Goal: Task Accomplishment & Management: Manage account settings

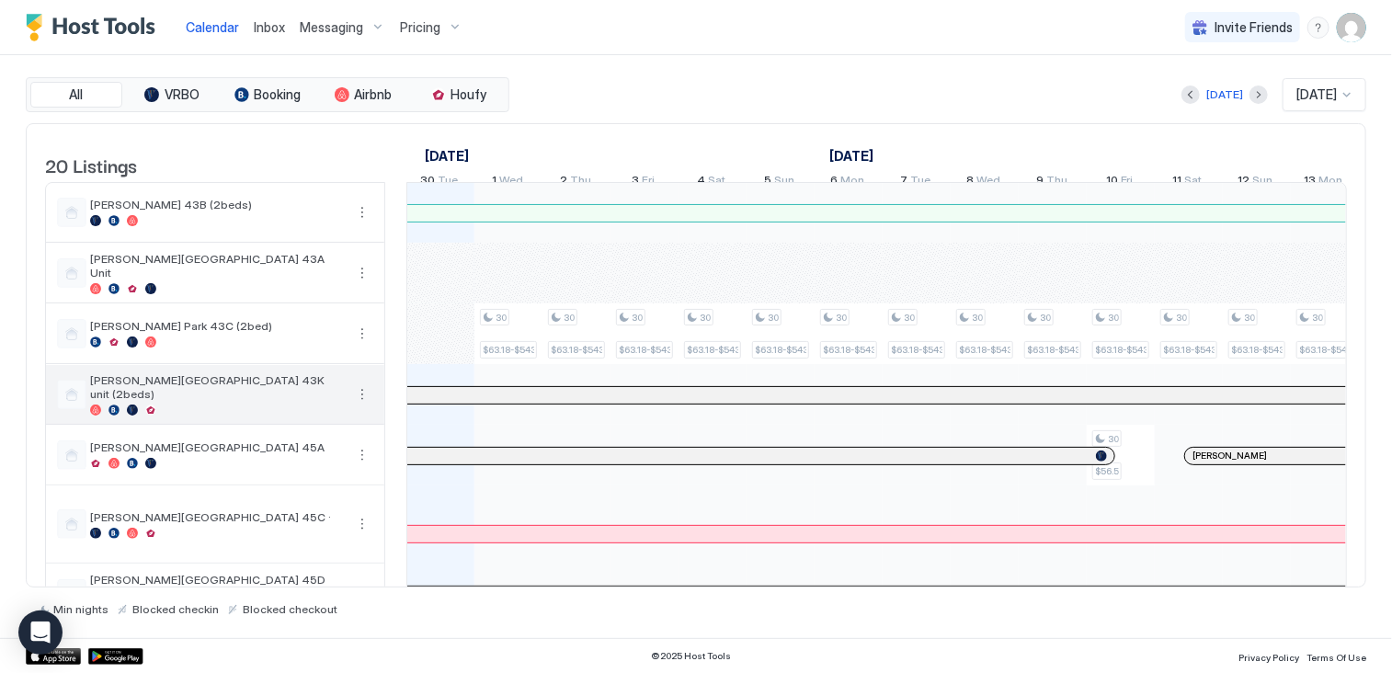
scroll to position [0, 1021]
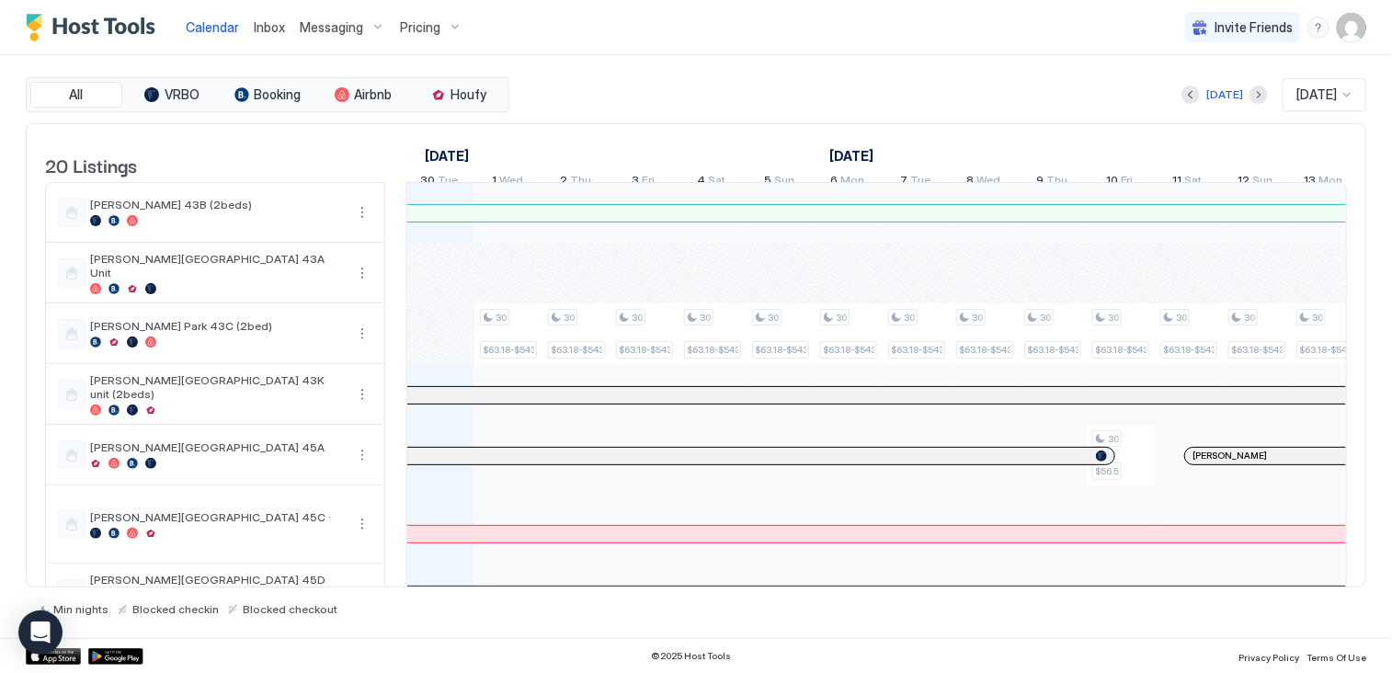
click at [690, 403] on div at bounding box center [691, 395] width 15 height 15
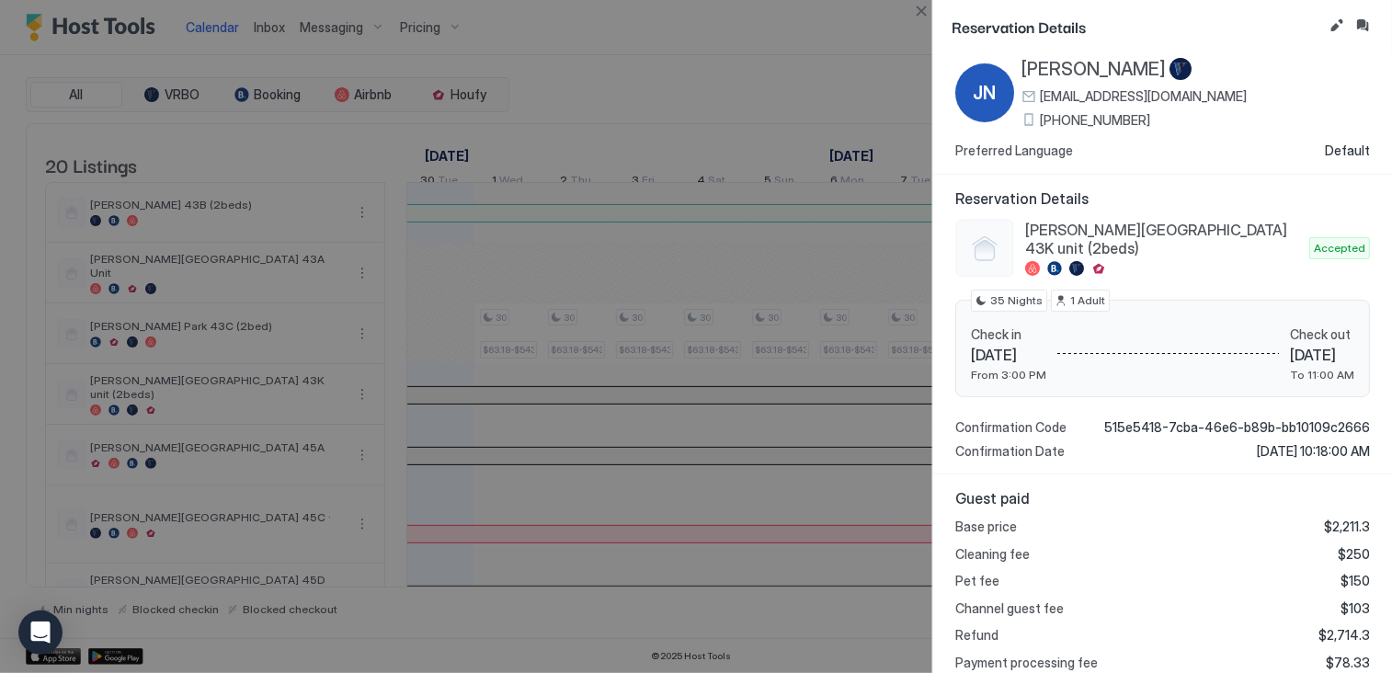
scroll to position [0, 0]
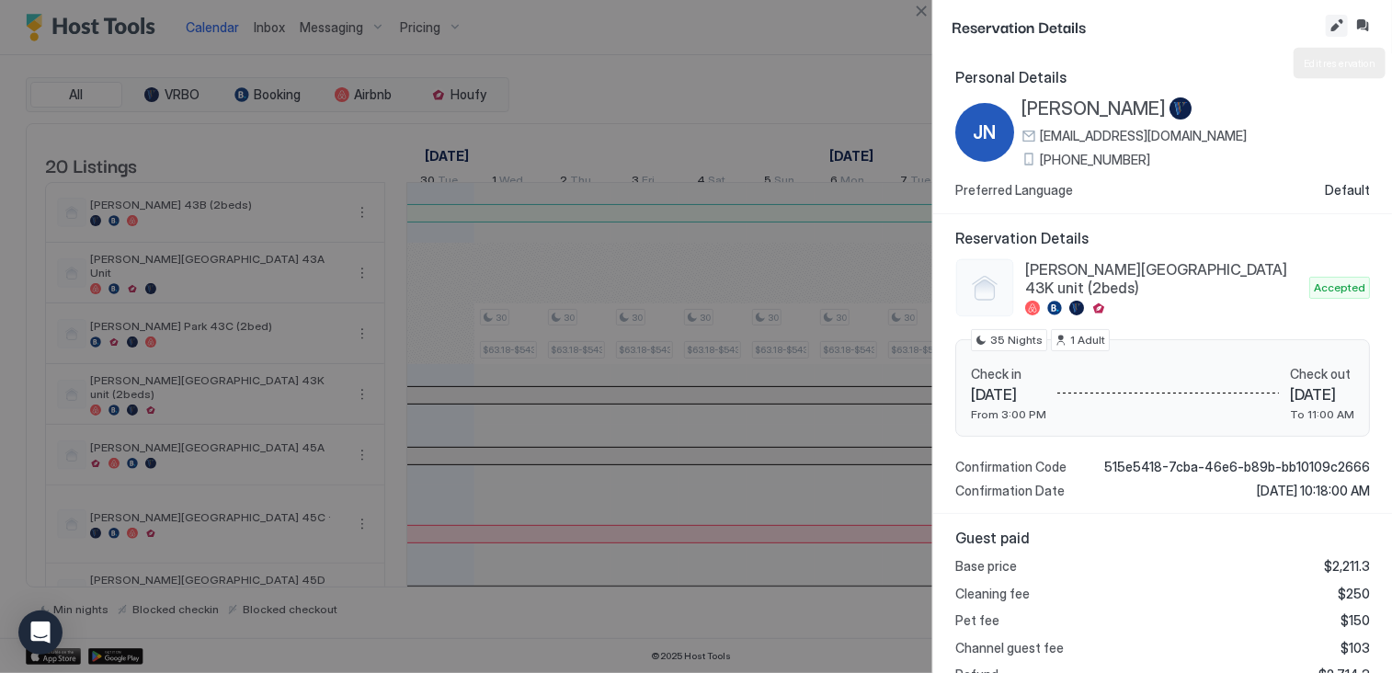
click at [1337, 26] on button "Edit reservation" at bounding box center [1337, 26] width 22 height 22
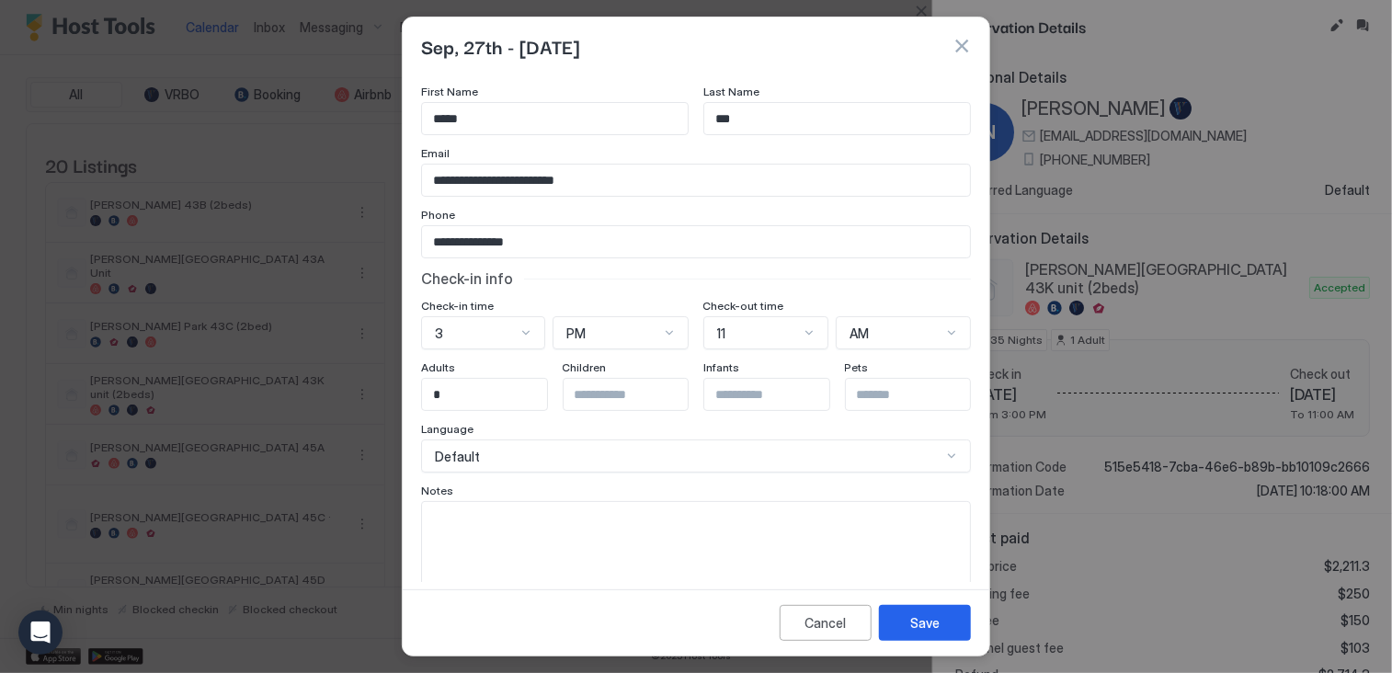
scroll to position [47, 0]
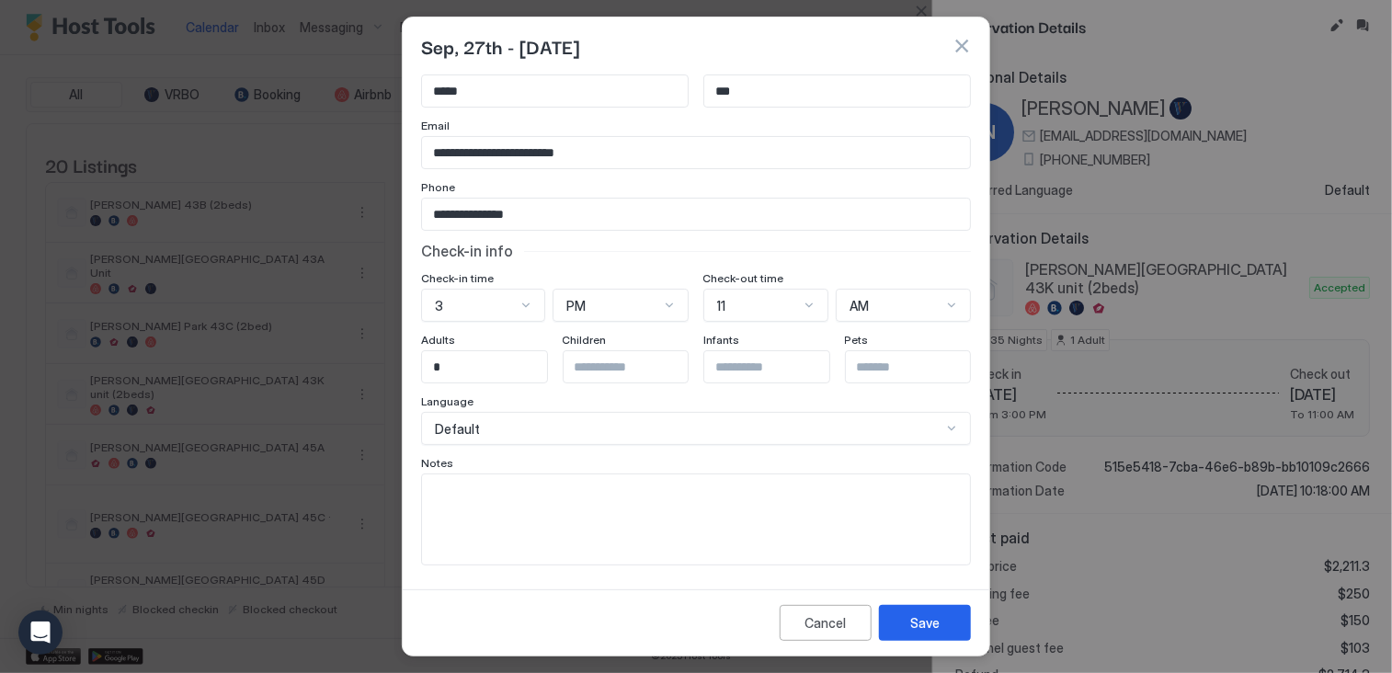
click at [449, 470] on div "Notes" at bounding box center [696, 464] width 550 height 17
click at [467, 518] on textarea "Input Field" at bounding box center [696, 519] width 548 height 90
type textarea "****"
click at [566, 457] on div "Notes" at bounding box center [696, 464] width 550 height 17
click at [519, 429] on div "Default" at bounding box center [696, 428] width 550 height 33
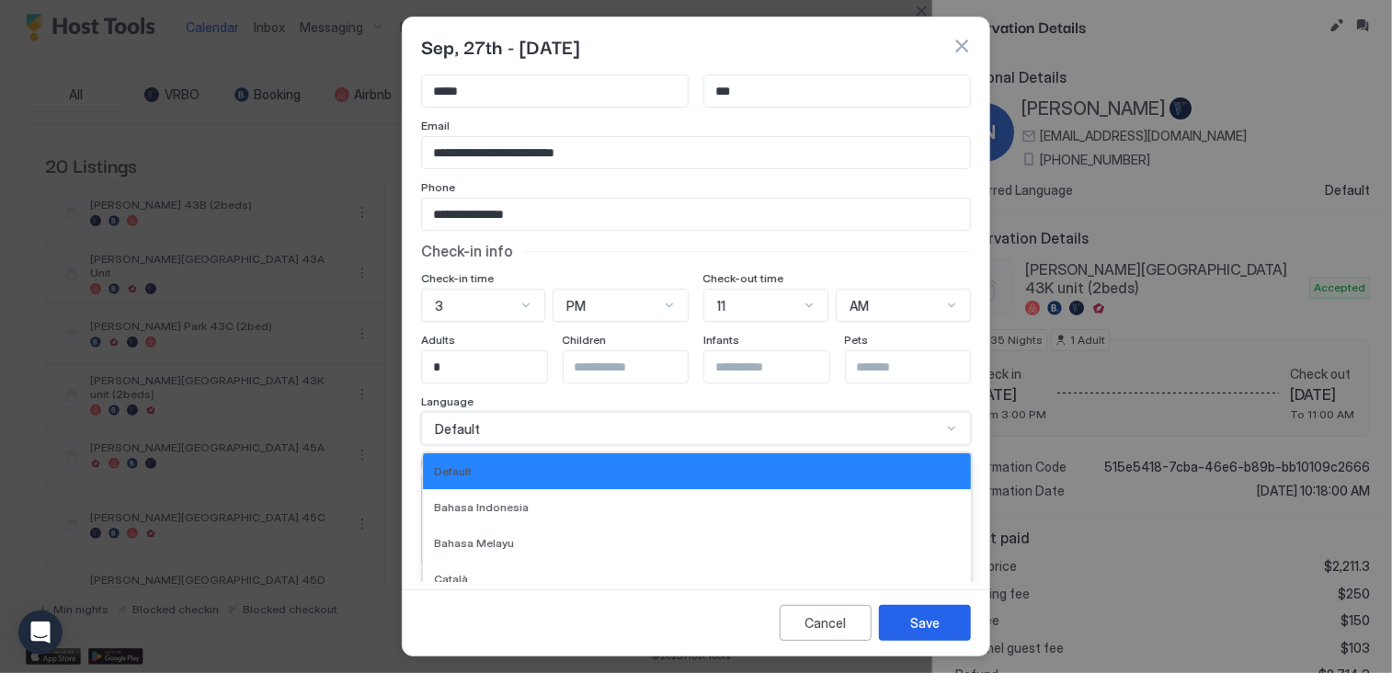
scroll to position [92, 0]
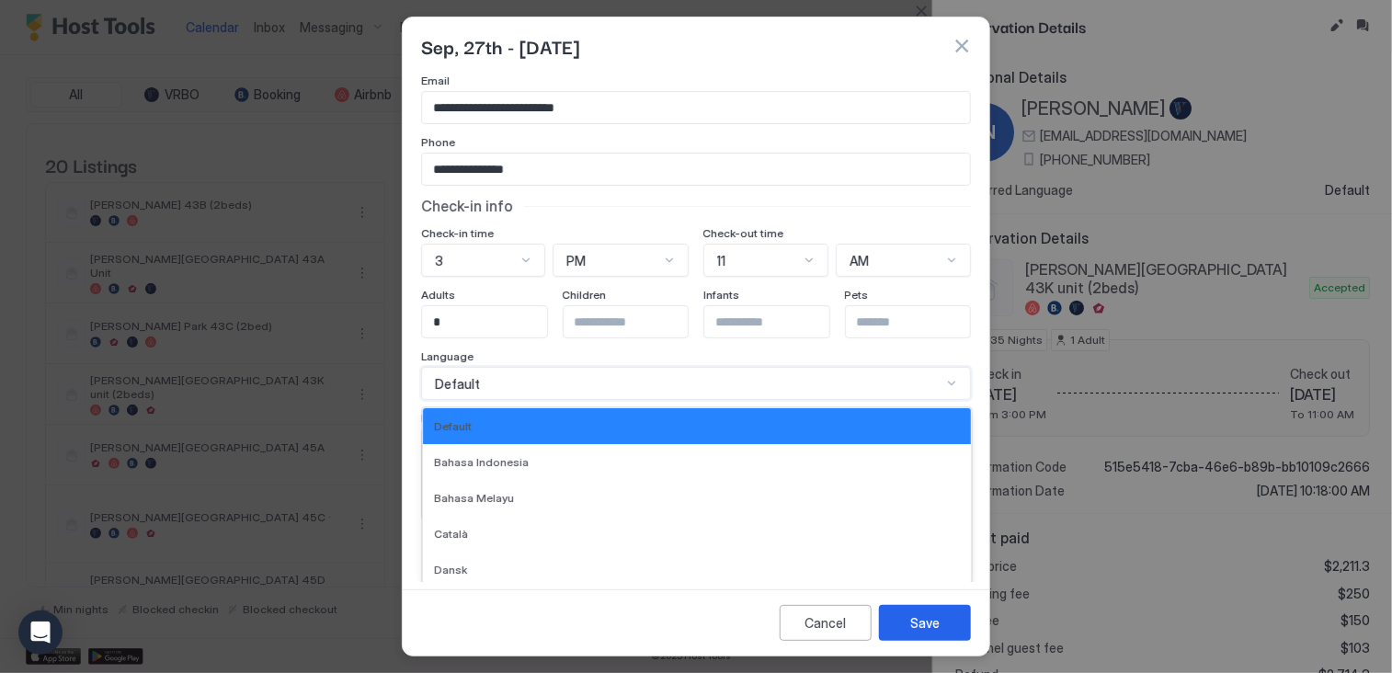
click at [872, 225] on div "**********" at bounding box center [696, 252] width 550 height 538
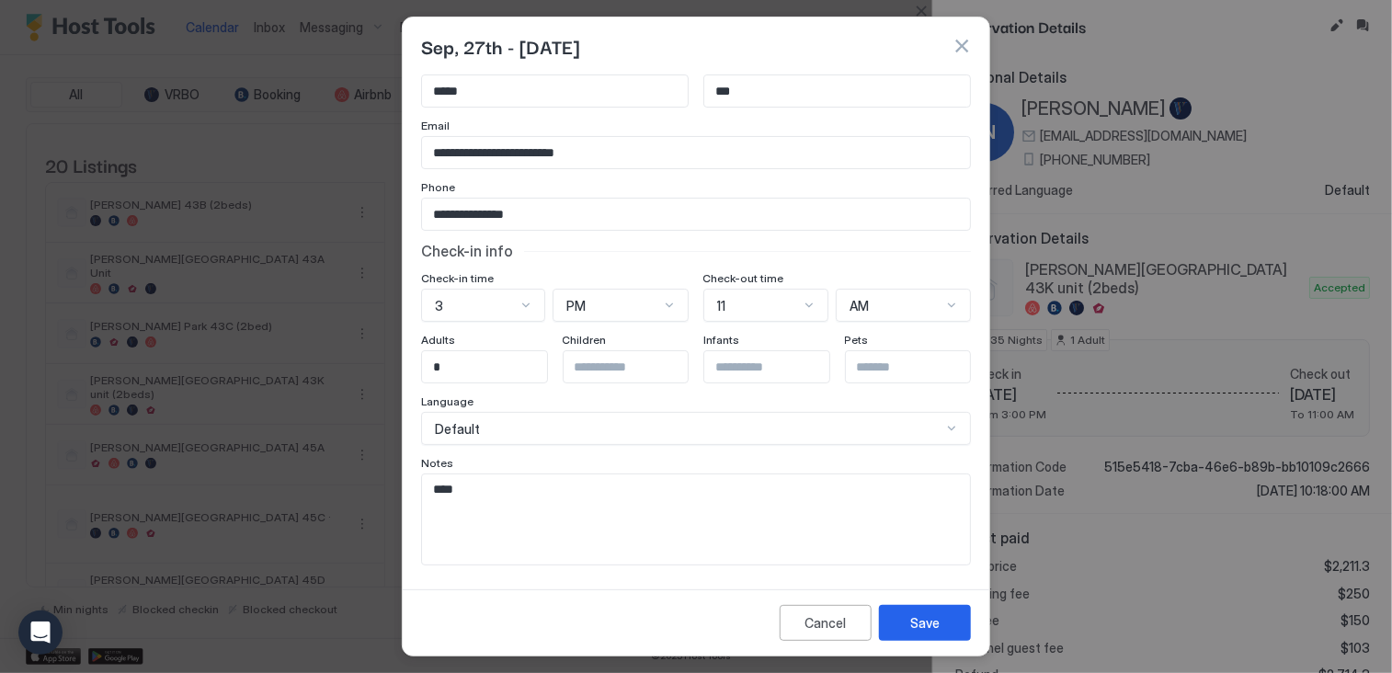
scroll to position [0, 0]
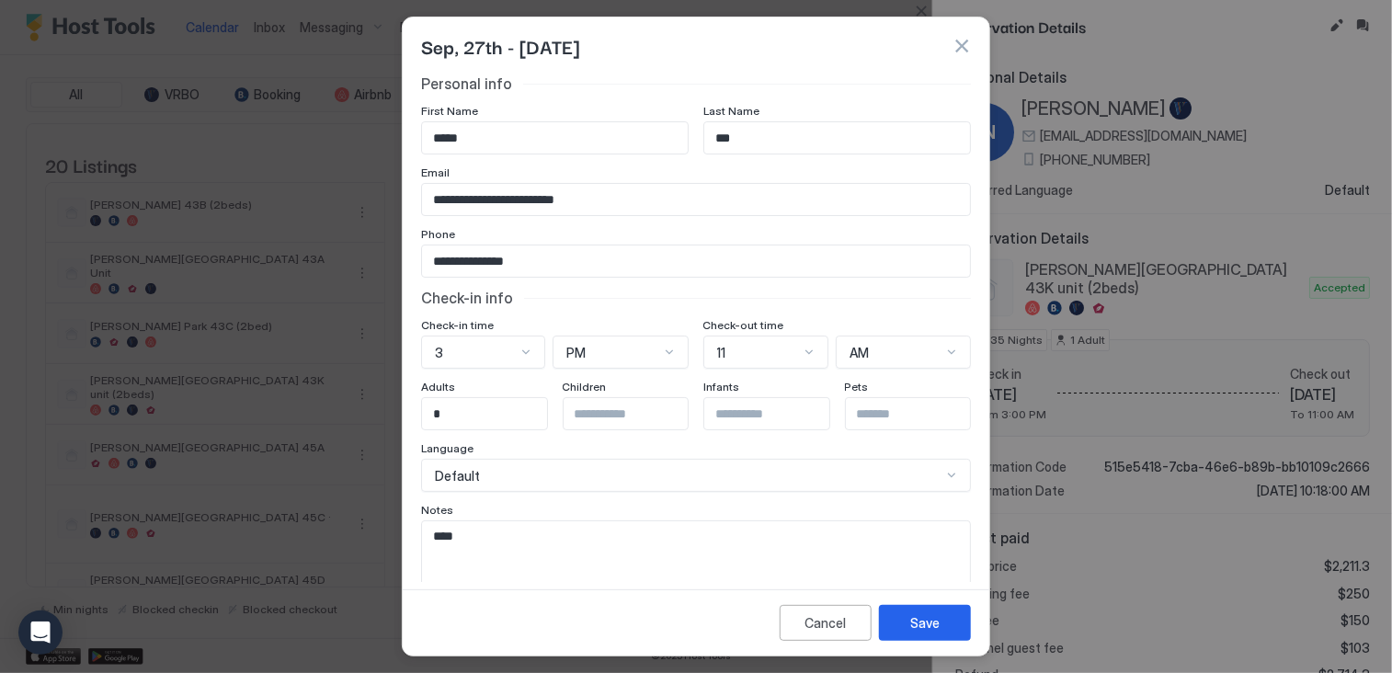
click at [526, 48] on span "Sep, 27th - Nov, 1st 2025" at bounding box center [500, 46] width 158 height 28
drag, startPoint x: 526, startPoint y: 48, endPoint x: 653, endPoint y: 40, distance: 127.1
click at [653, 40] on div "Sep, 27th - Nov, 1st 2025" at bounding box center [696, 46] width 550 height 28
click at [938, 627] on div "Save" at bounding box center [924, 622] width 29 height 19
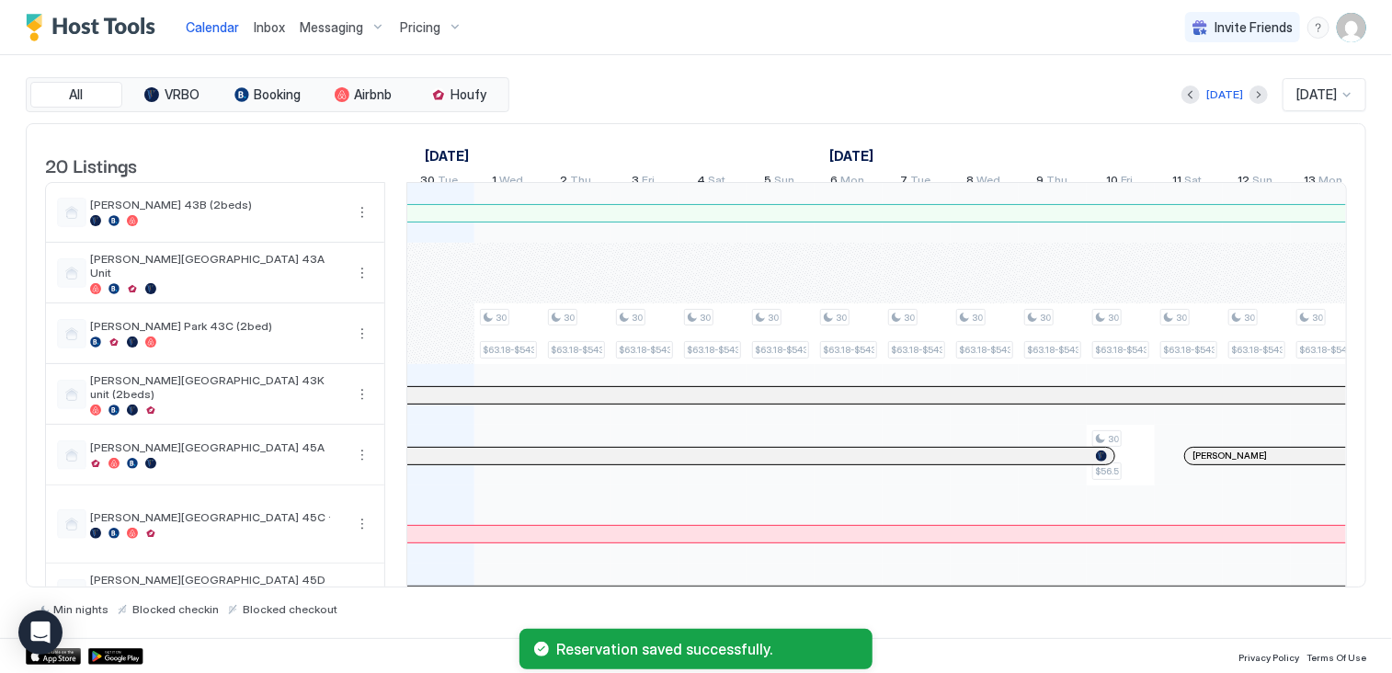
click at [945, 403] on div at bounding box center [946, 395] width 15 height 15
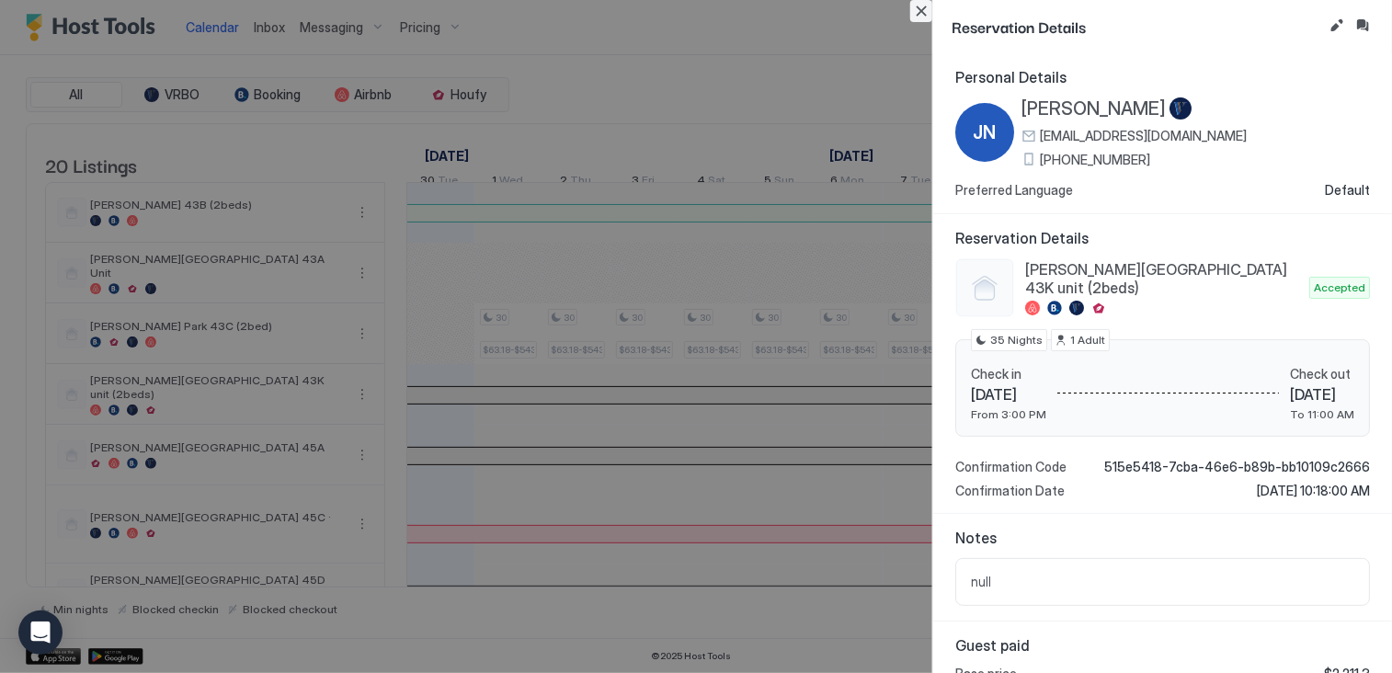
click at [928, 15] on button "Close" at bounding box center [921, 11] width 22 height 22
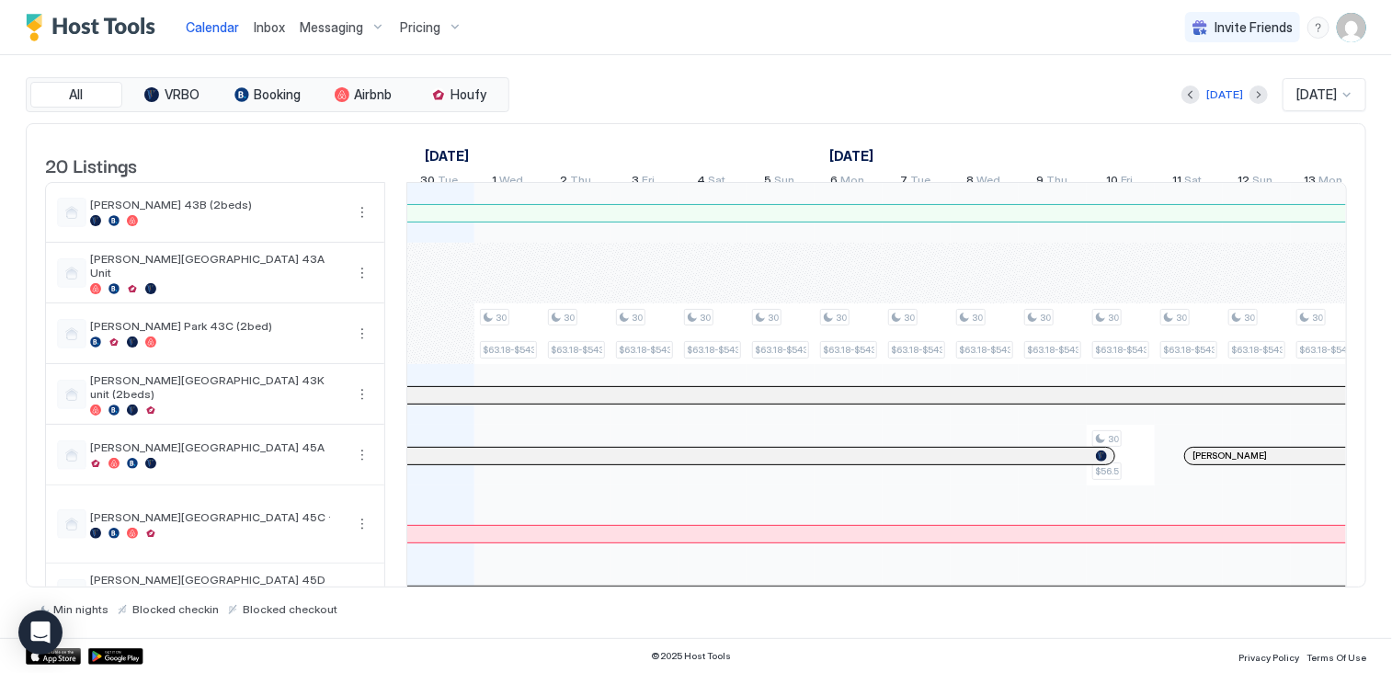
scroll to position [0, 1021]
click at [556, 358] on div at bounding box center [530, 358] width 177 height 1
click at [558, 403] on div at bounding box center [559, 395] width 15 height 15
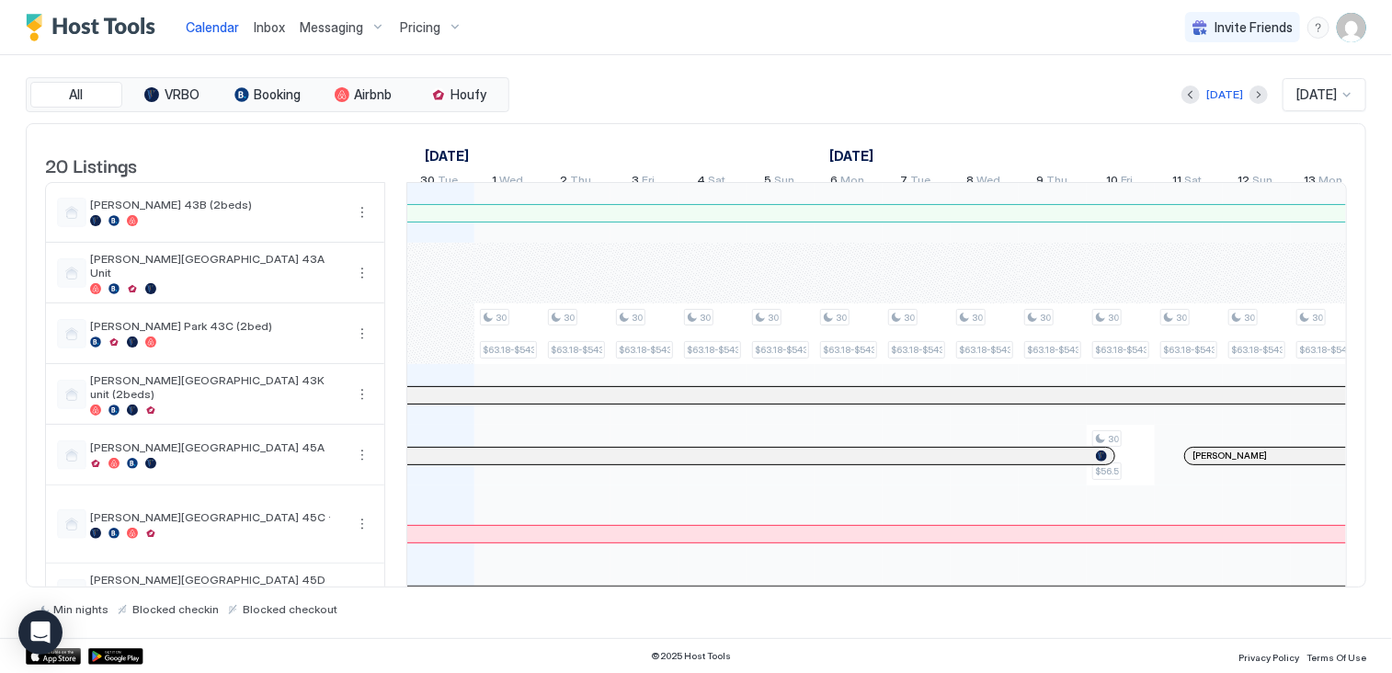
click at [1351, 34] on img "User profile" at bounding box center [1351, 27] width 29 height 29
click at [1168, 108] on span "Settings" at bounding box center [1186, 103] width 50 height 17
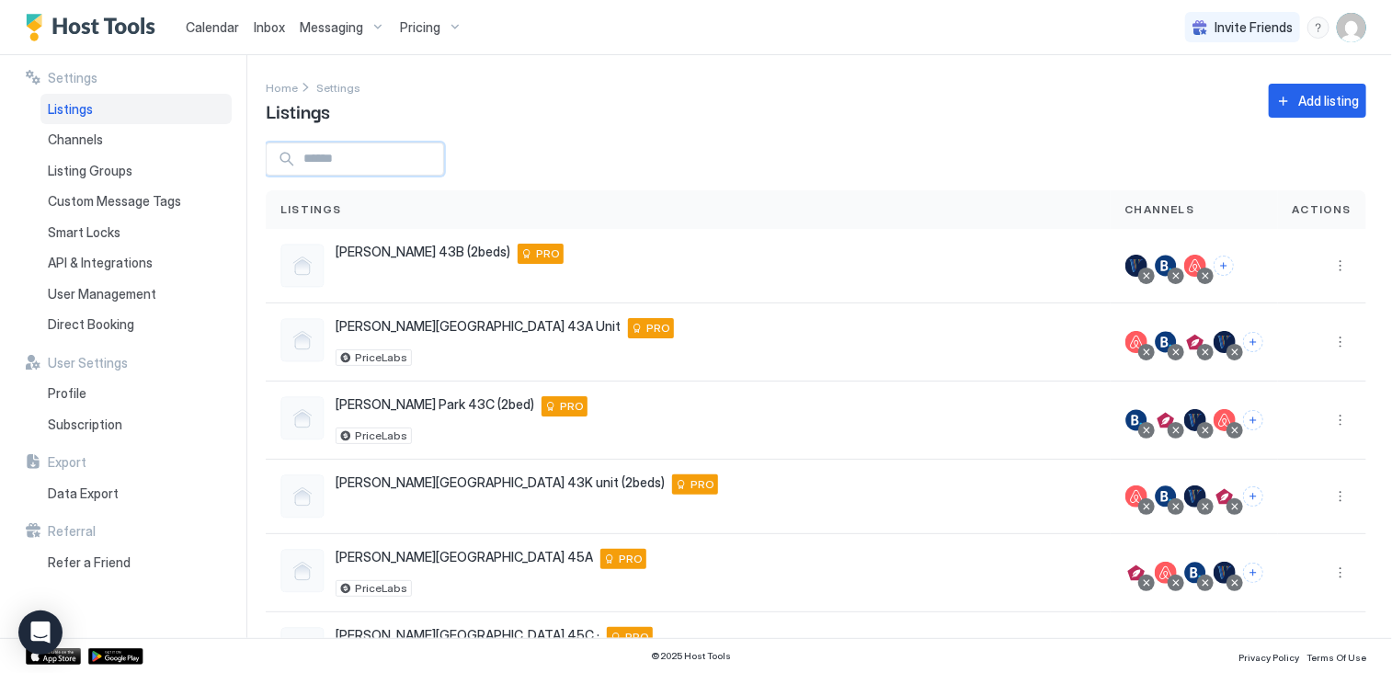
click at [438, 165] on input "Input Field" at bounding box center [369, 158] width 147 height 31
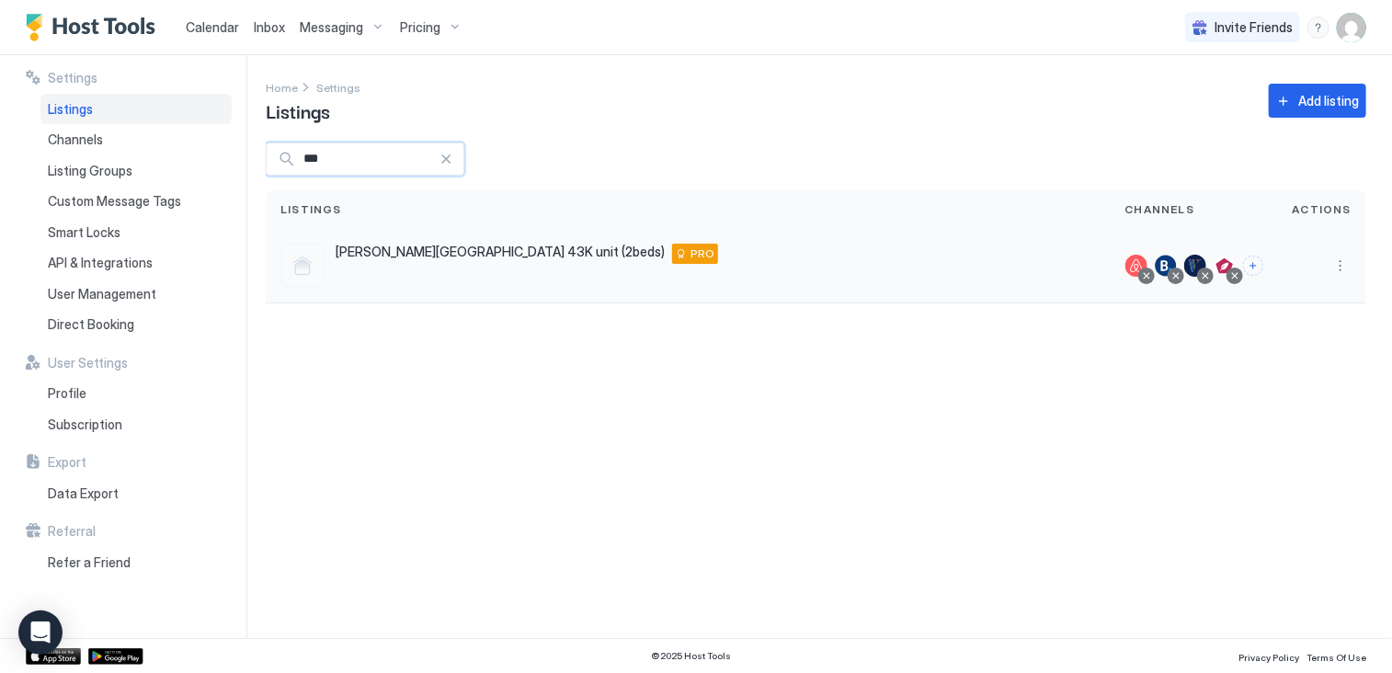
type input "***"
click at [1210, 277] on div at bounding box center [1205, 275] width 9 height 9
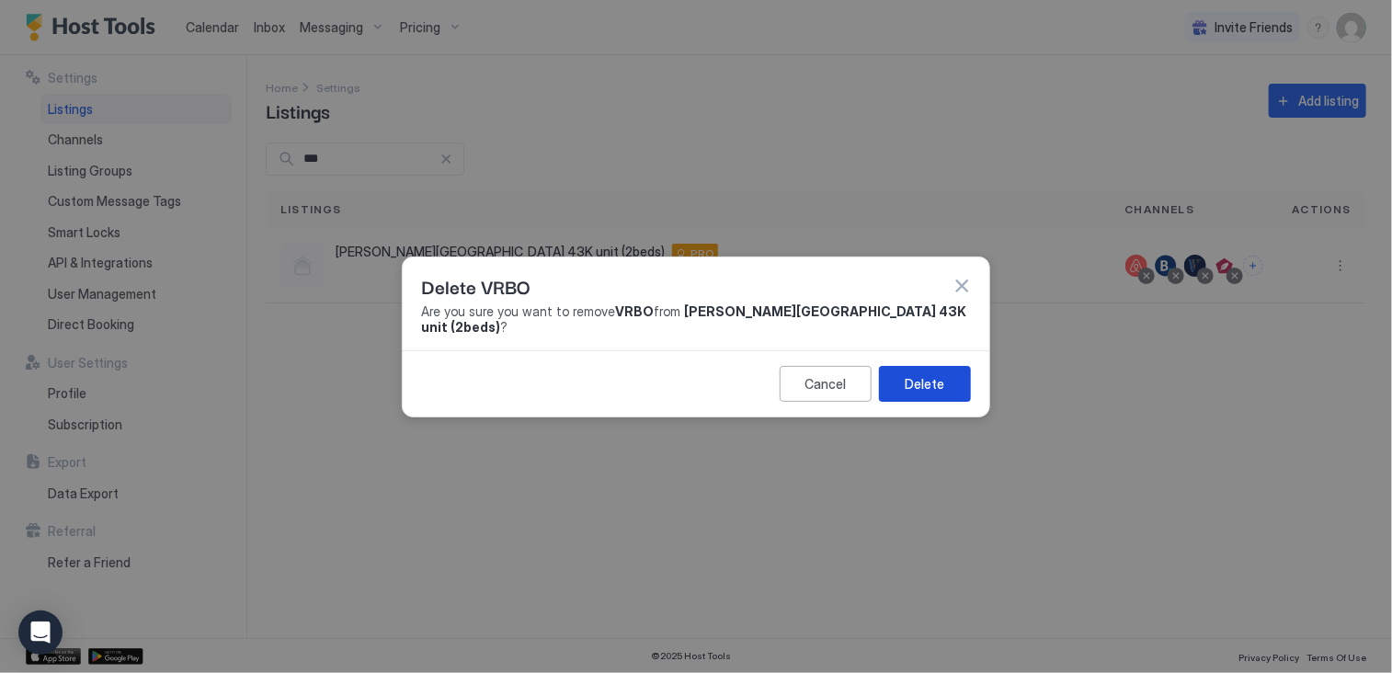
click at [945, 376] on button "Delete" at bounding box center [925, 384] width 92 height 36
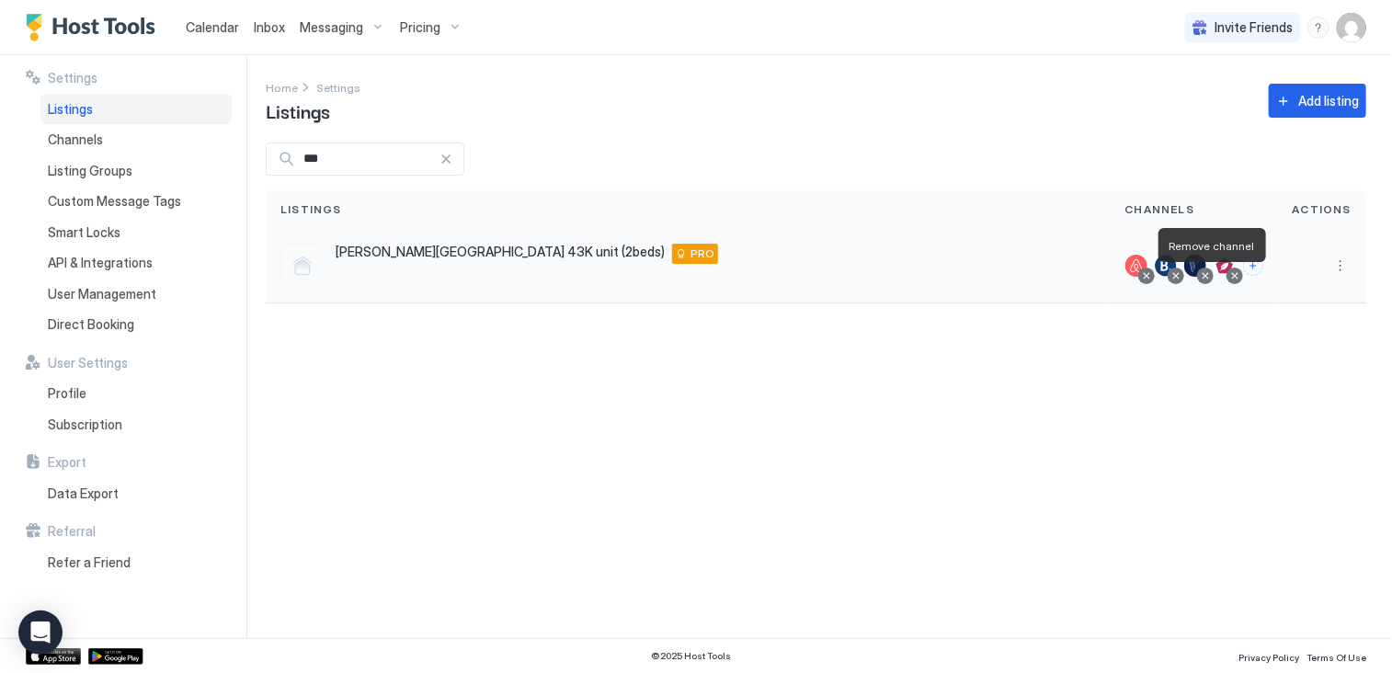
click at [1207, 276] on div at bounding box center [1205, 275] width 9 height 9
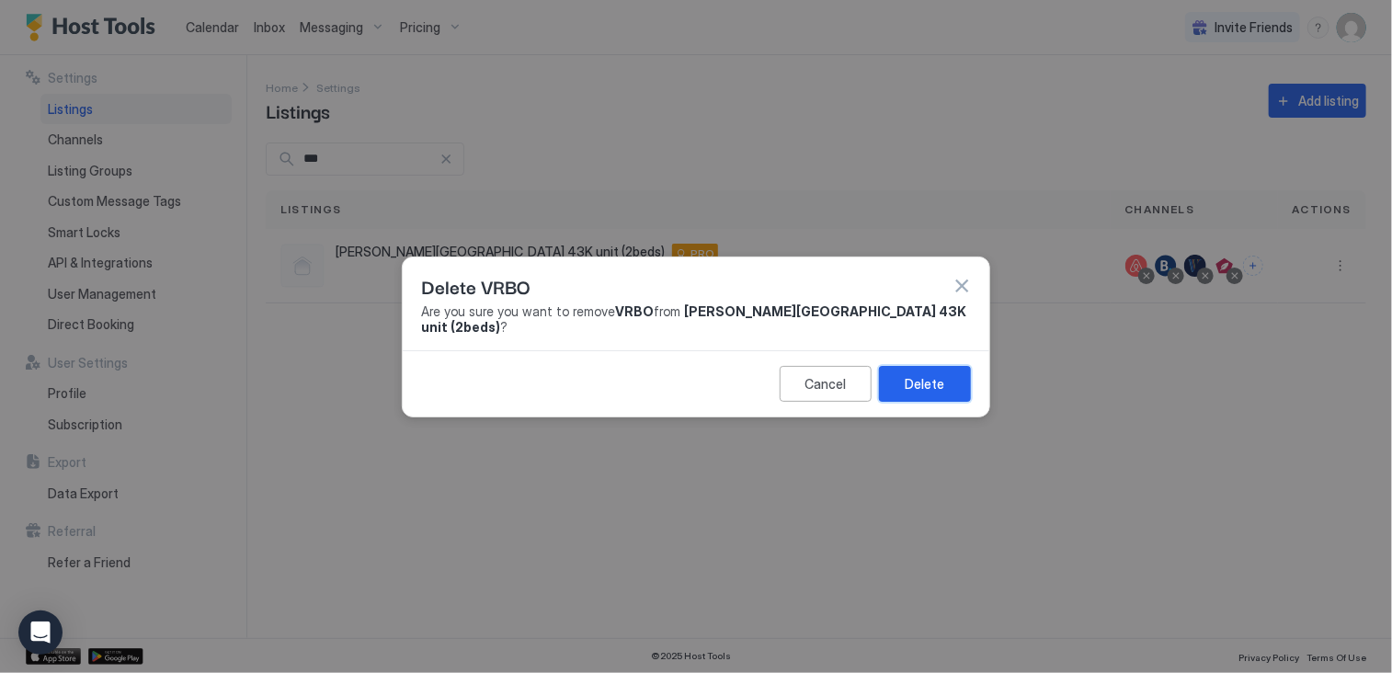
click at [911, 374] on div "Delete" at bounding box center [926, 383] width 40 height 19
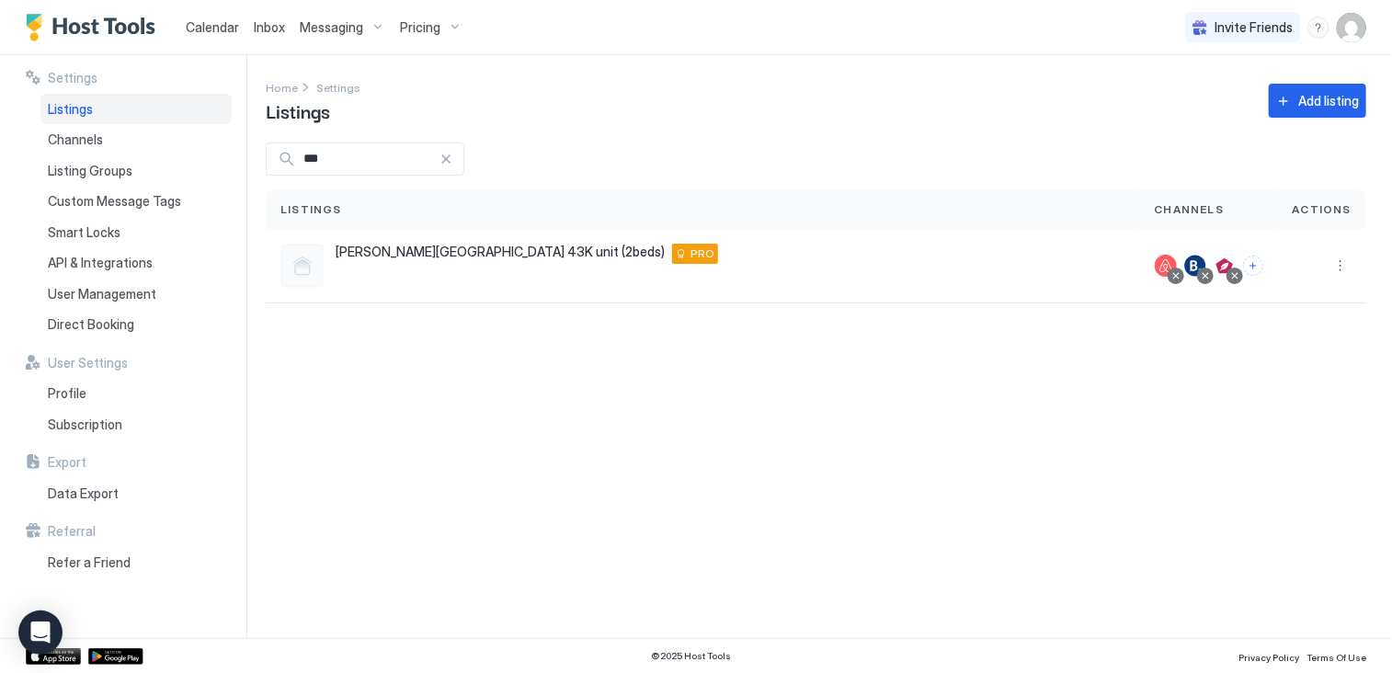
click at [222, 30] on span "Calendar" at bounding box center [212, 27] width 53 height 16
click at [228, 28] on span "Calendar" at bounding box center [212, 27] width 53 height 16
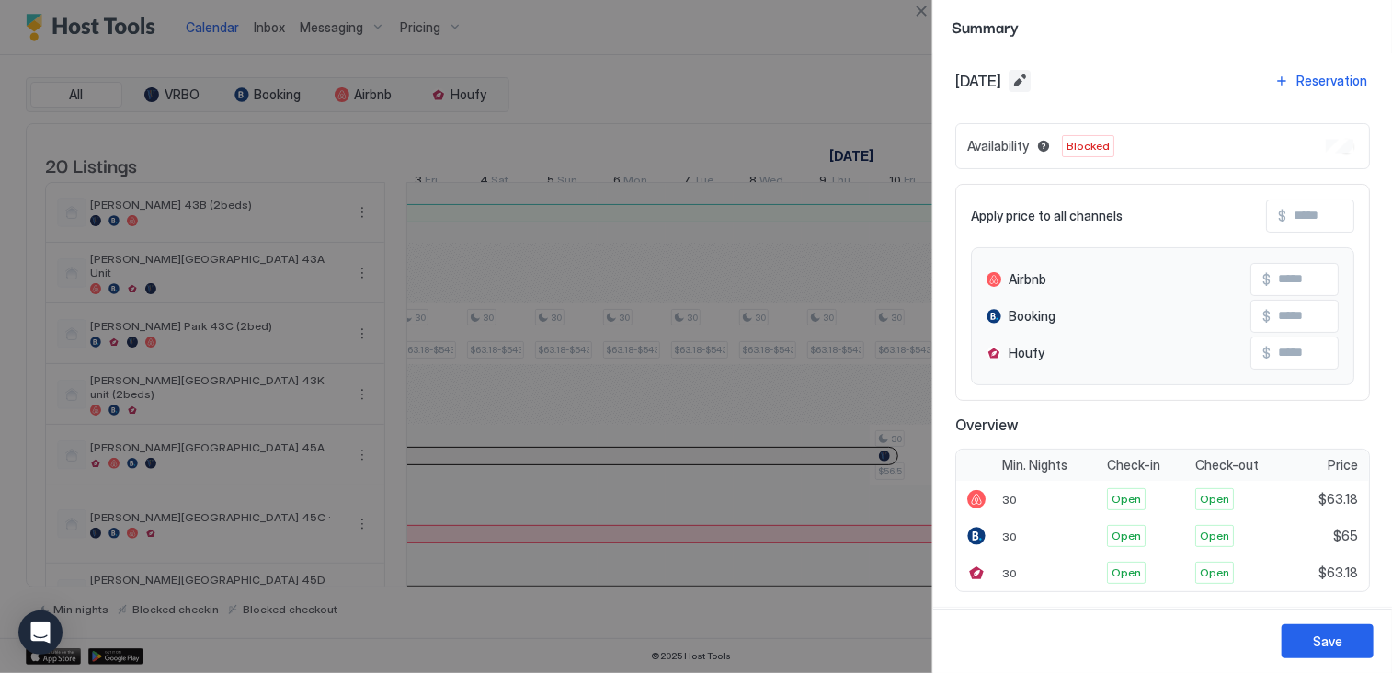
click at [1031, 74] on button "Edit date range" at bounding box center [1020, 81] width 22 height 22
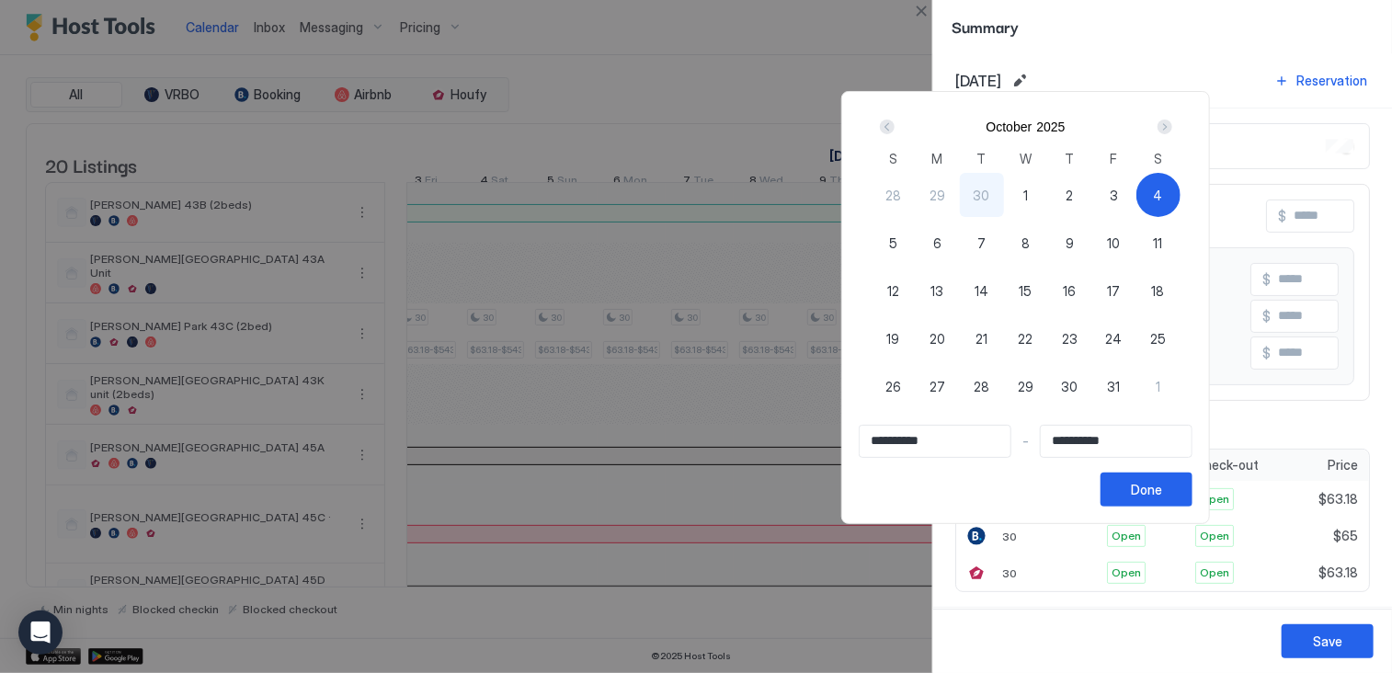
click at [895, 124] on div "Prev" at bounding box center [887, 127] width 15 height 15
click at [1166, 341] on span "27" at bounding box center [1158, 338] width 16 height 19
type input "**********"
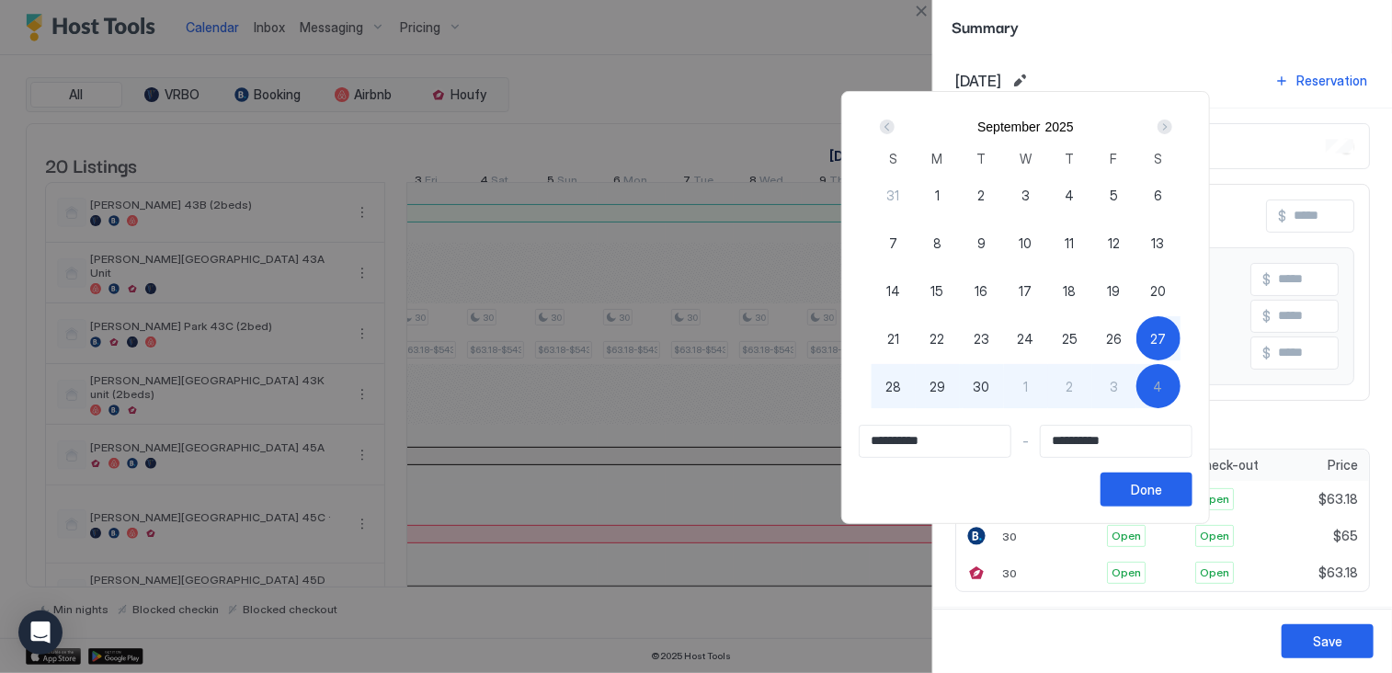
click at [1172, 120] on div "Next" at bounding box center [1164, 127] width 15 height 15
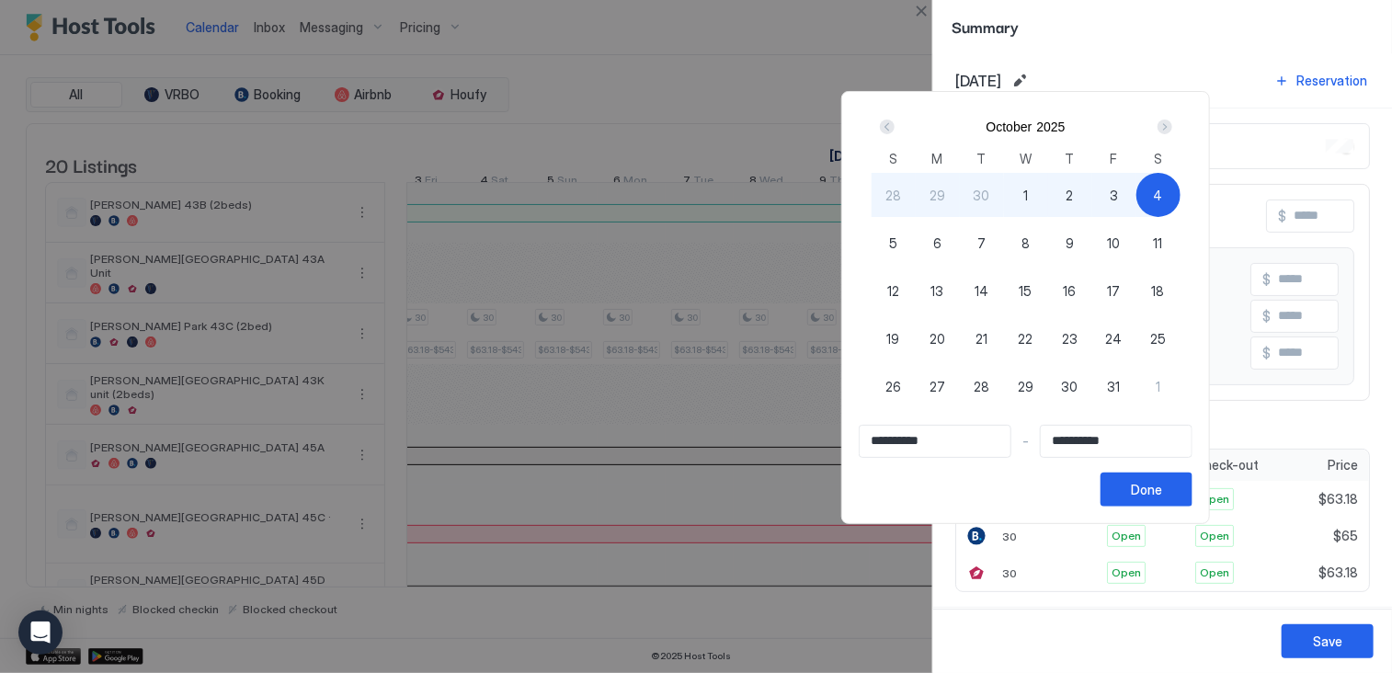
click at [1172, 120] on div "Next" at bounding box center [1164, 127] width 15 height 15
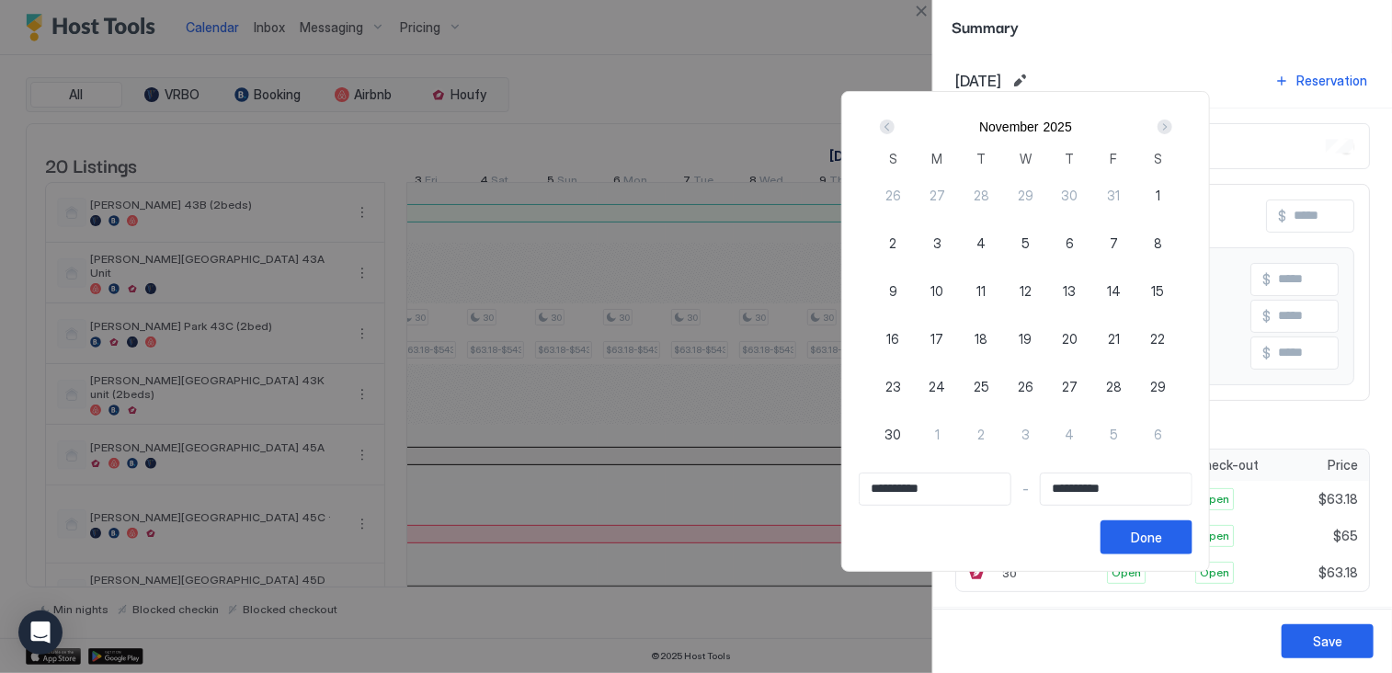
click at [1180, 201] on div "1" at bounding box center [1158, 195] width 44 height 44
type input "**********"
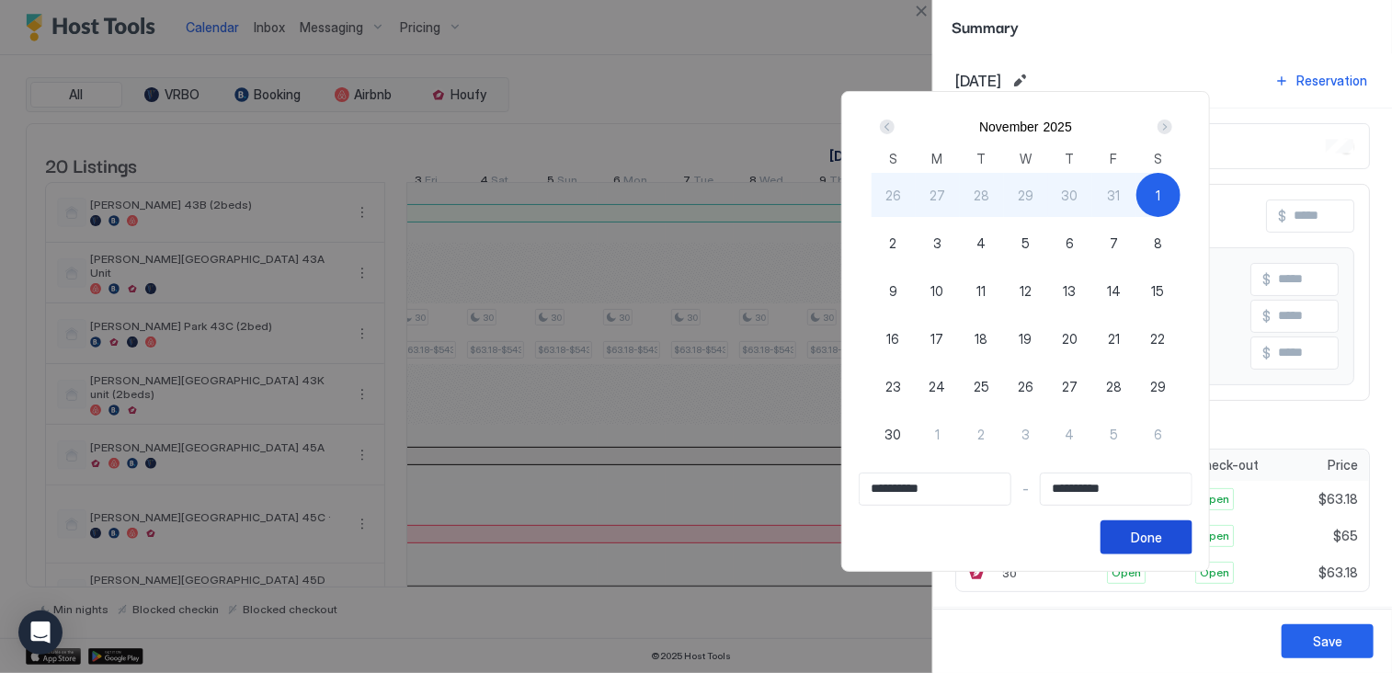
click at [1162, 535] on div "Done" at bounding box center [1146, 537] width 31 height 19
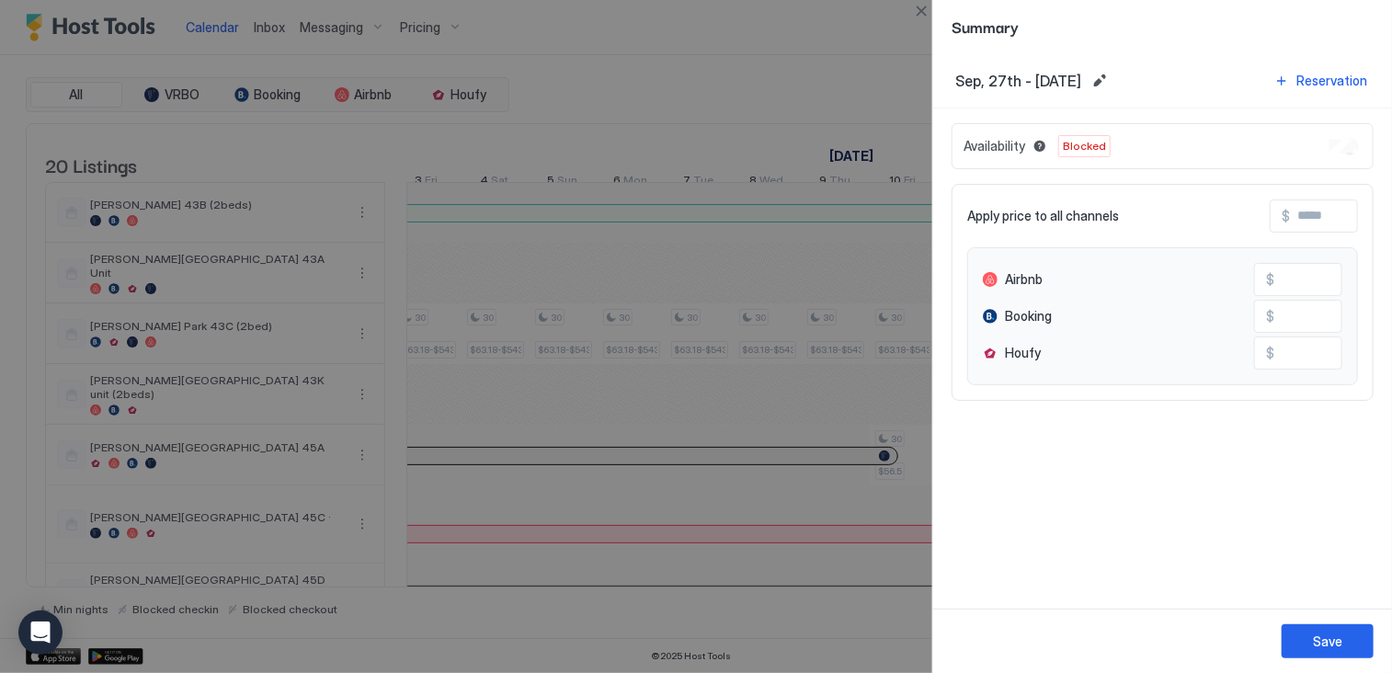
click at [1173, 102] on div "Sep, 27th - Nov, 1st 2025 Reservation" at bounding box center [1162, 80] width 459 height 55
click at [1075, 146] on span "Blocked" at bounding box center [1084, 146] width 43 height 17
click at [1158, 584] on div "Sep, 27th - Nov, 1st 2025 Reservation Availability Blocked Apply price to all c…" at bounding box center [1162, 330] width 459 height 555
click at [923, 16] on button "Close" at bounding box center [921, 11] width 22 height 22
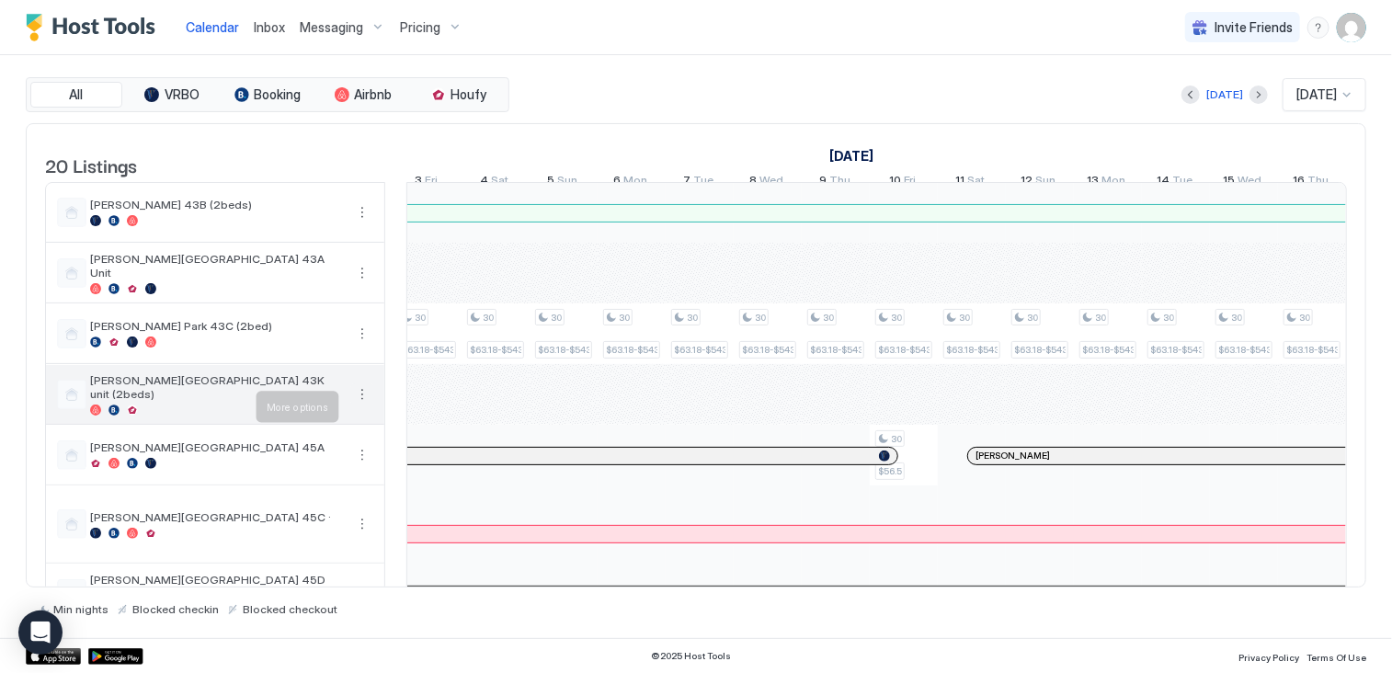
click at [358, 404] on button "More options" at bounding box center [362, 394] width 22 height 22
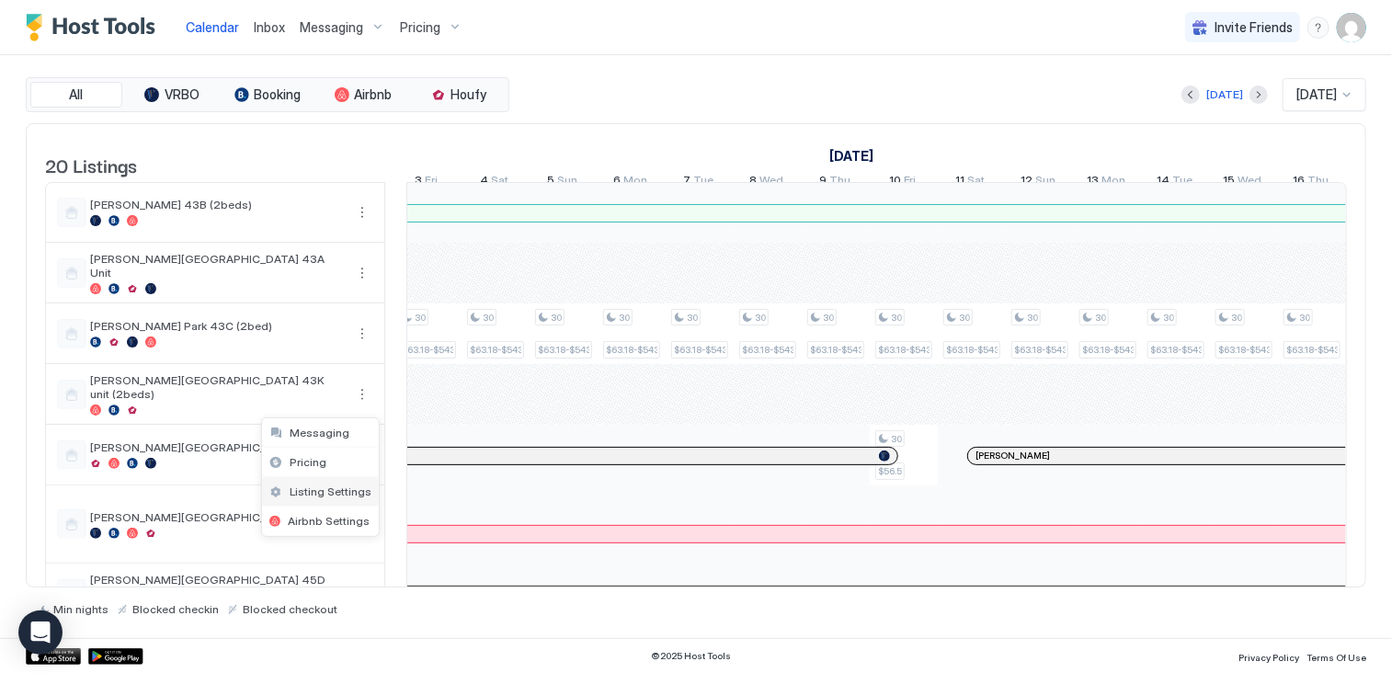
click at [334, 491] on span "Listing Settings" at bounding box center [331, 491] width 82 height 14
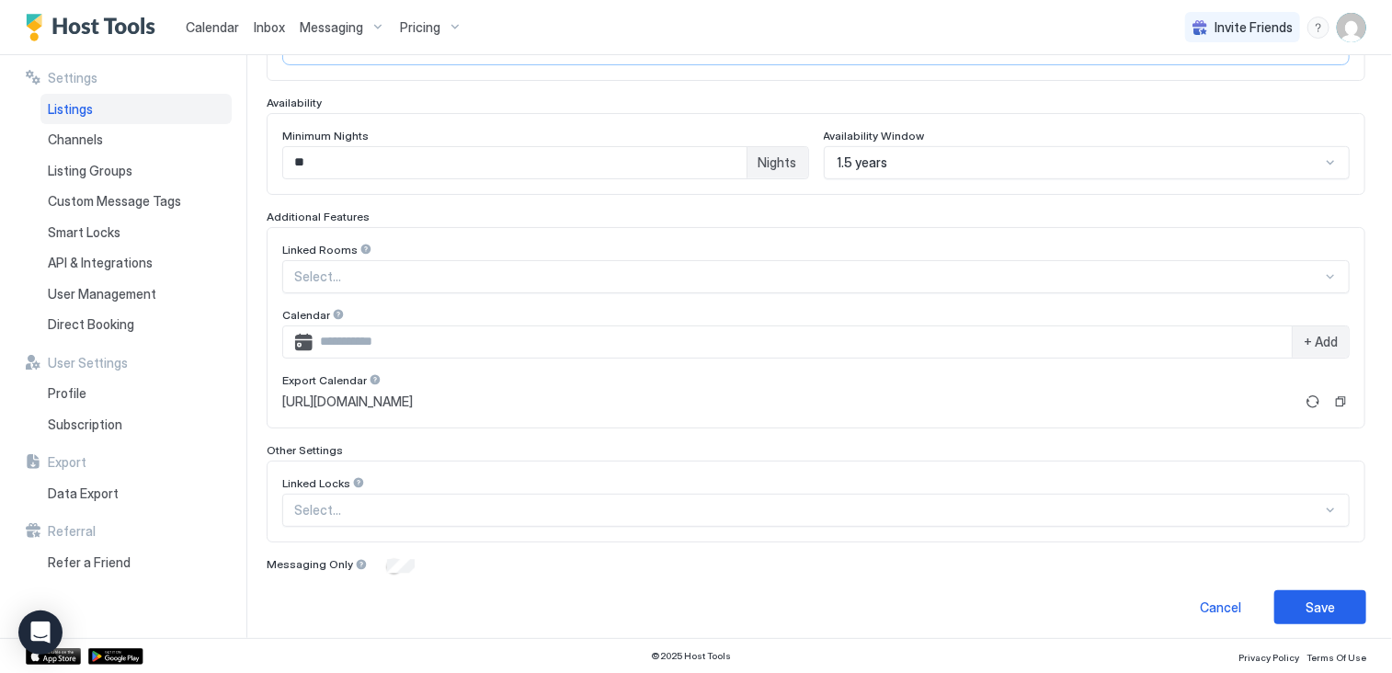
scroll to position [463, 0]
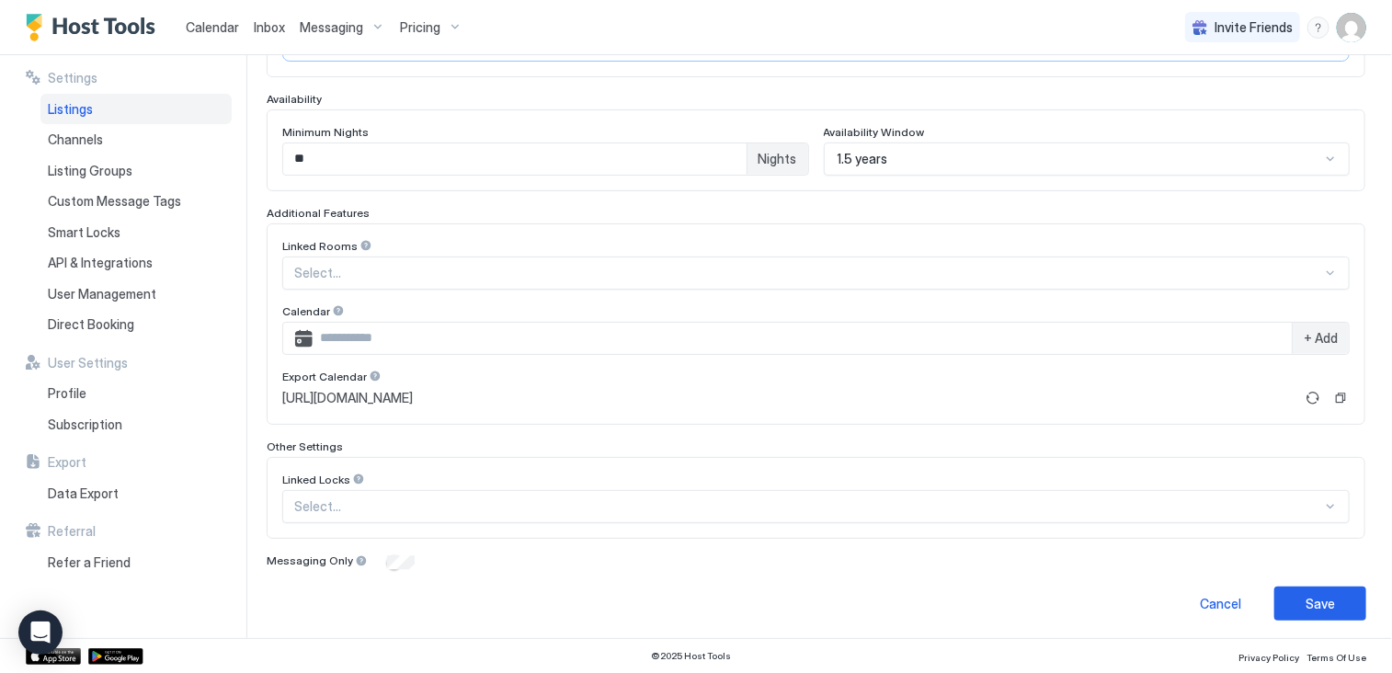
click at [434, 507] on div at bounding box center [808, 506] width 1028 height 17
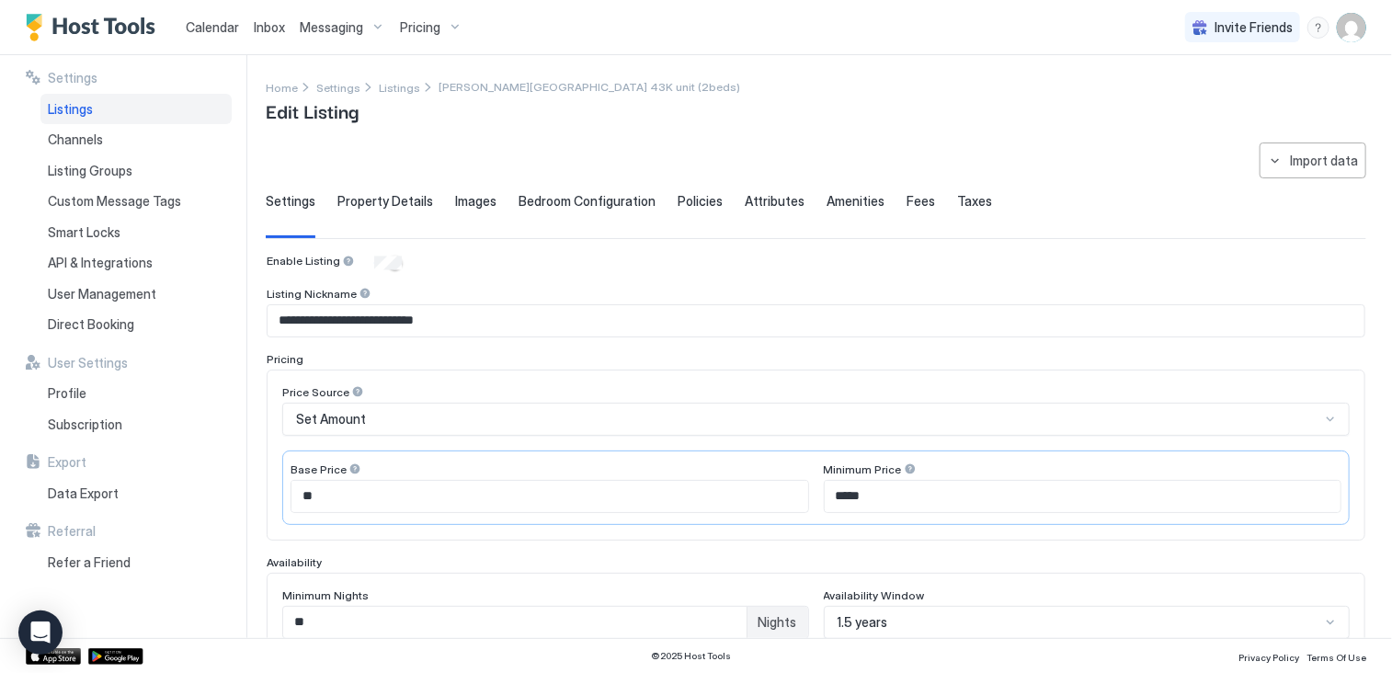
scroll to position [0, 0]
click at [368, 211] on div "Property Details" at bounding box center [385, 215] width 96 height 45
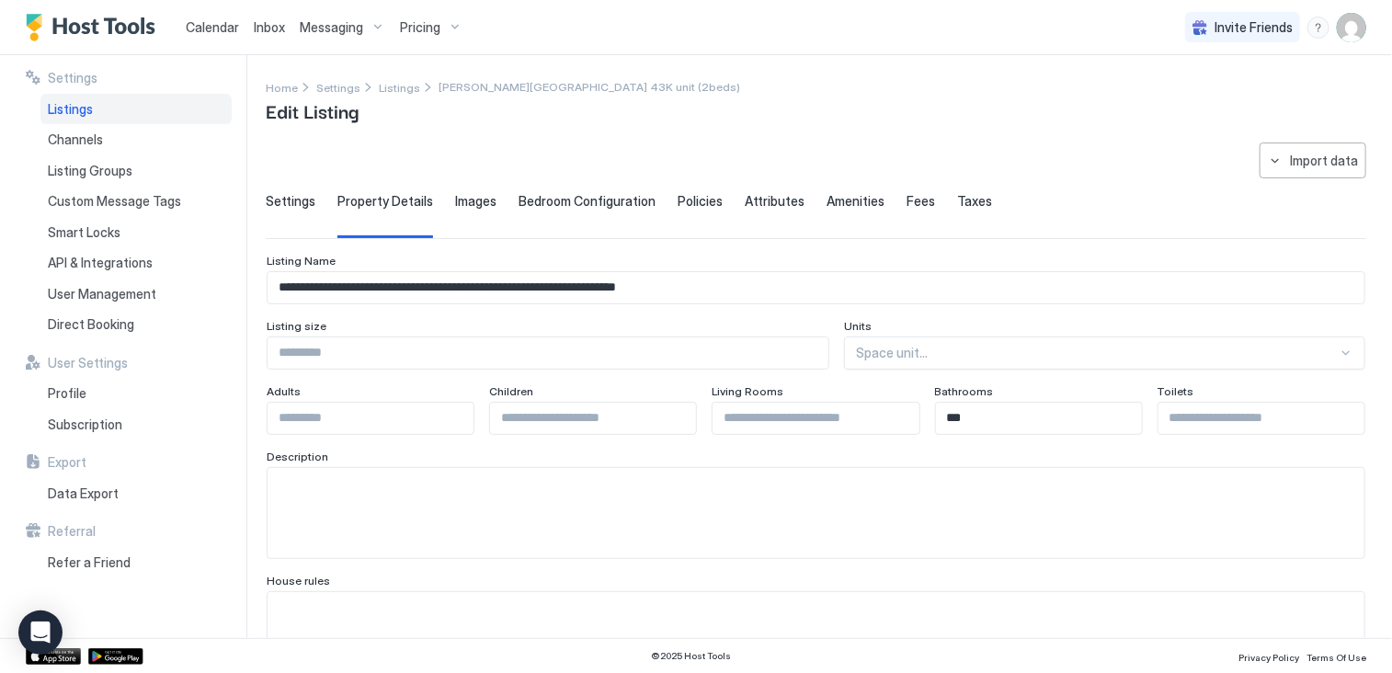
click at [467, 201] on span "Images" at bounding box center [475, 201] width 41 height 17
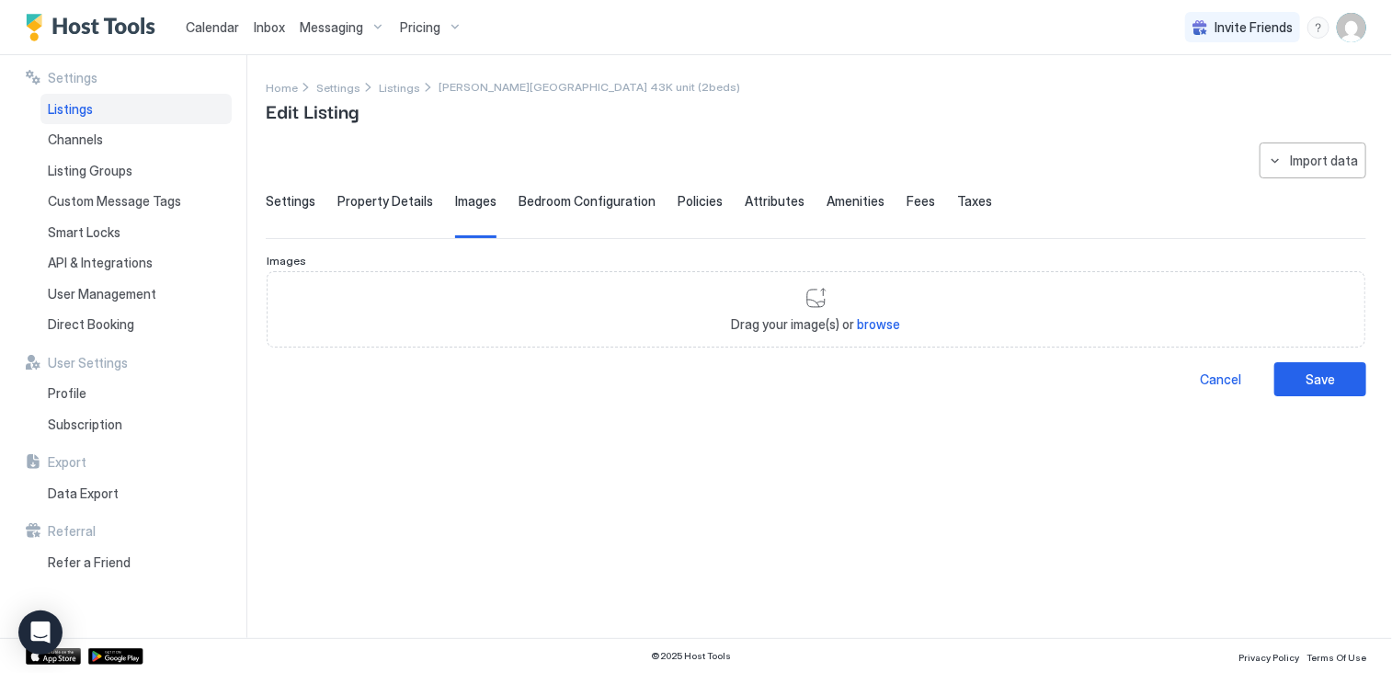
click at [598, 206] on span "Bedroom Configuration" at bounding box center [587, 201] width 137 height 17
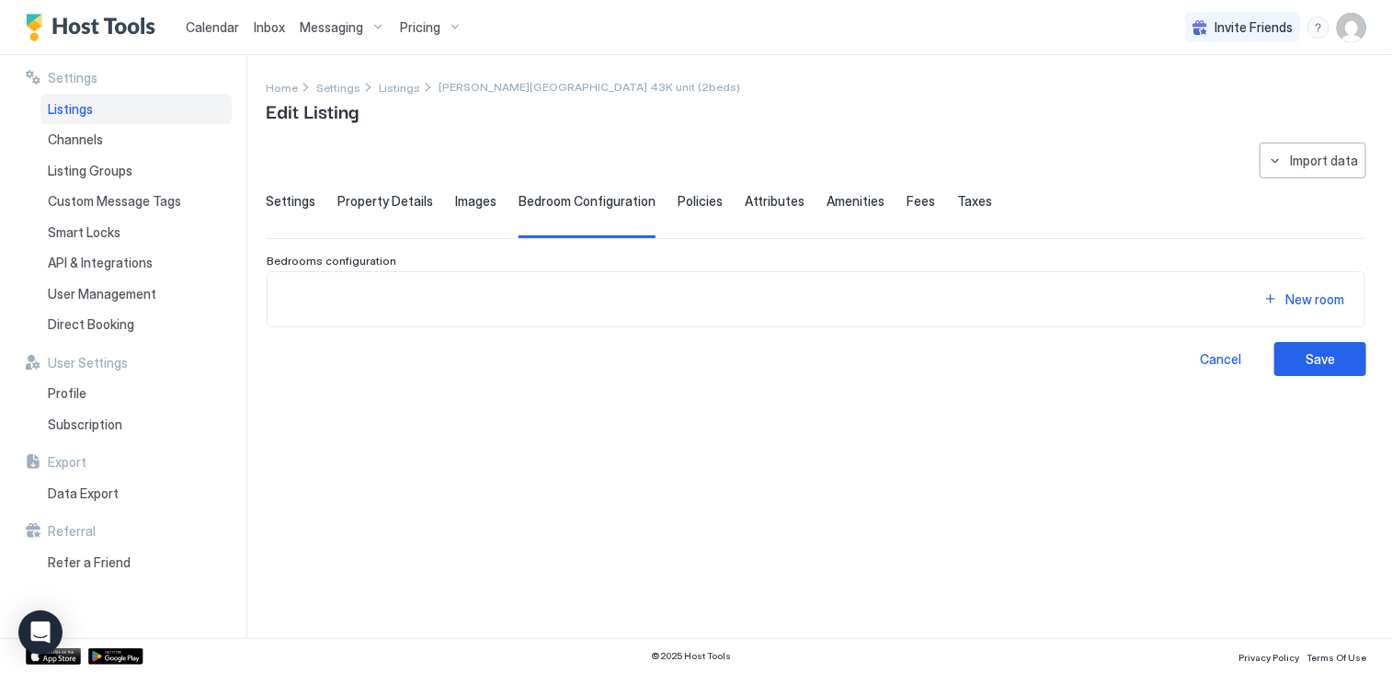
click at [695, 203] on span "Policies" at bounding box center [700, 201] width 45 height 17
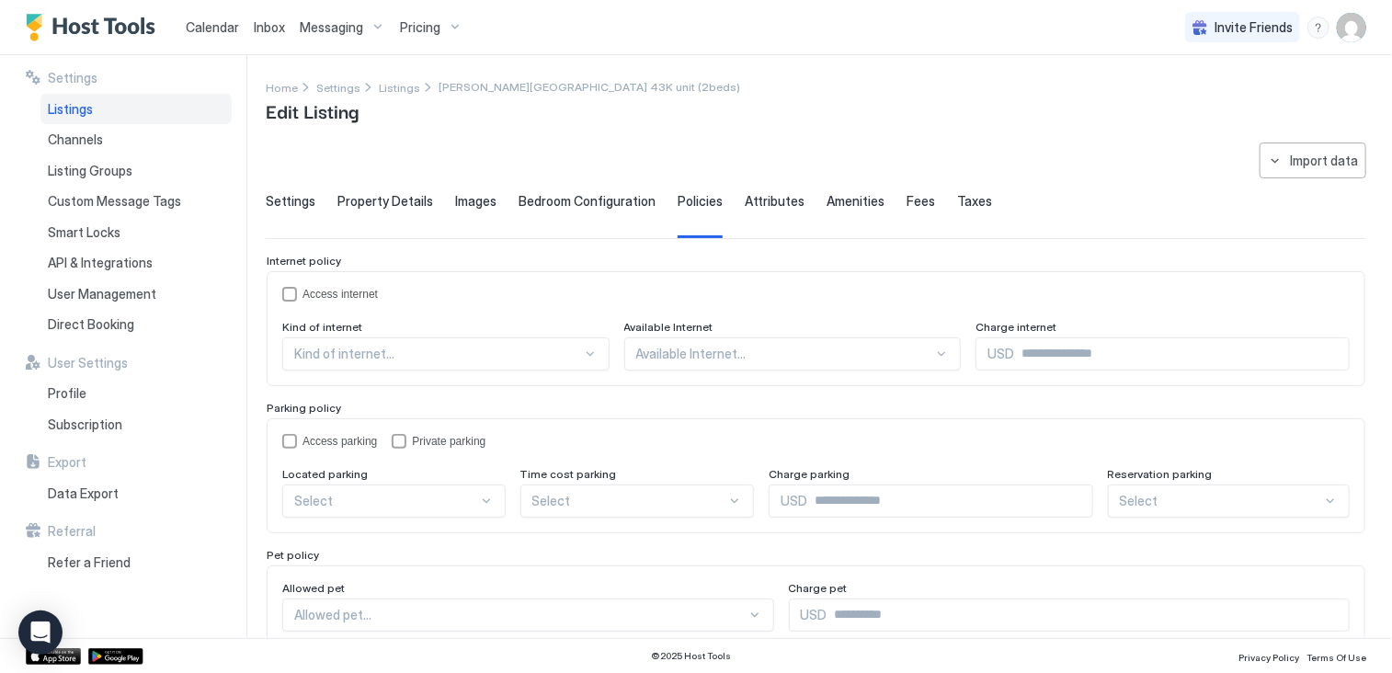
click at [757, 198] on span "Attributes" at bounding box center [775, 201] width 60 height 17
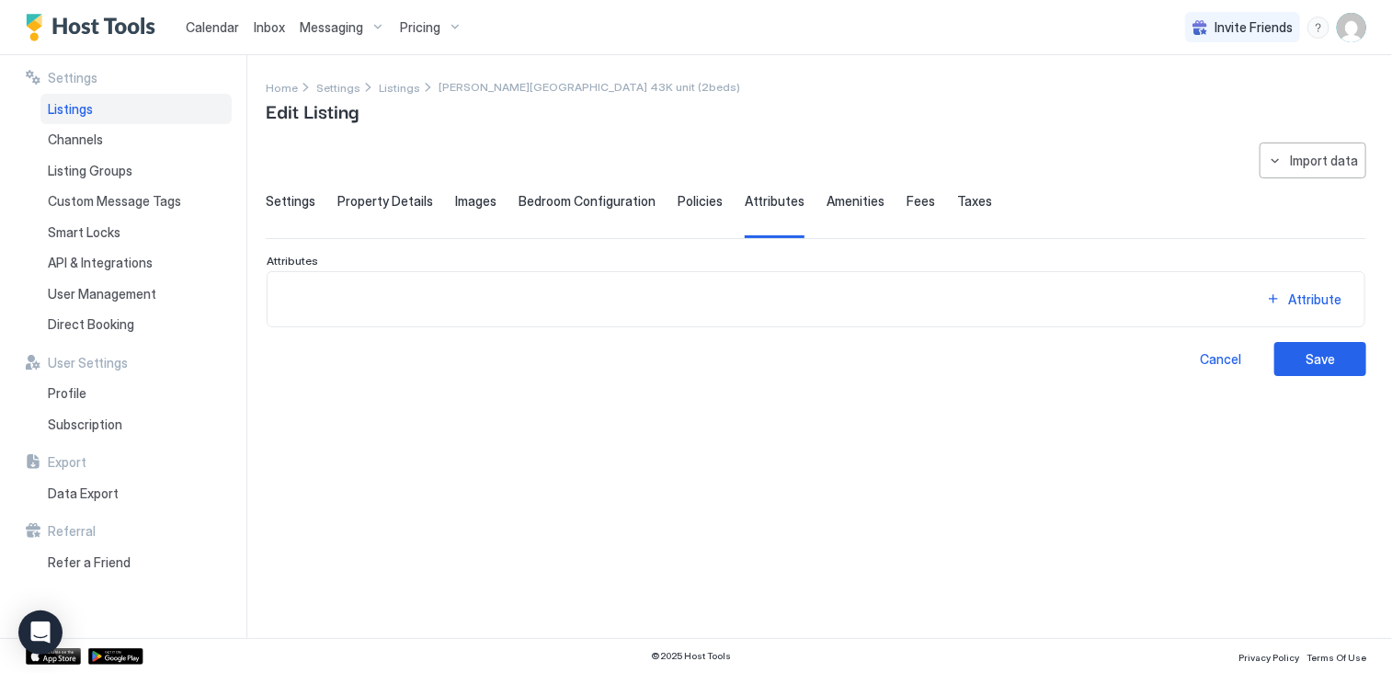
click at [852, 190] on div "**********" at bounding box center [816, 259] width 1100 height 234
click at [907, 209] on span "Fees" at bounding box center [920, 201] width 28 height 17
click at [957, 204] on span "Taxes" at bounding box center [974, 201] width 35 height 17
click at [886, 202] on div "Settings Property Details Images Bedroom Configuration Policies Attributes Amen…" at bounding box center [816, 215] width 1100 height 45
click at [843, 202] on span "Amenities" at bounding box center [855, 201] width 58 height 17
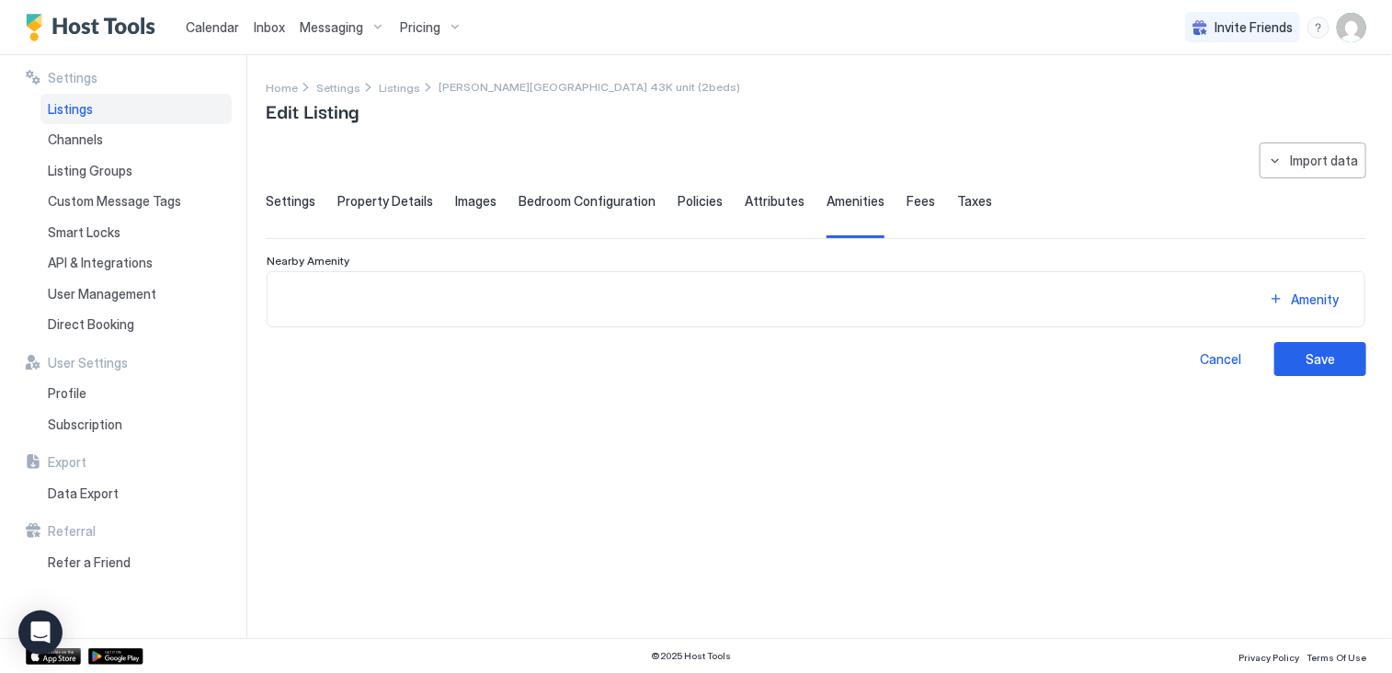
click at [281, 208] on span "Settings" at bounding box center [291, 201] width 50 height 17
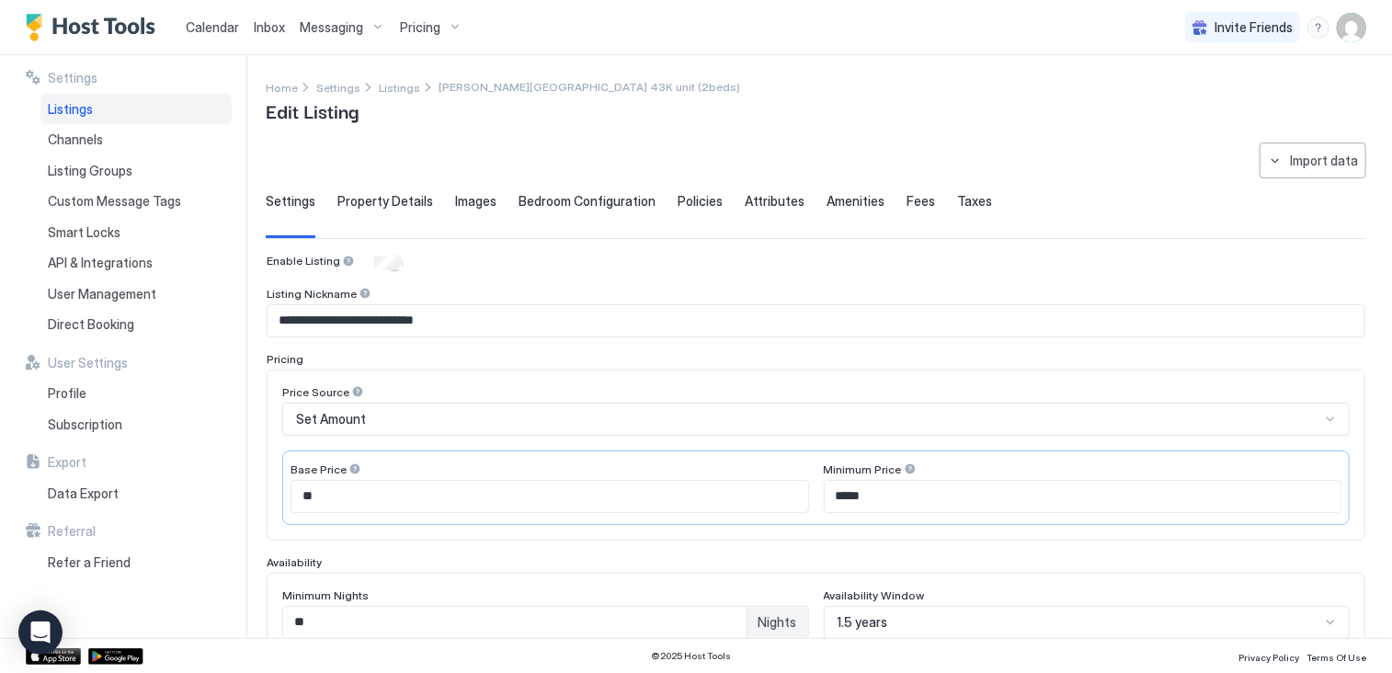
click at [441, 28] on div "Pricing" at bounding box center [431, 27] width 77 height 31
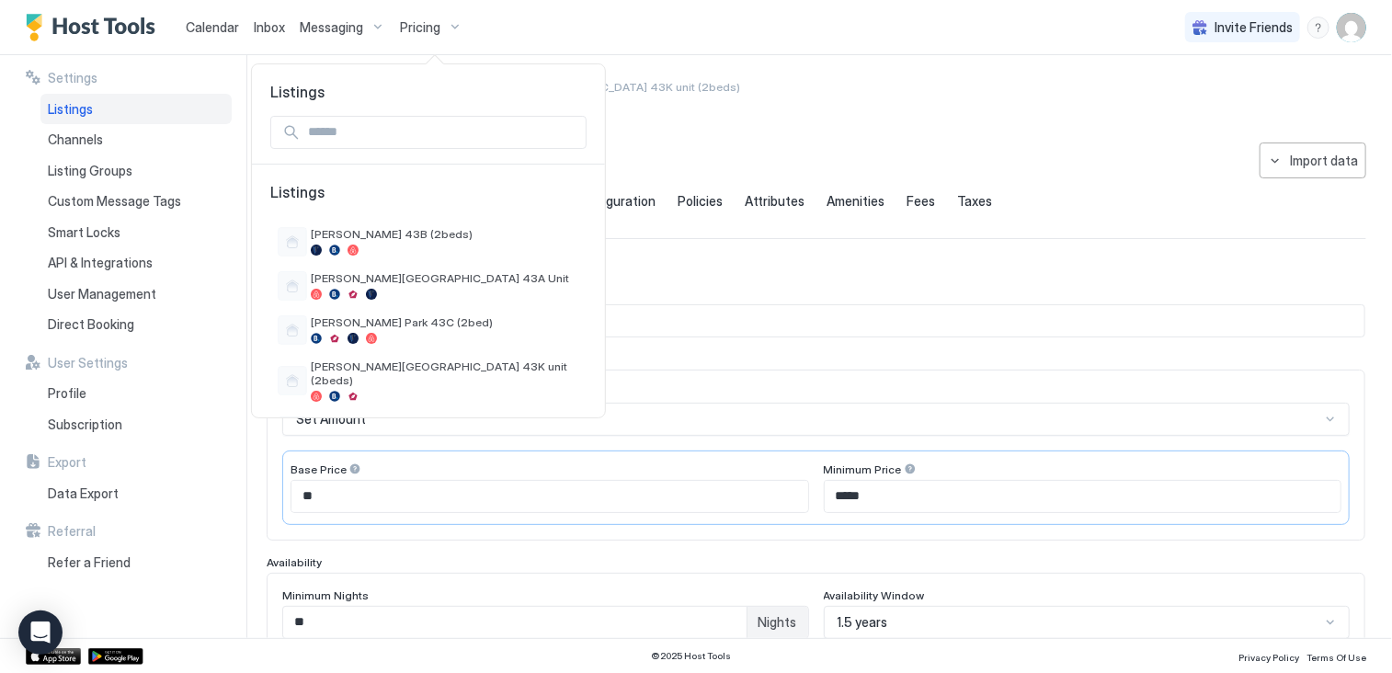
click at [353, 129] on input "Input Field" at bounding box center [443, 132] width 285 height 31
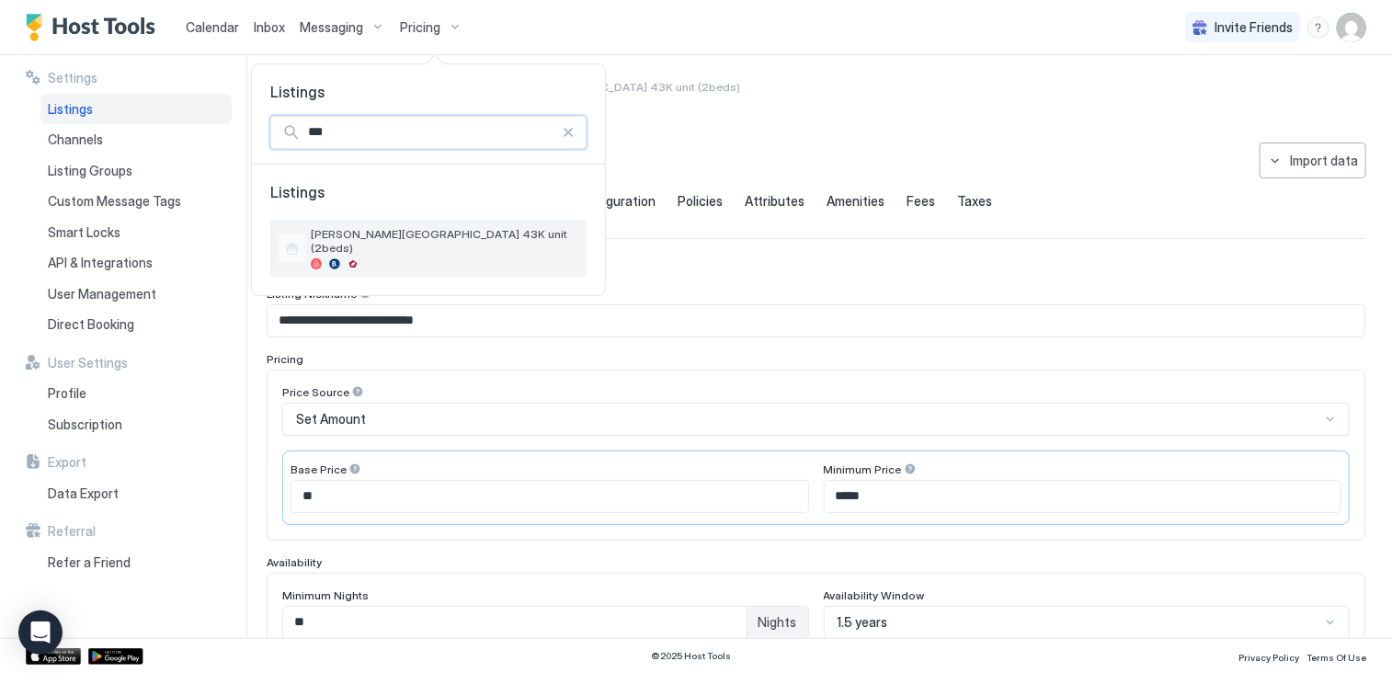
type input "***"
click at [393, 238] on span "[PERSON_NAME][GEOGRAPHIC_DATA] 43K unit (2beds)" at bounding box center [445, 241] width 268 height 28
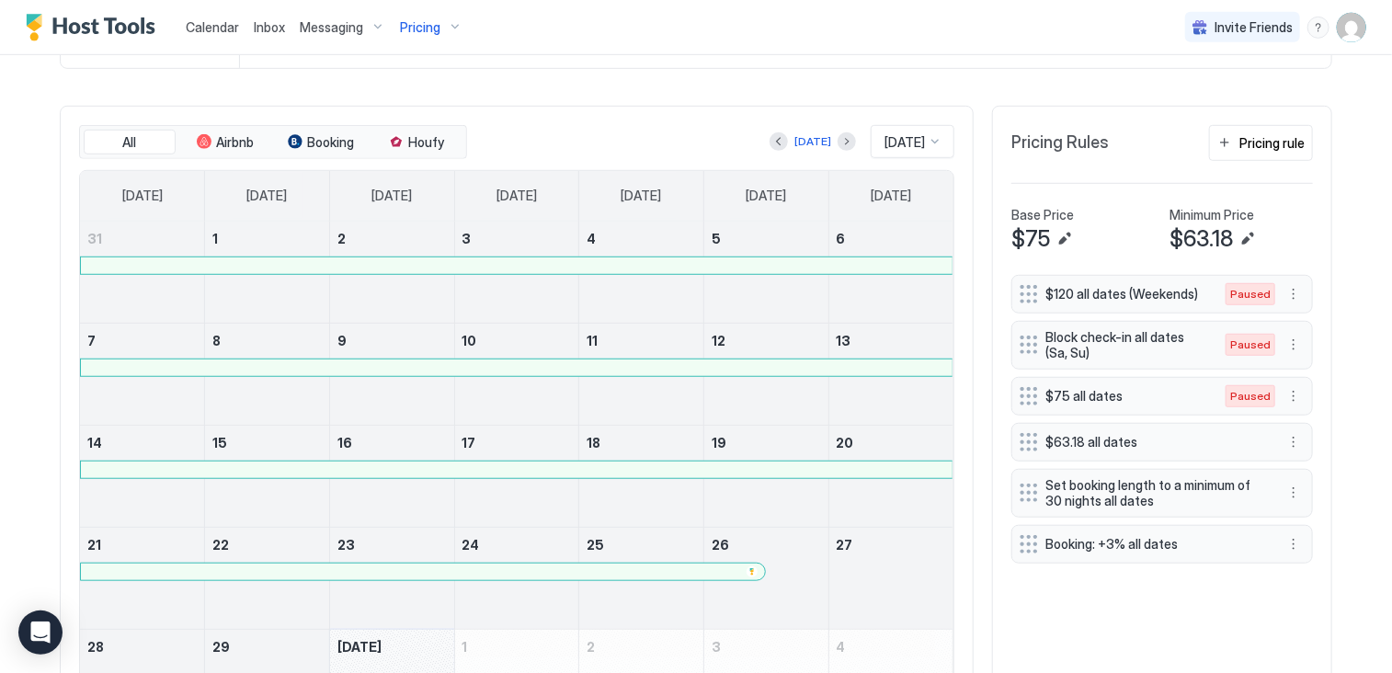
scroll to position [552, 0]
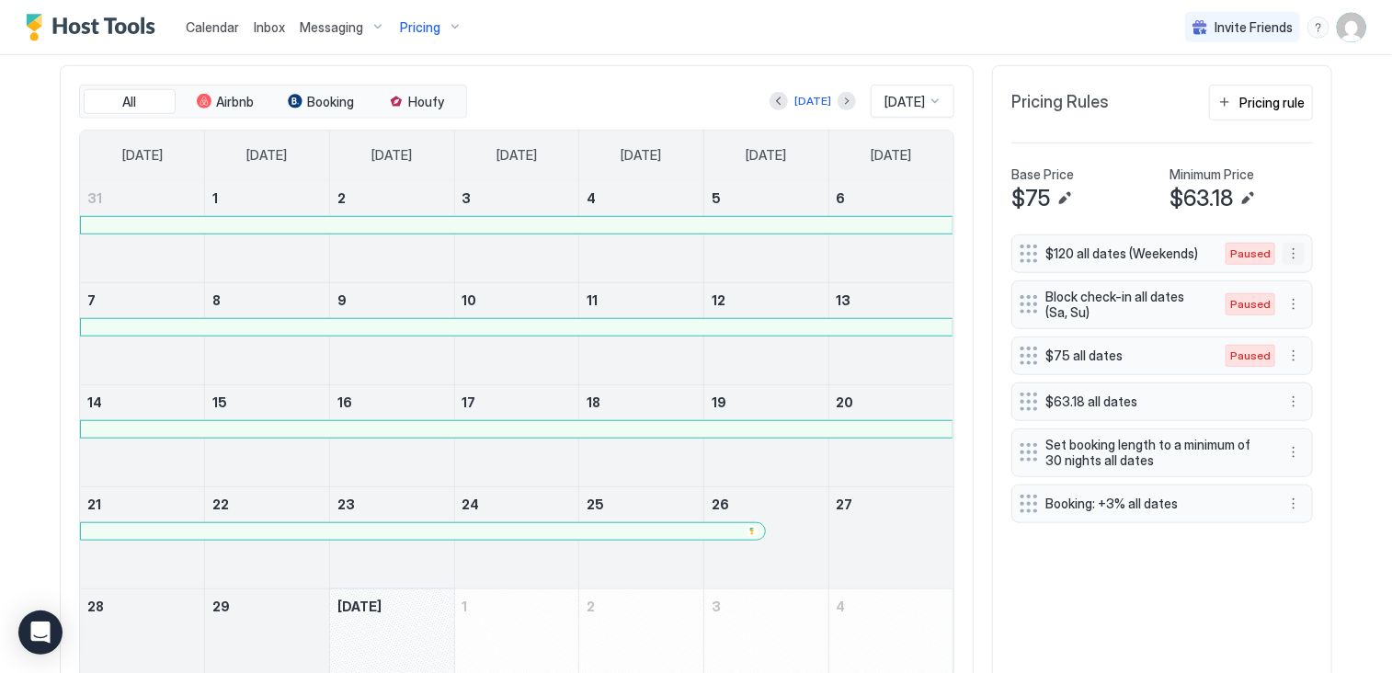
click at [1286, 254] on button "More options" at bounding box center [1293, 254] width 22 height 22
click at [1311, 334] on span "Delete" at bounding box center [1322, 336] width 34 height 14
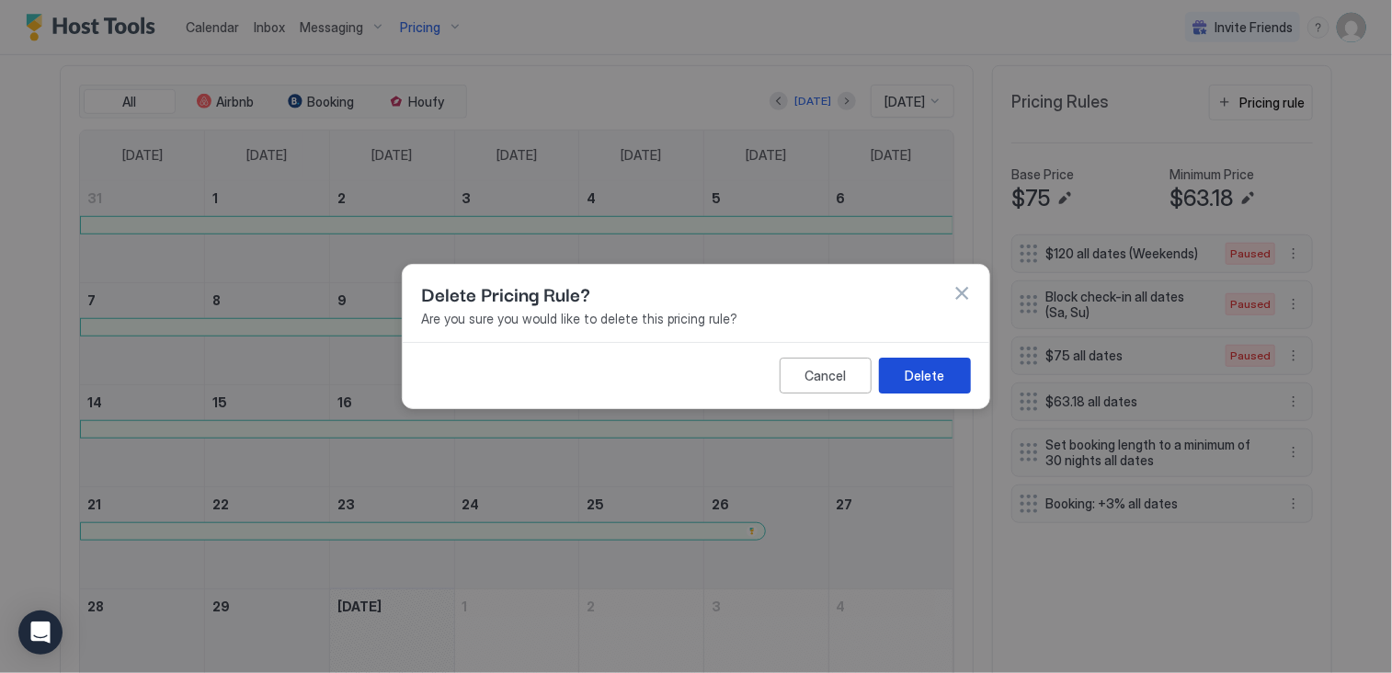
click at [927, 363] on button "Delete" at bounding box center [925, 376] width 92 height 36
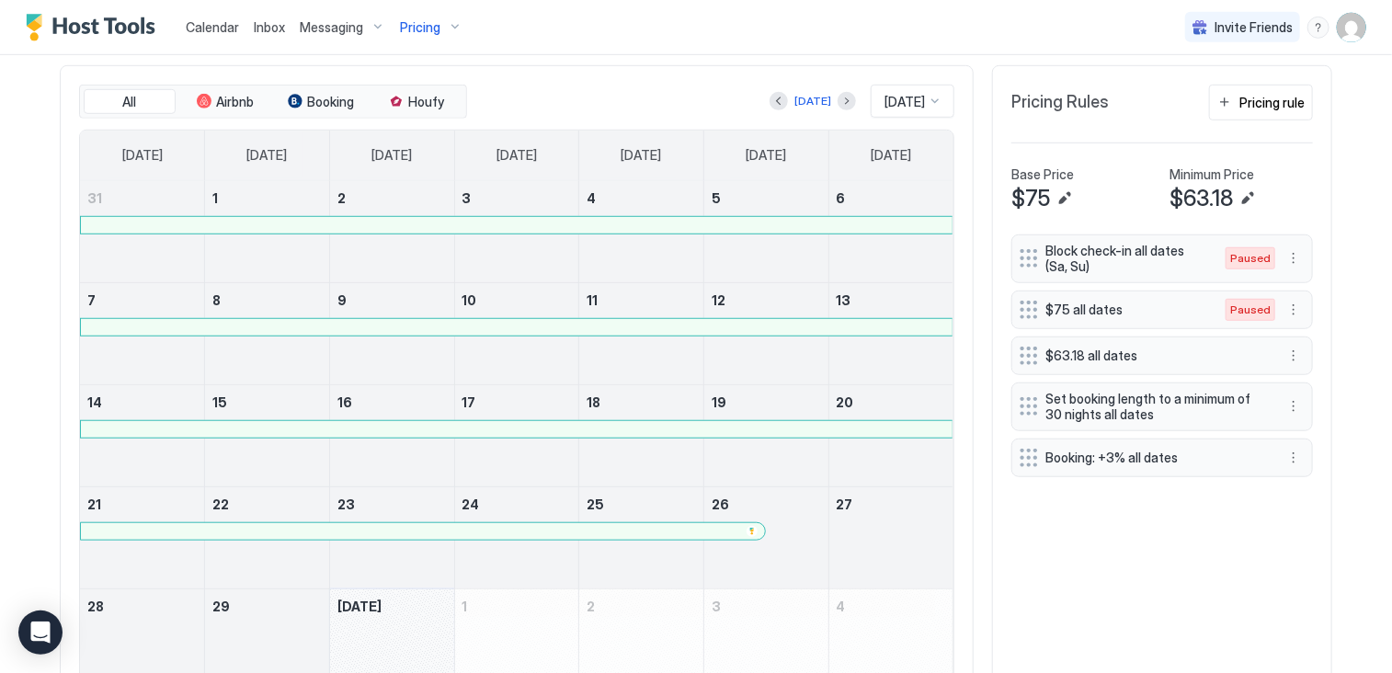
click at [1356, 258] on div "Calendar Inbox Messaging Pricing Invite Friends CL Home Pricing Hancock Park 43…" at bounding box center [696, 336] width 1392 height 673
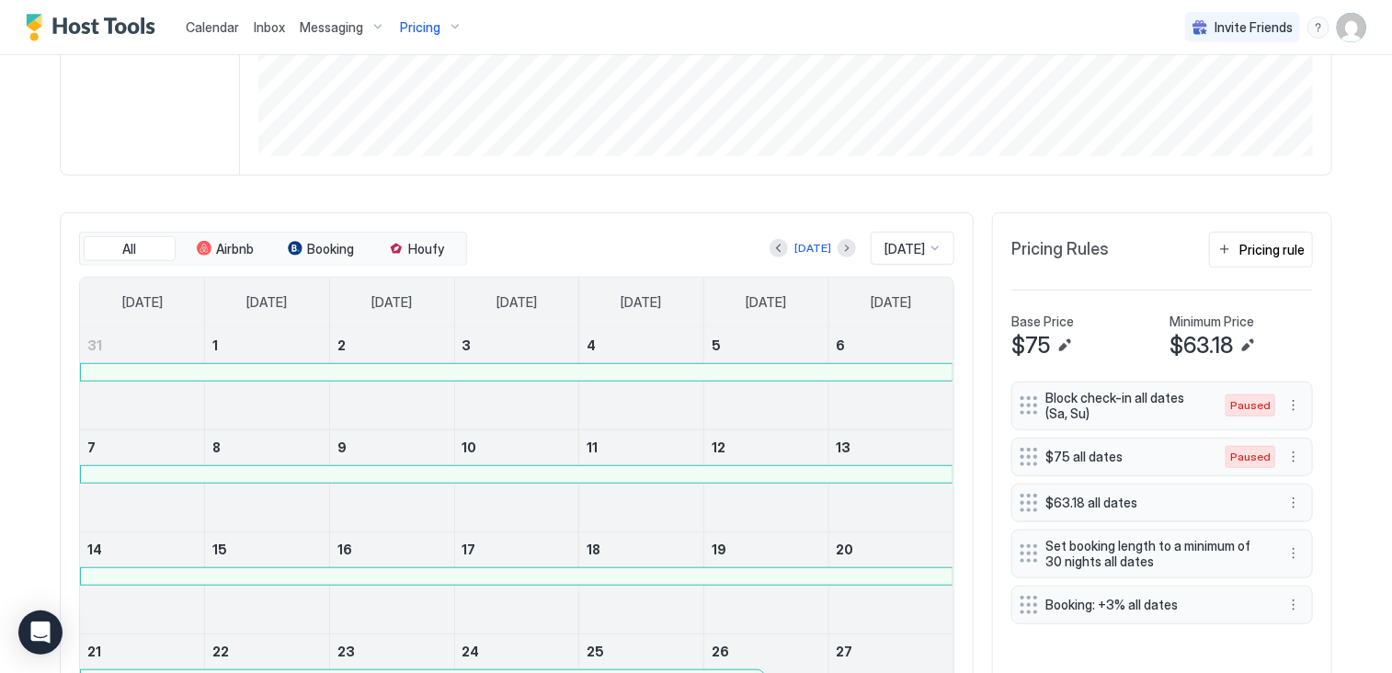
scroll to position [368, 0]
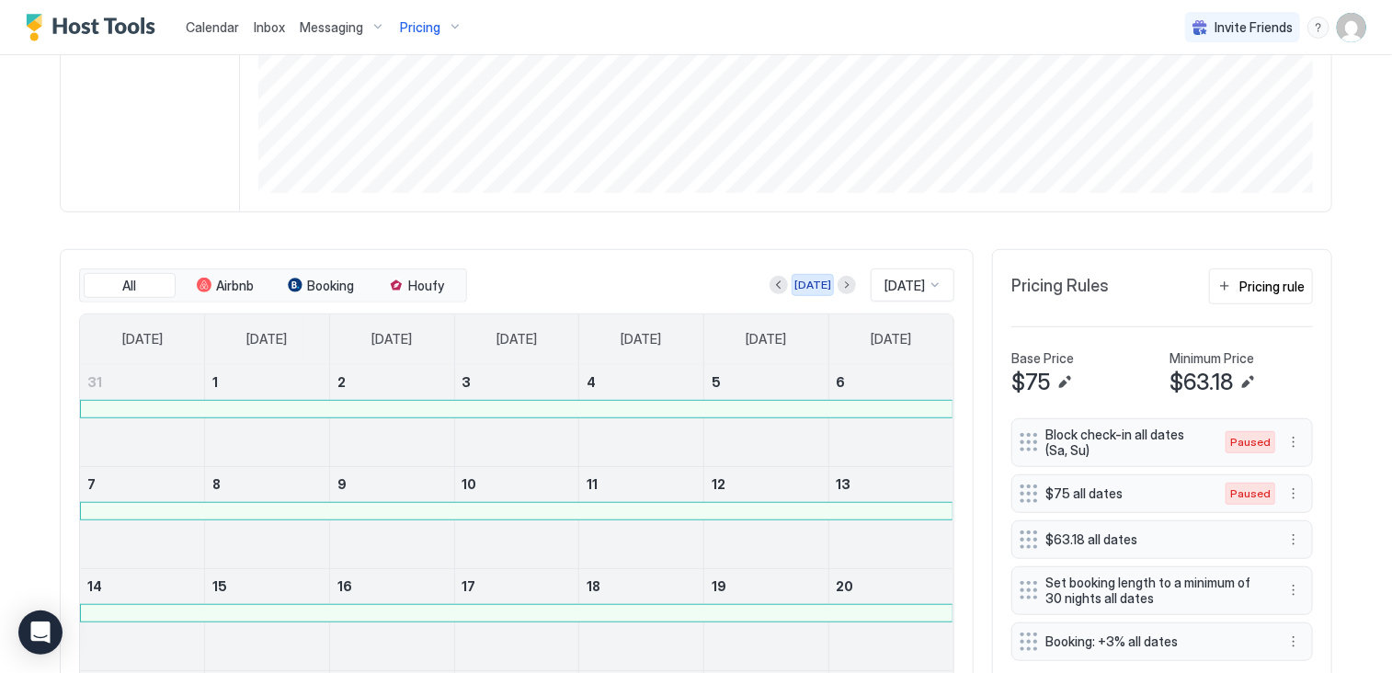
click at [796, 282] on div "[DATE]" at bounding box center [812, 285] width 37 height 17
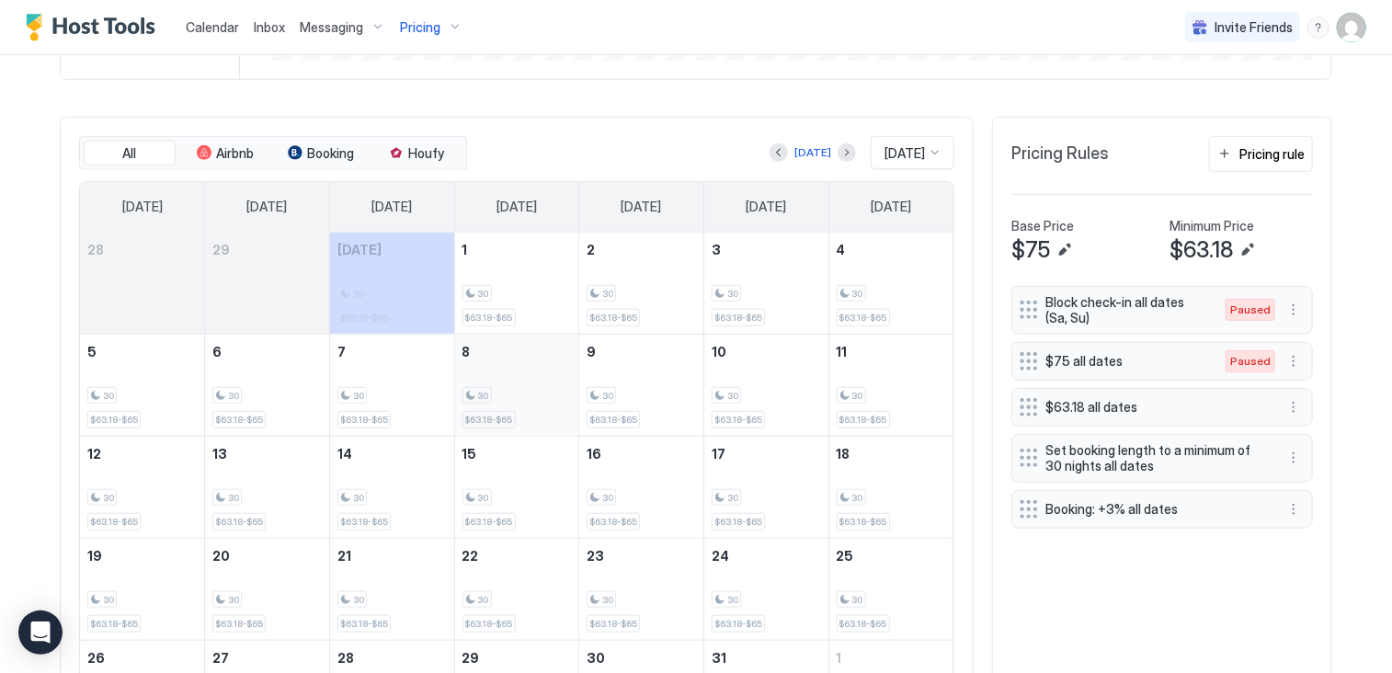
scroll to position [453, 0]
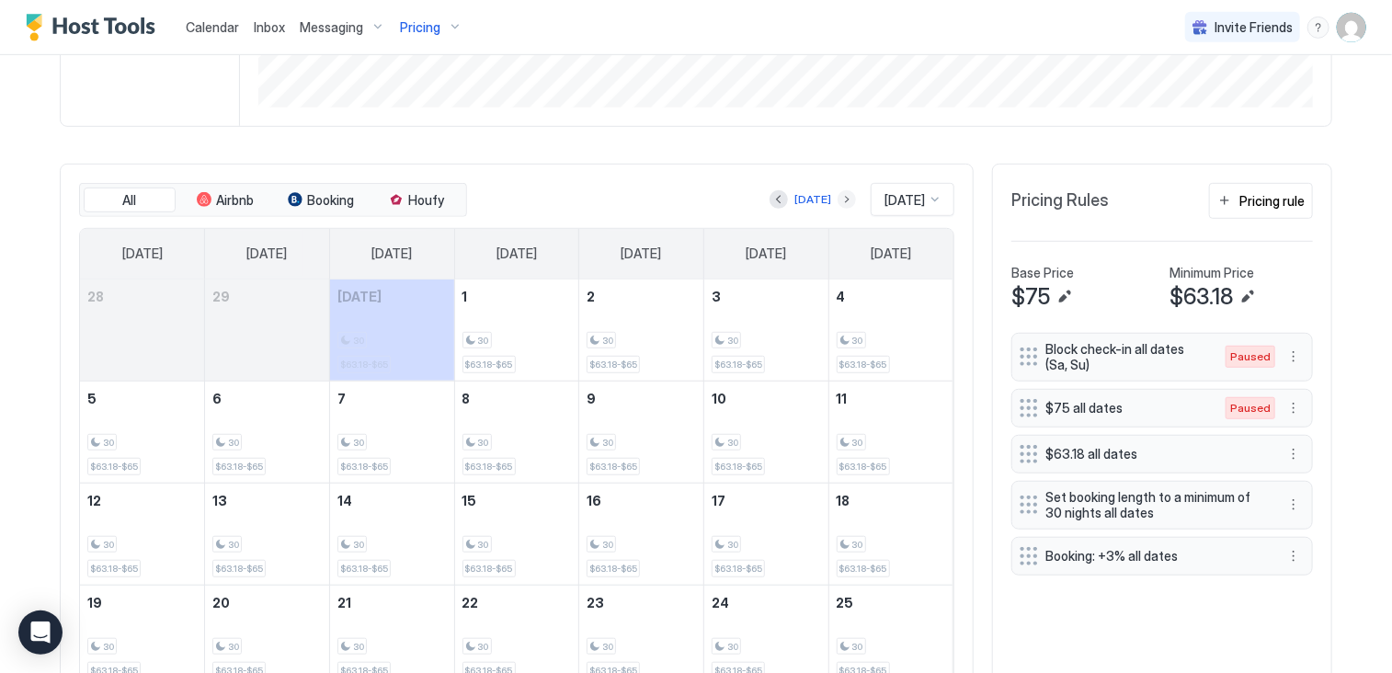
click at [838, 198] on button "Next month" at bounding box center [847, 199] width 18 height 18
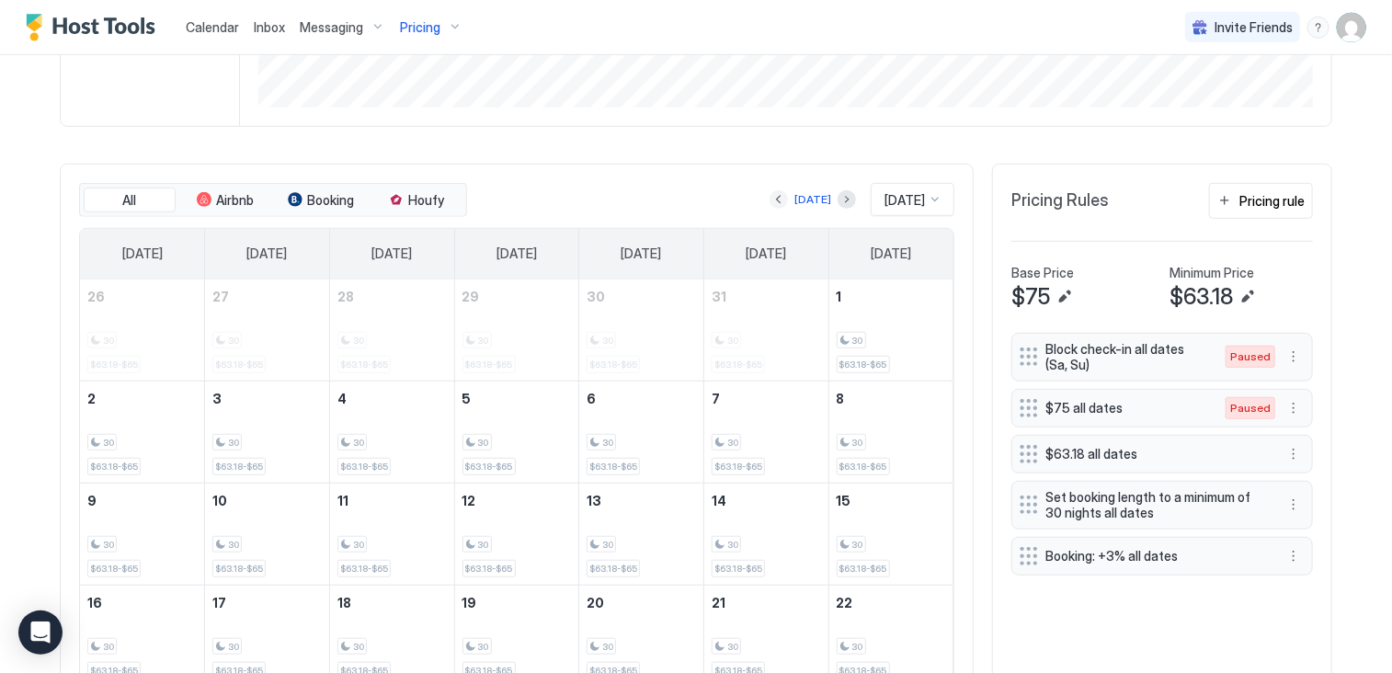
click at [769, 198] on button "Previous month" at bounding box center [778, 199] width 18 height 18
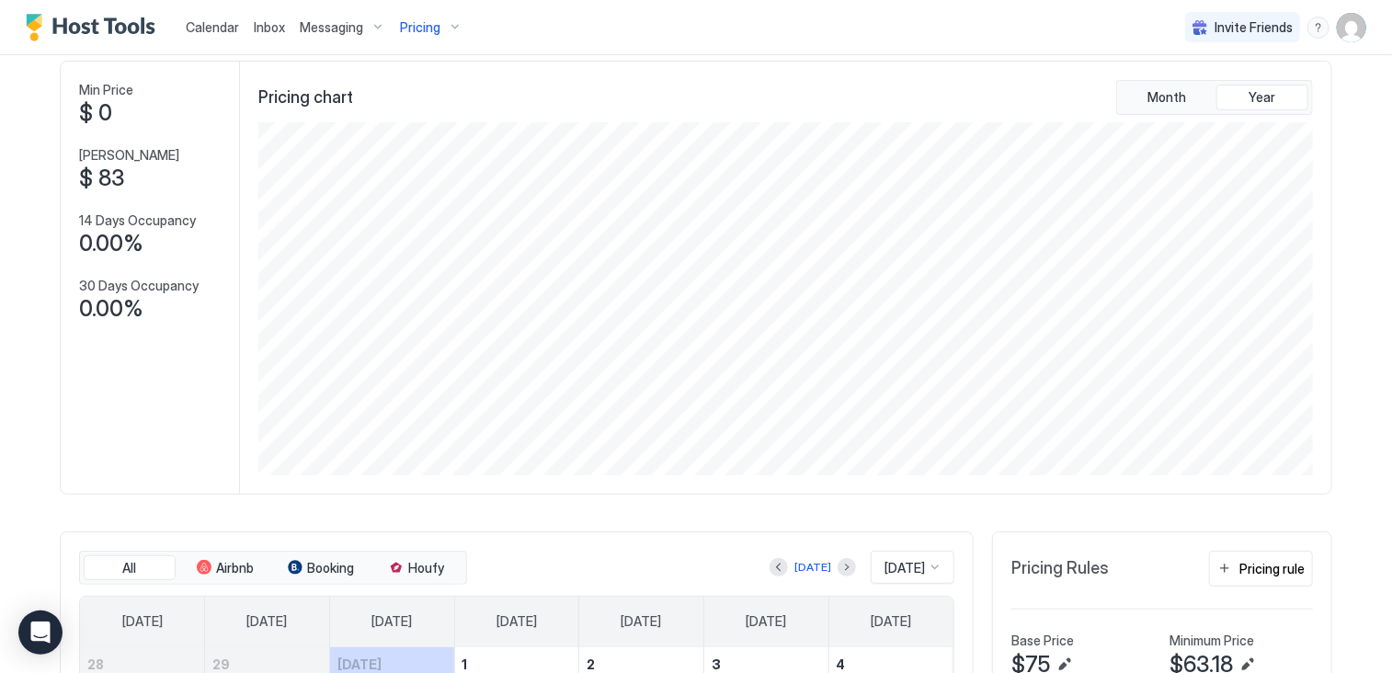
scroll to position [0, 0]
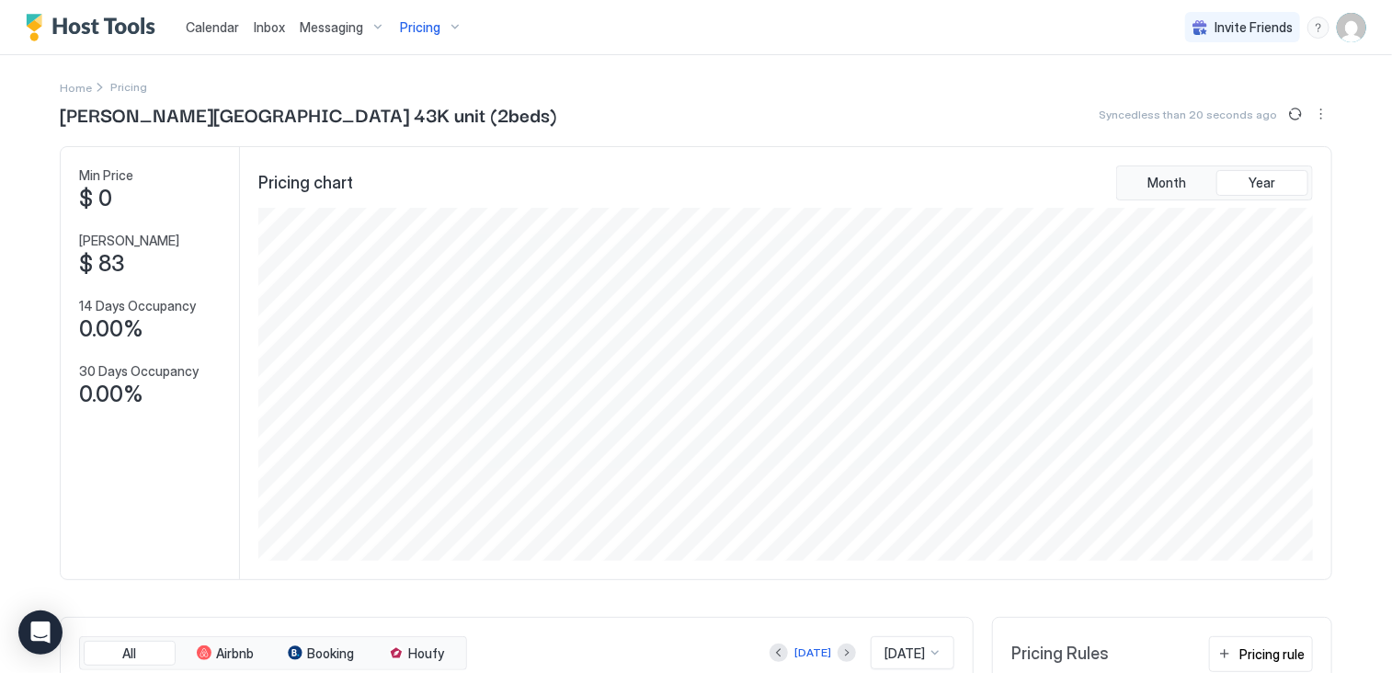
click at [202, 28] on span "Calendar" at bounding box center [212, 27] width 53 height 16
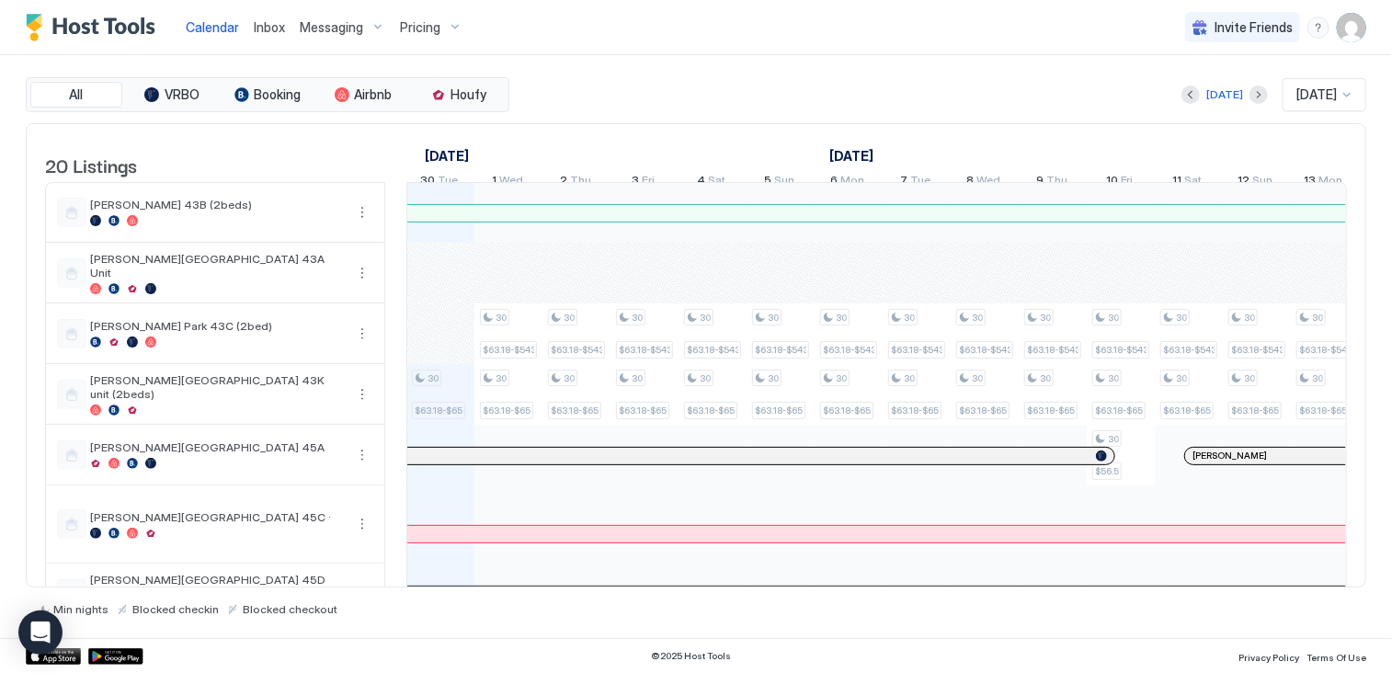
scroll to position [0, 1021]
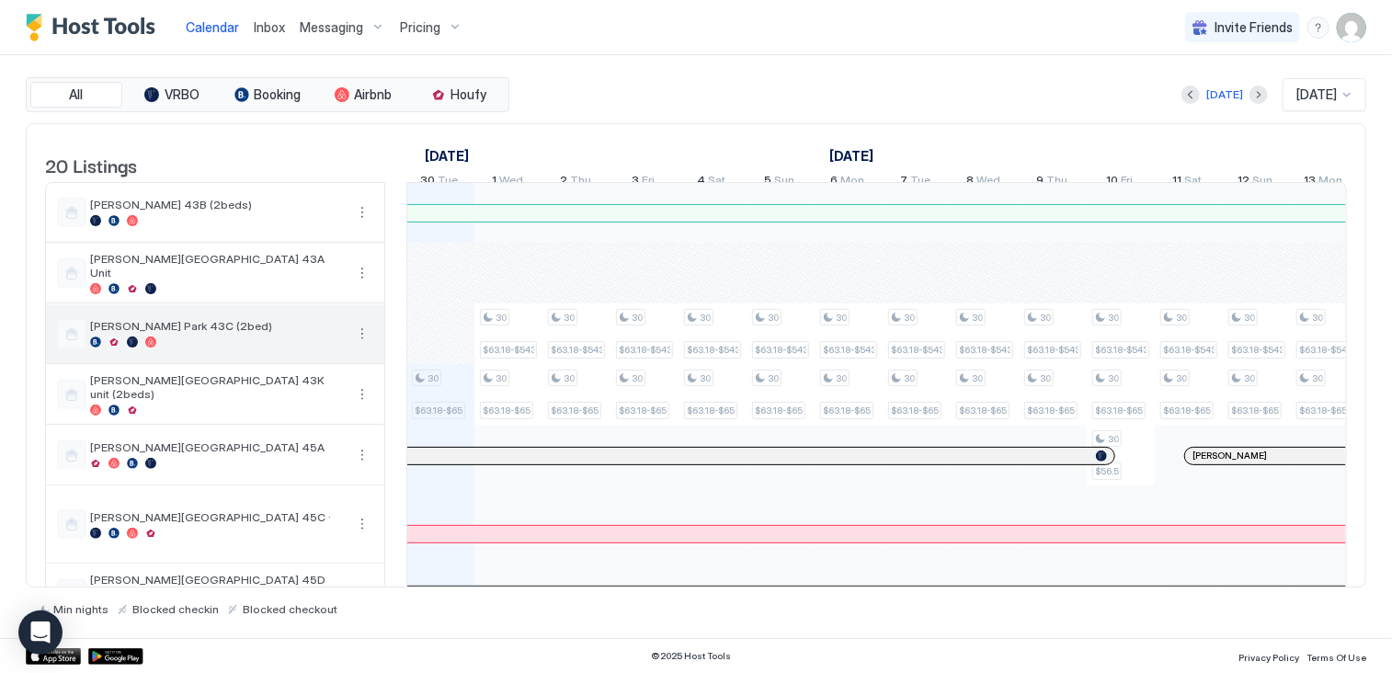
click at [232, 333] on span "[PERSON_NAME] Park 43C (2bed)" at bounding box center [217, 326] width 254 height 14
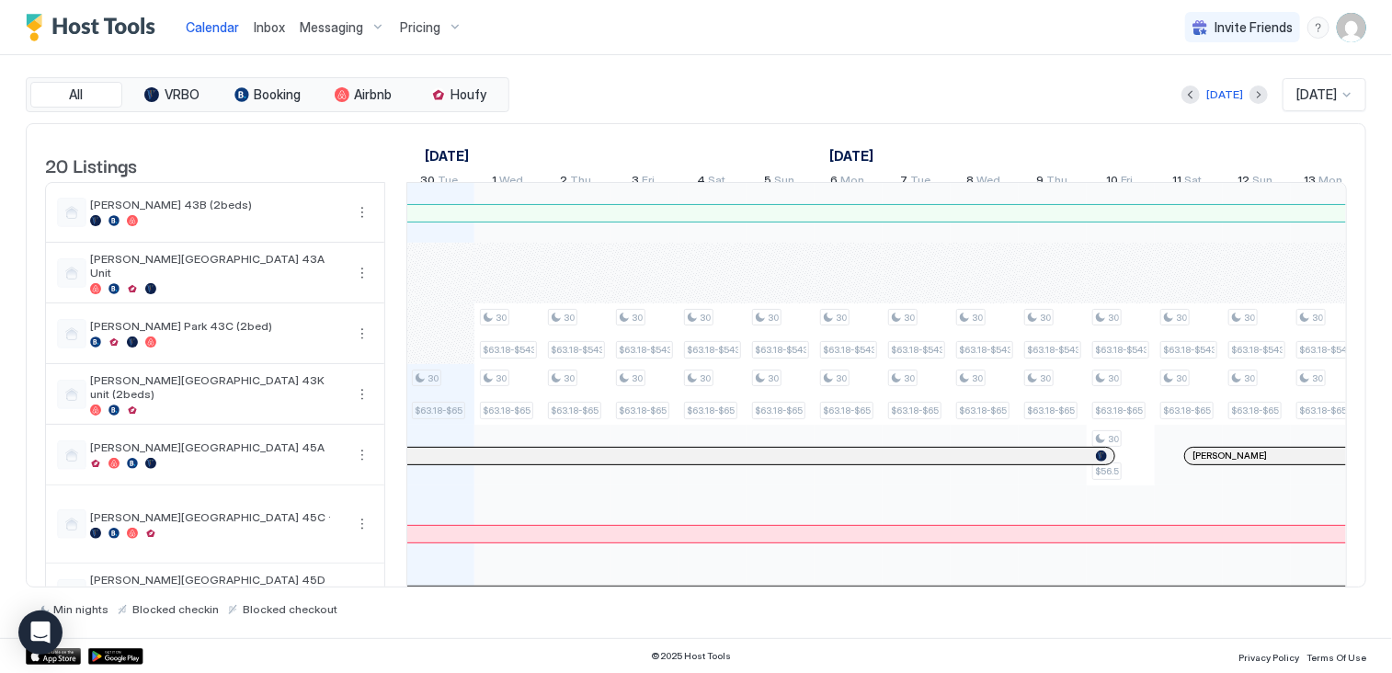
click at [454, 28] on div "Pricing" at bounding box center [431, 27] width 77 height 31
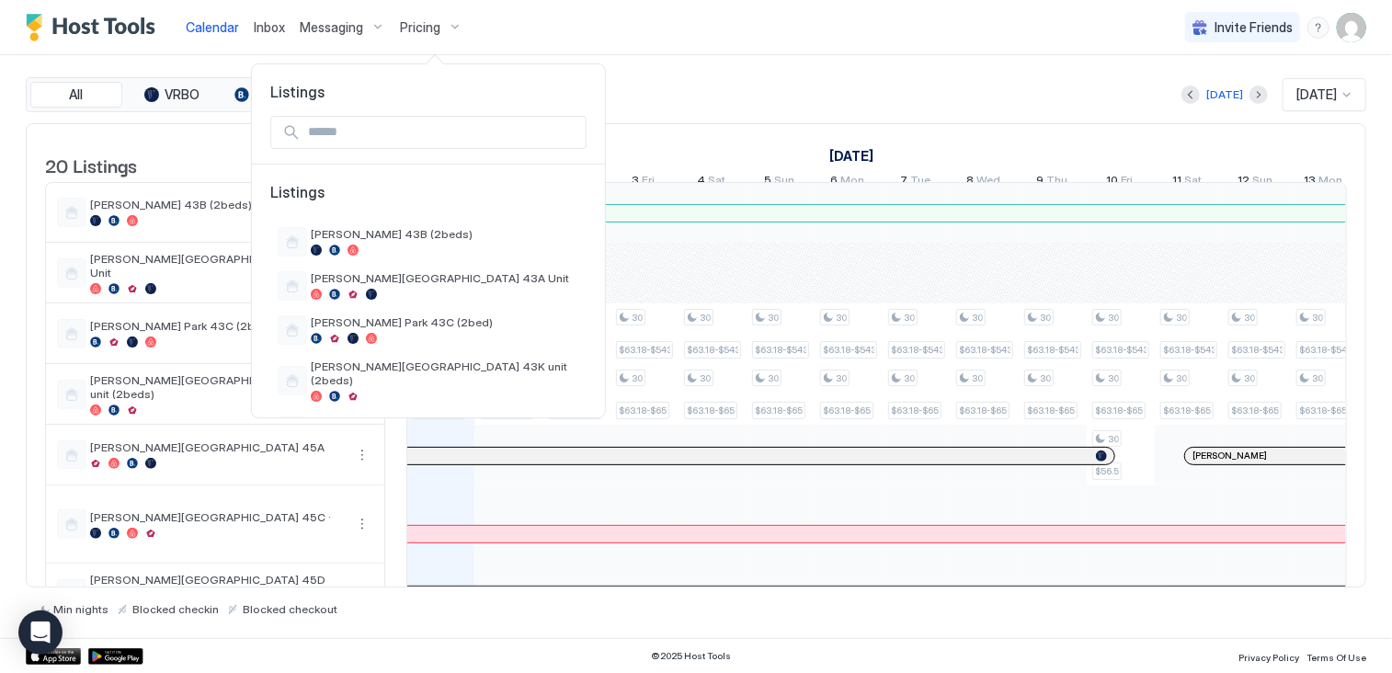
click at [371, 134] on input "Input Field" at bounding box center [443, 132] width 285 height 31
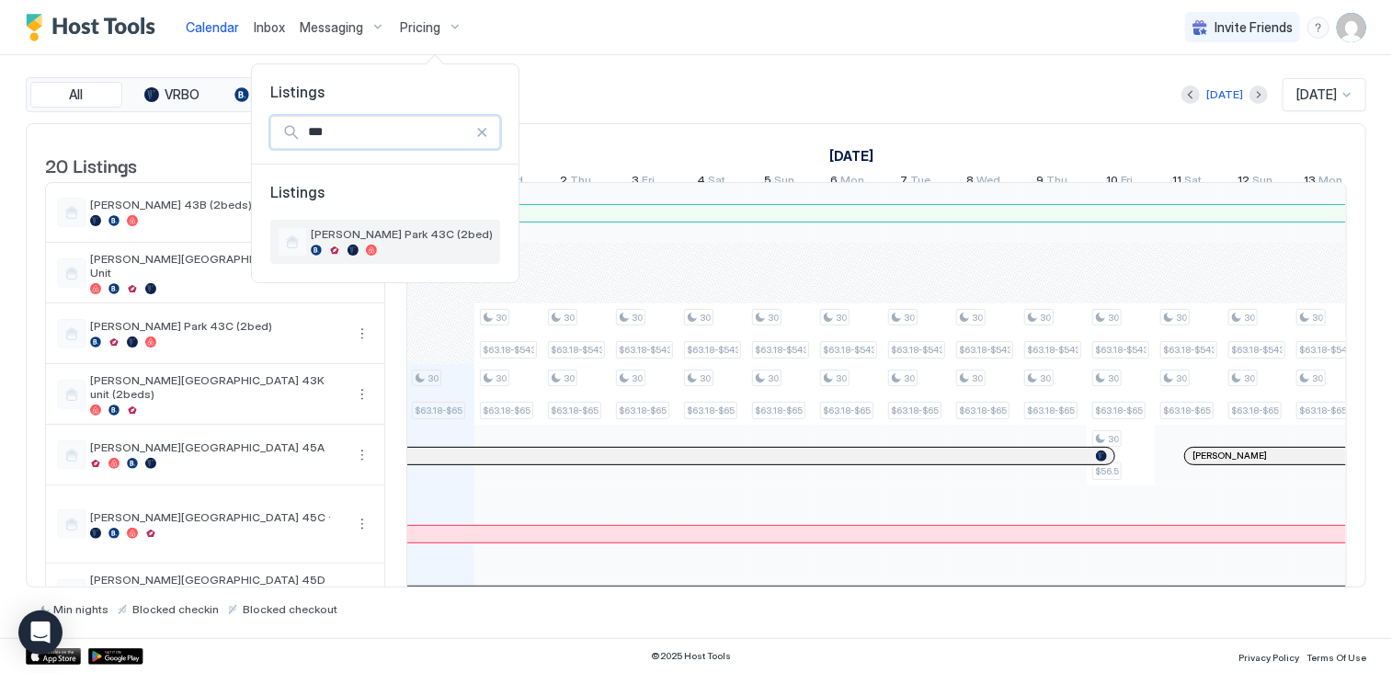
type input "***"
click at [340, 240] on span "[PERSON_NAME] Park 43C (2bed)" at bounding box center [402, 234] width 182 height 14
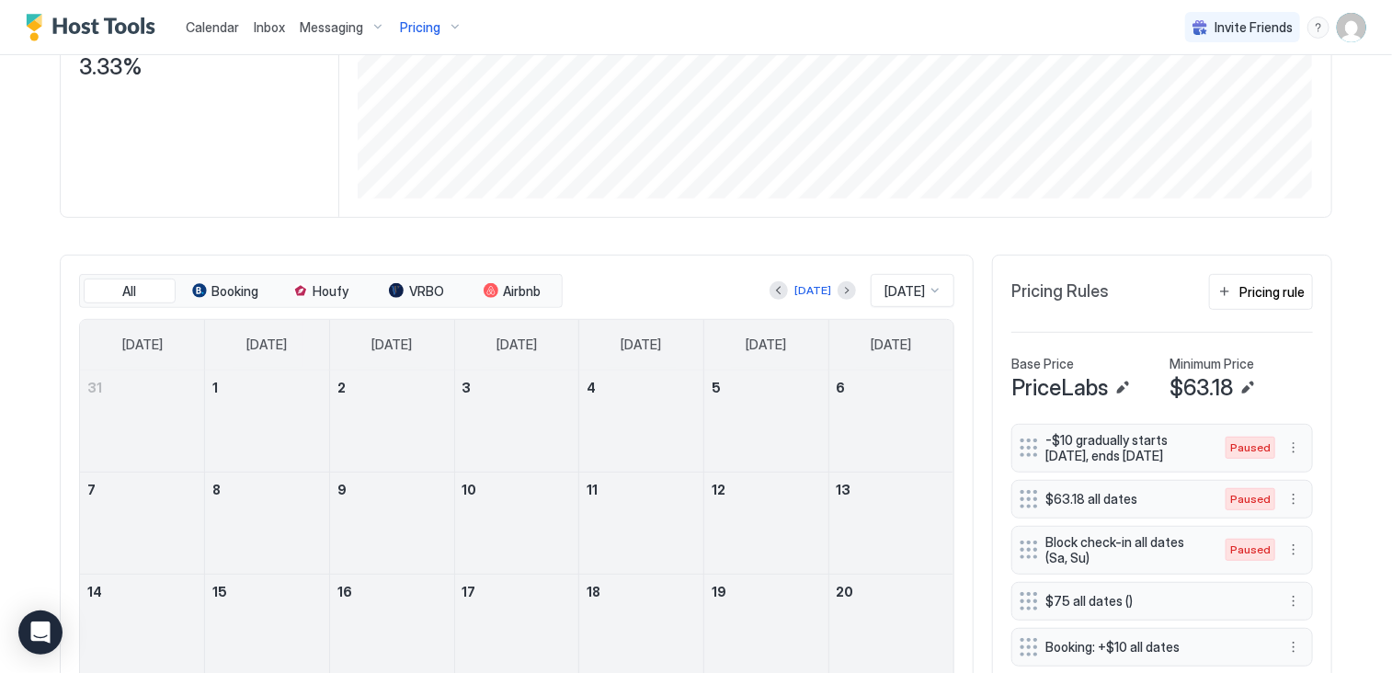
scroll to position [460, 0]
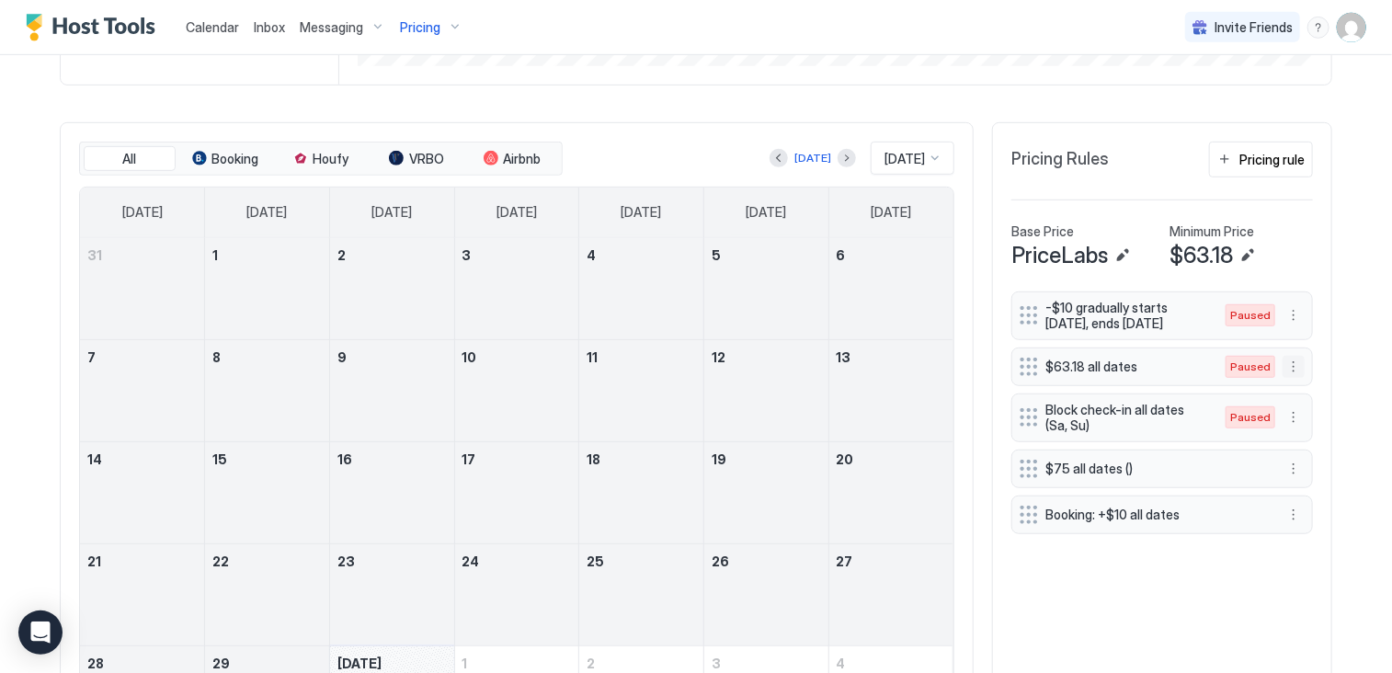
click at [1288, 378] on button "More options" at bounding box center [1293, 367] width 22 height 22
click at [1318, 432] on span "Enable" at bounding box center [1323, 434] width 36 height 14
click at [1238, 266] on button "Edit" at bounding box center [1248, 256] width 22 height 22
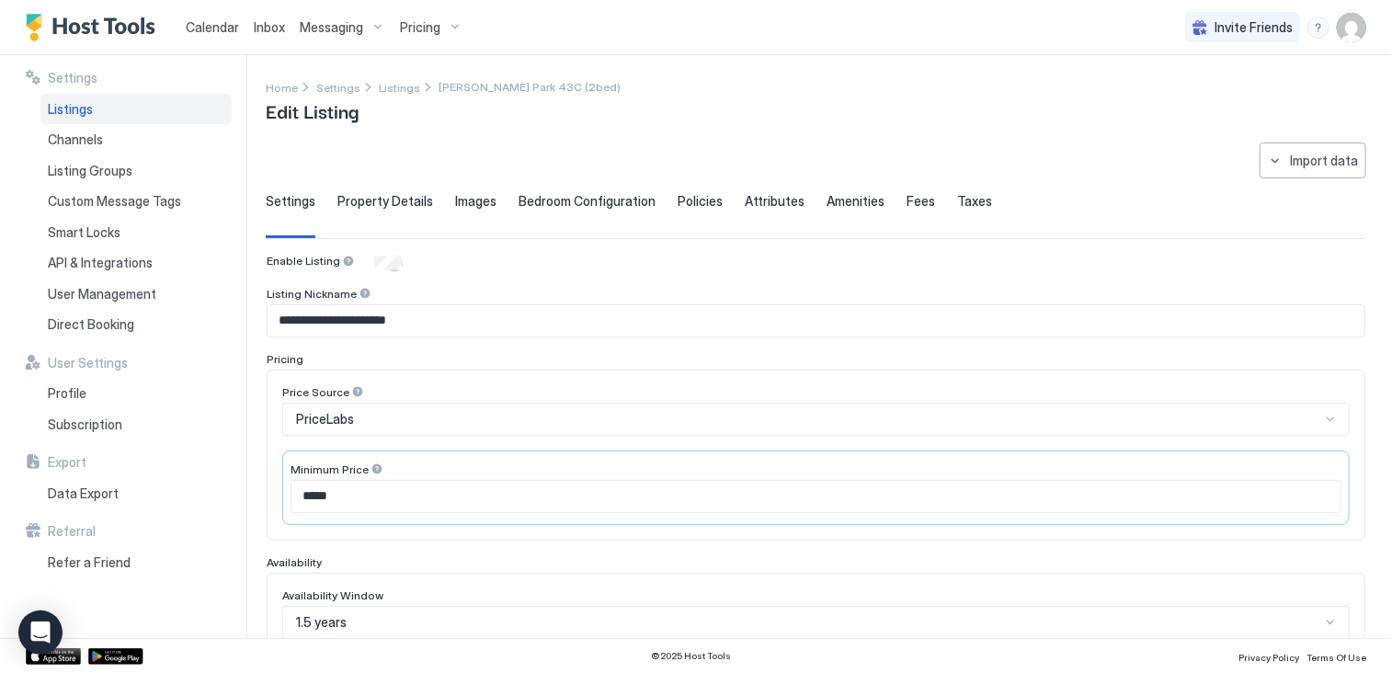
click at [443, 26] on div "Pricing" at bounding box center [431, 27] width 77 height 31
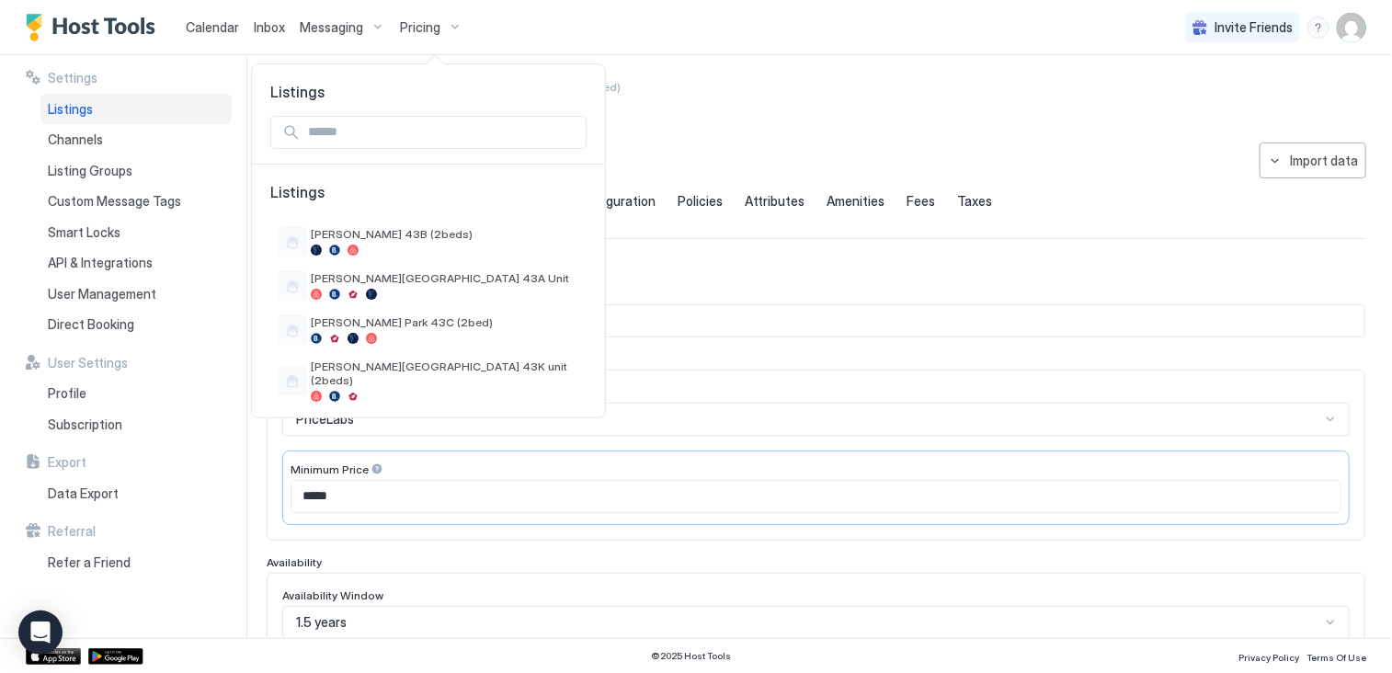
click at [349, 131] on input "Input Field" at bounding box center [443, 132] width 285 height 31
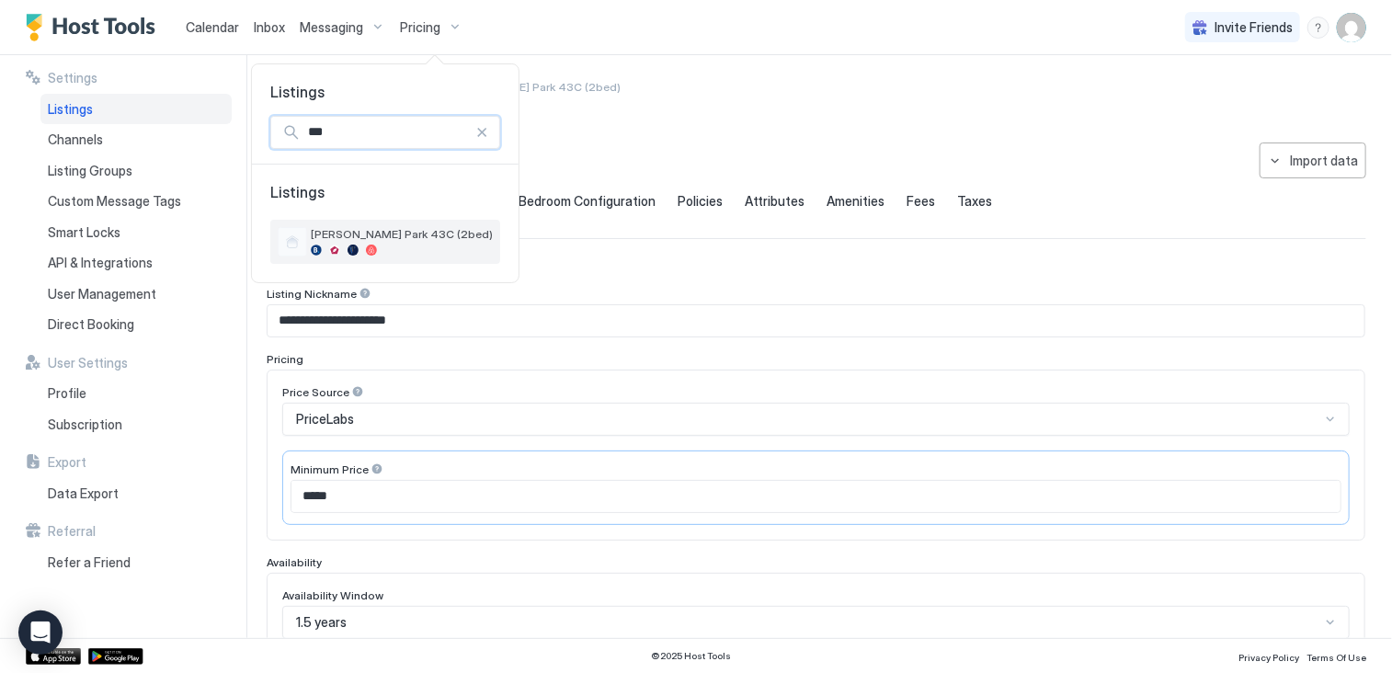
type input "***"
click at [361, 233] on span "[PERSON_NAME] Park 43C (2bed)" at bounding box center [402, 234] width 182 height 14
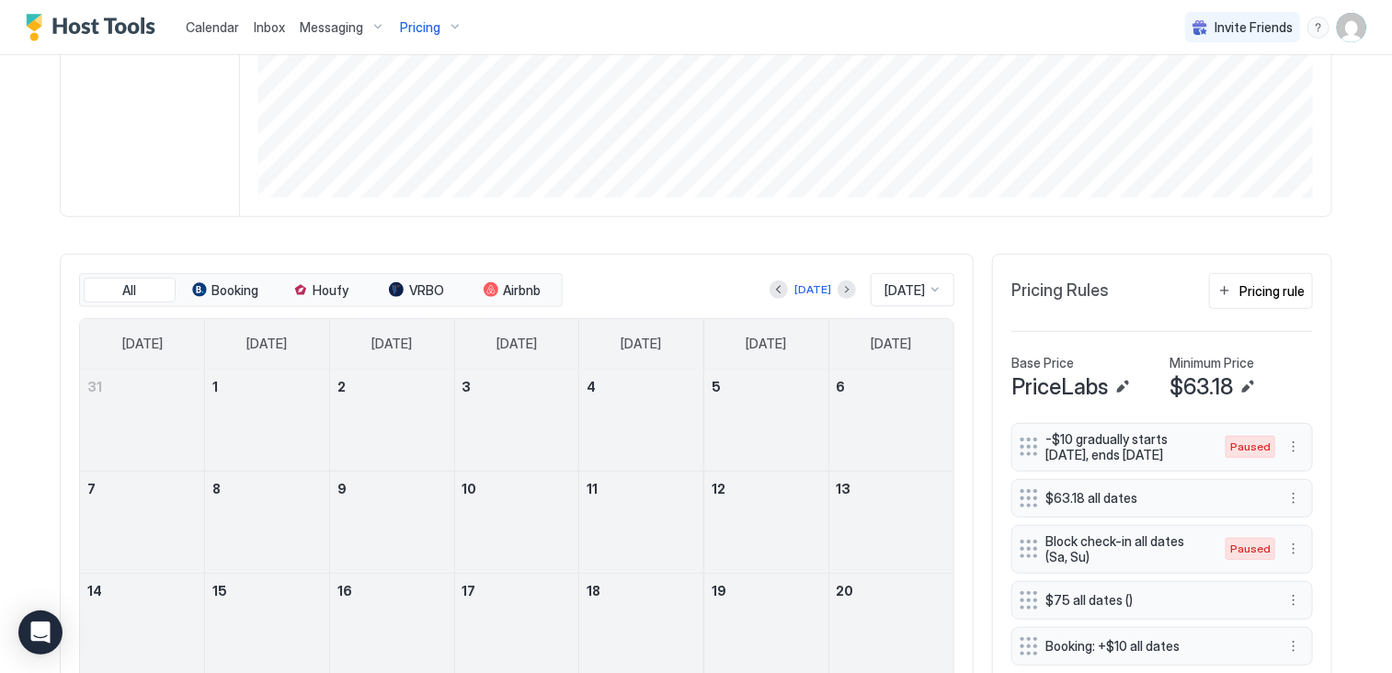
scroll to position [460, 0]
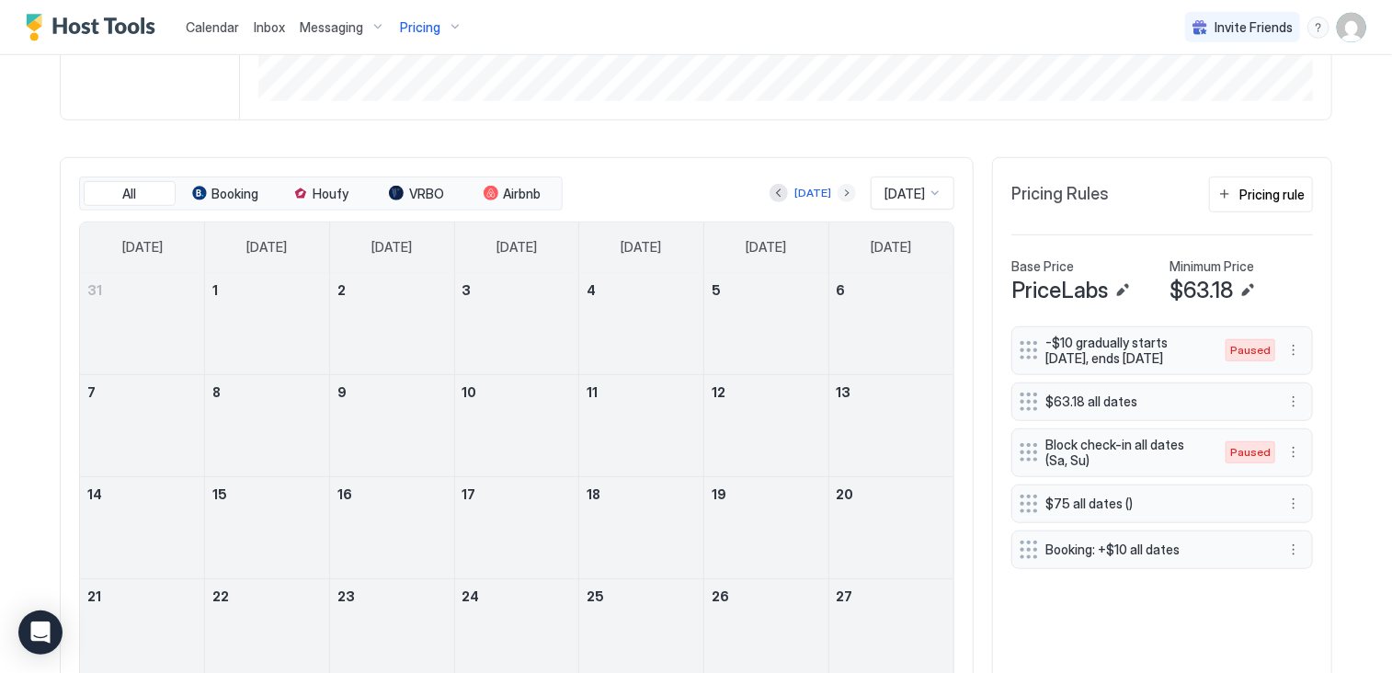
click at [838, 194] on button "Next month" at bounding box center [847, 193] width 18 height 18
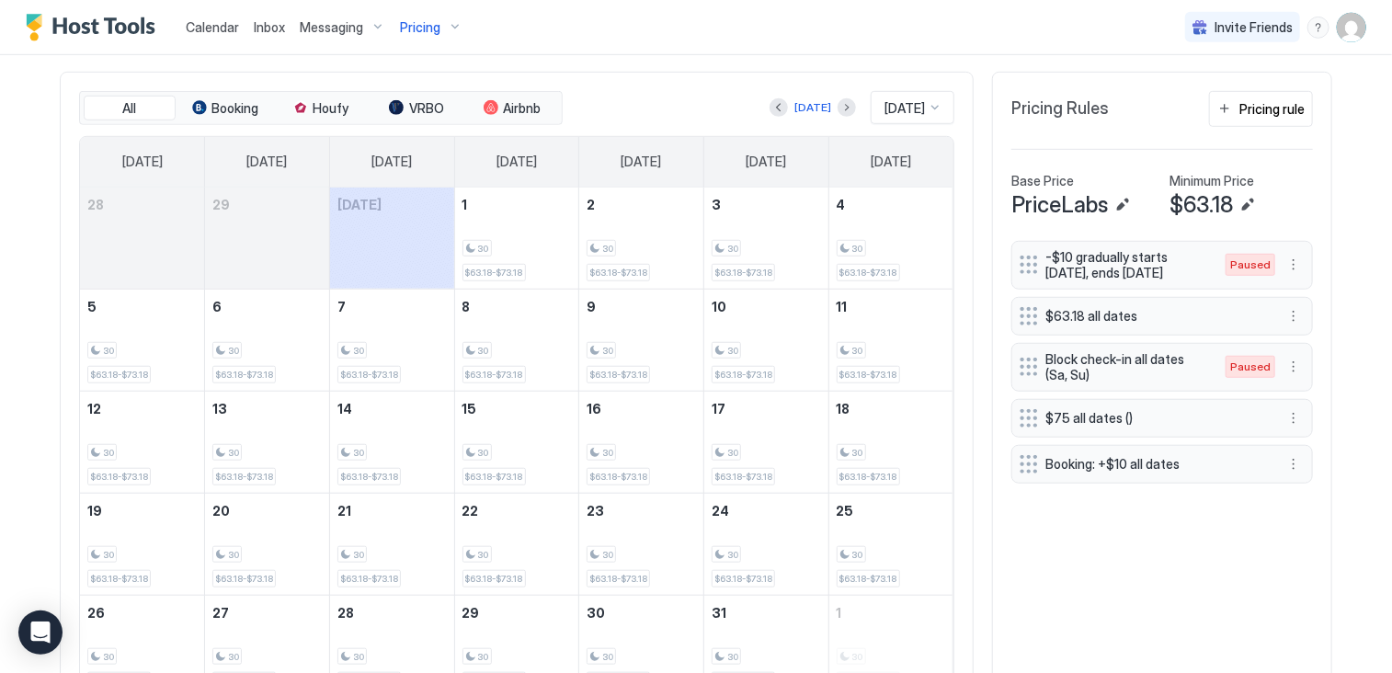
scroll to position [552, 0]
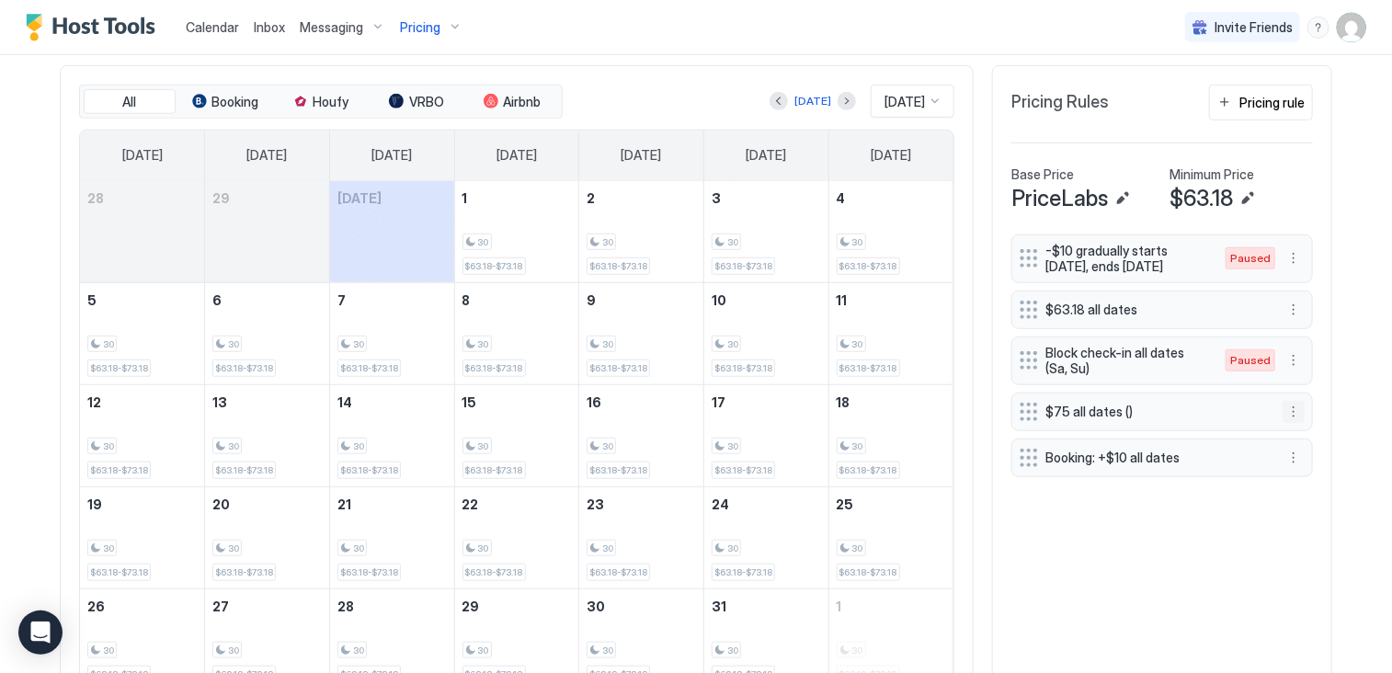
click at [1284, 407] on button "More options" at bounding box center [1293, 412] width 22 height 22
click at [1316, 460] on span "Pause" at bounding box center [1321, 464] width 33 height 14
drag, startPoint x: 1013, startPoint y: 357, endPoint x: 1020, endPoint y: 300, distance: 57.5
click at [1026, 303] on div at bounding box center [1035, 310] width 18 height 15
drag, startPoint x: 1013, startPoint y: 410, endPoint x: 1030, endPoint y: 403, distance: 18.1
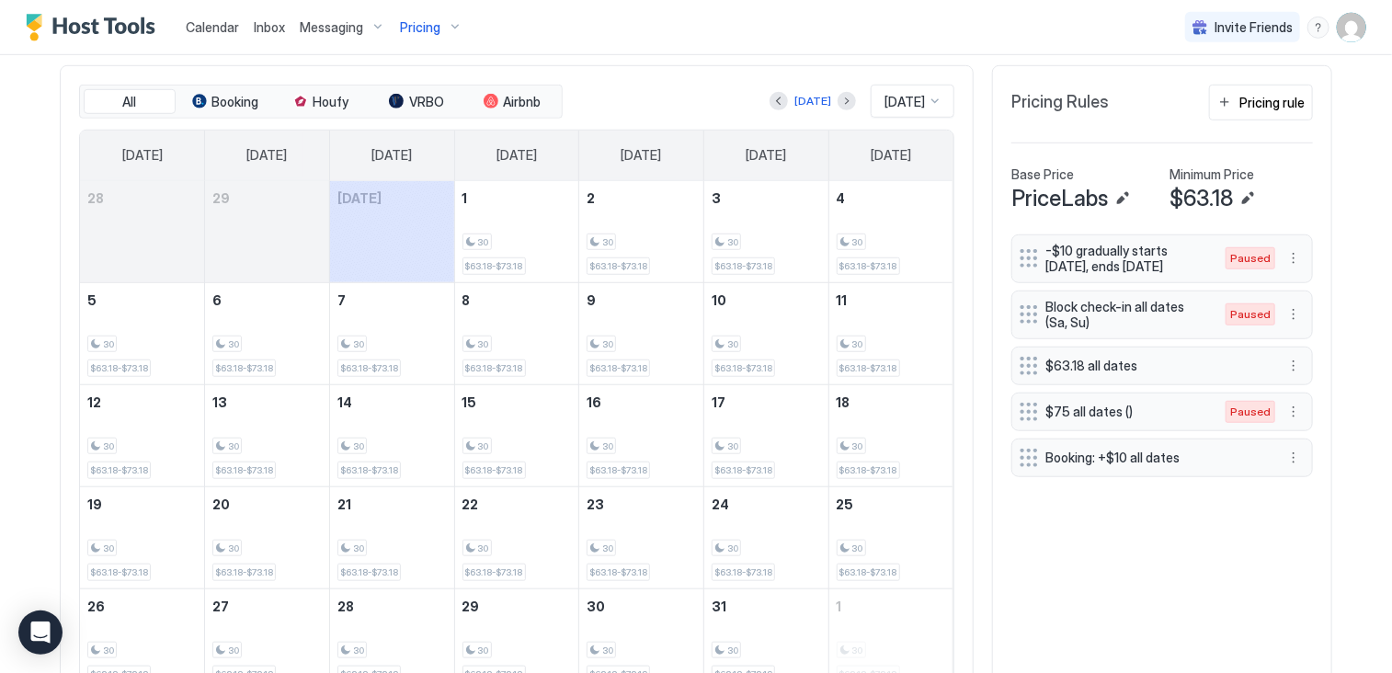
click at [1020, 403] on div at bounding box center [1029, 412] width 18 height 18
click at [1081, 577] on div "-$10 gradually starts in 3 days, ends in 30 days Paused Block check-in all date…" at bounding box center [1162, 463] width 302 height 458
click at [993, 538] on div "Pricing Rules Pricing rule Base Price PriceLabs Minimum Price $63.18 -$10 gradu…" at bounding box center [1162, 388] width 340 height 646
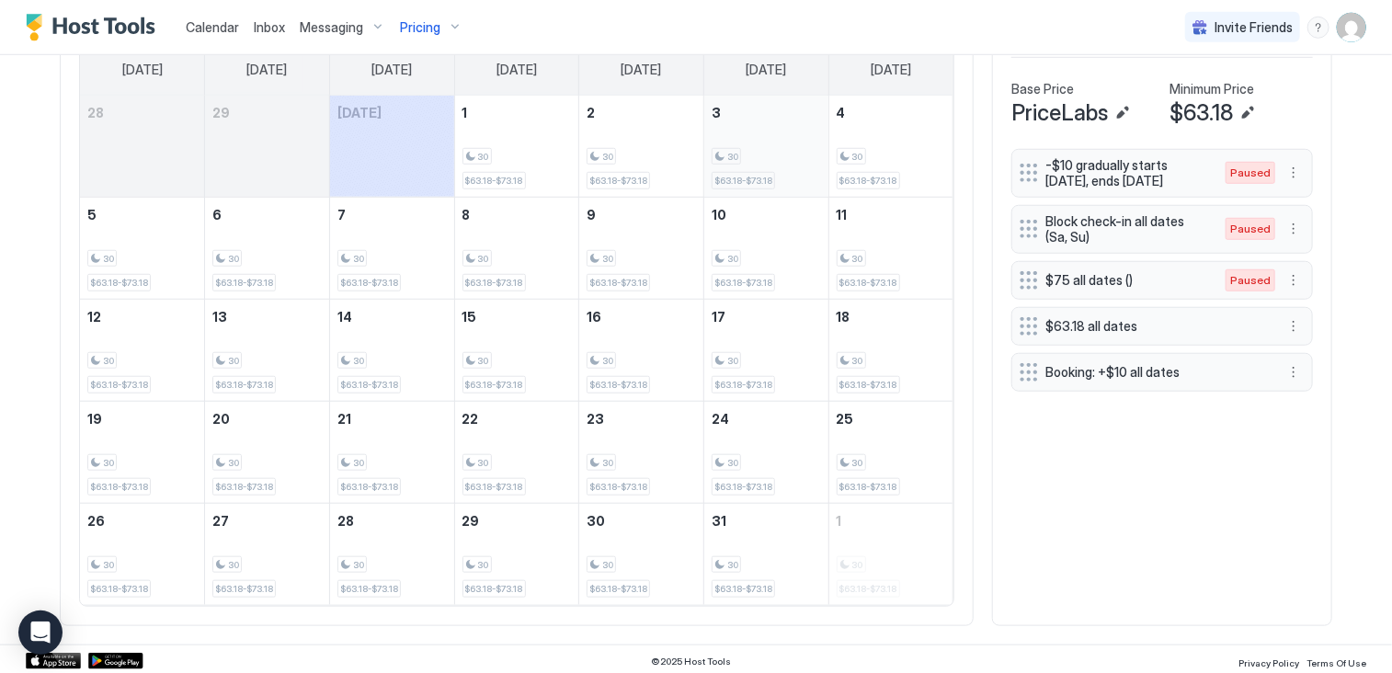
scroll to position [453, 0]
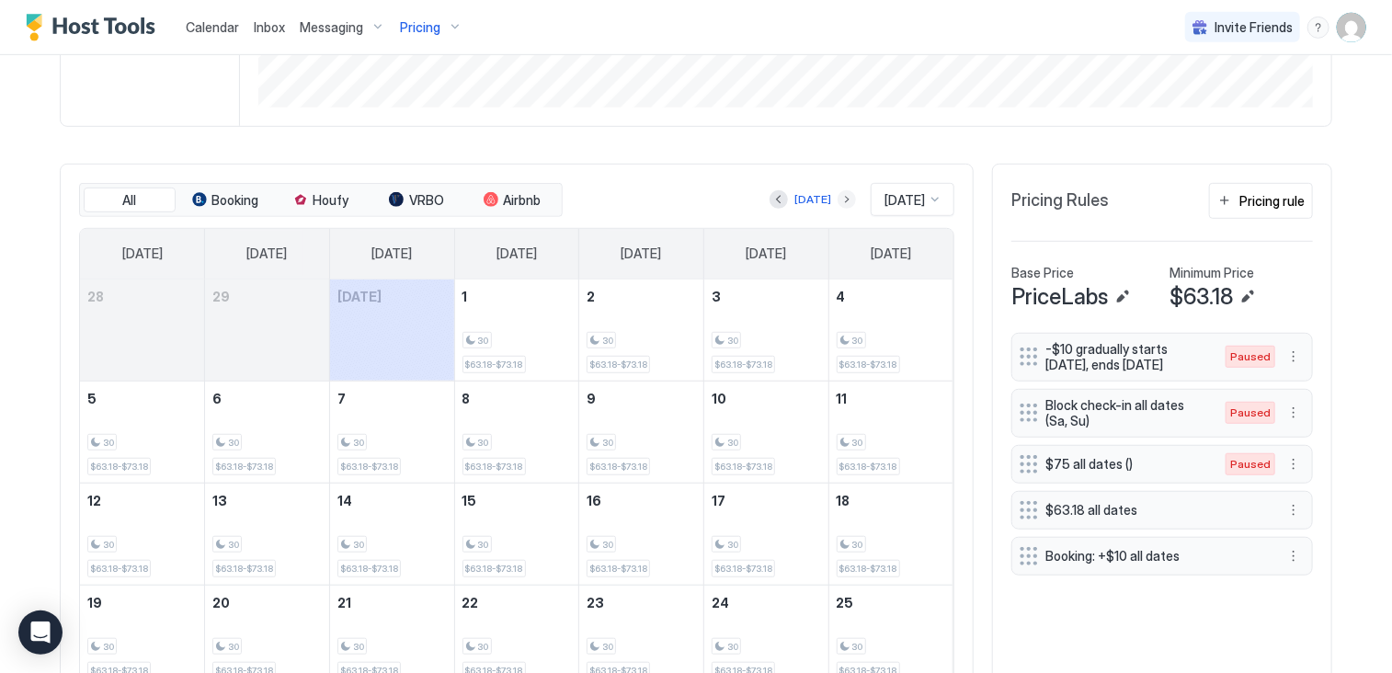
click at [838, 201] on button "Next month" at bounding box center [847, 199] width 18 height 18
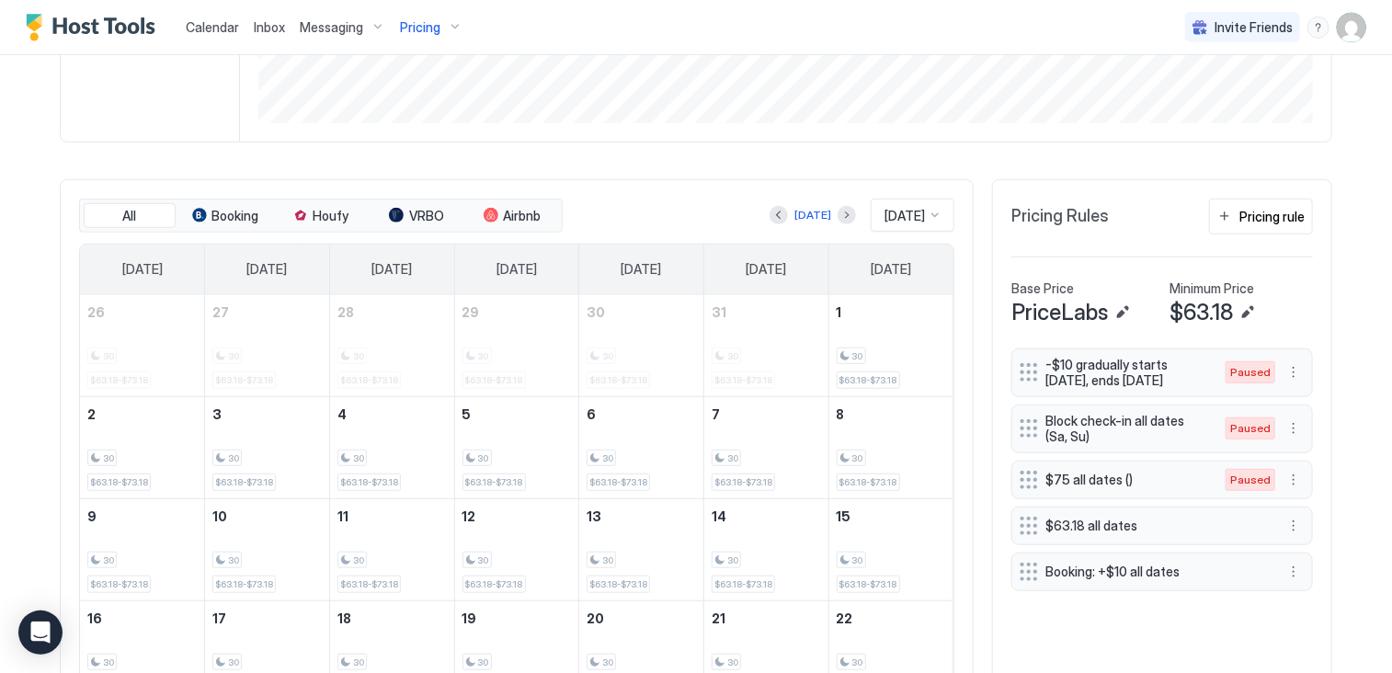
scroll to position [460, 0]
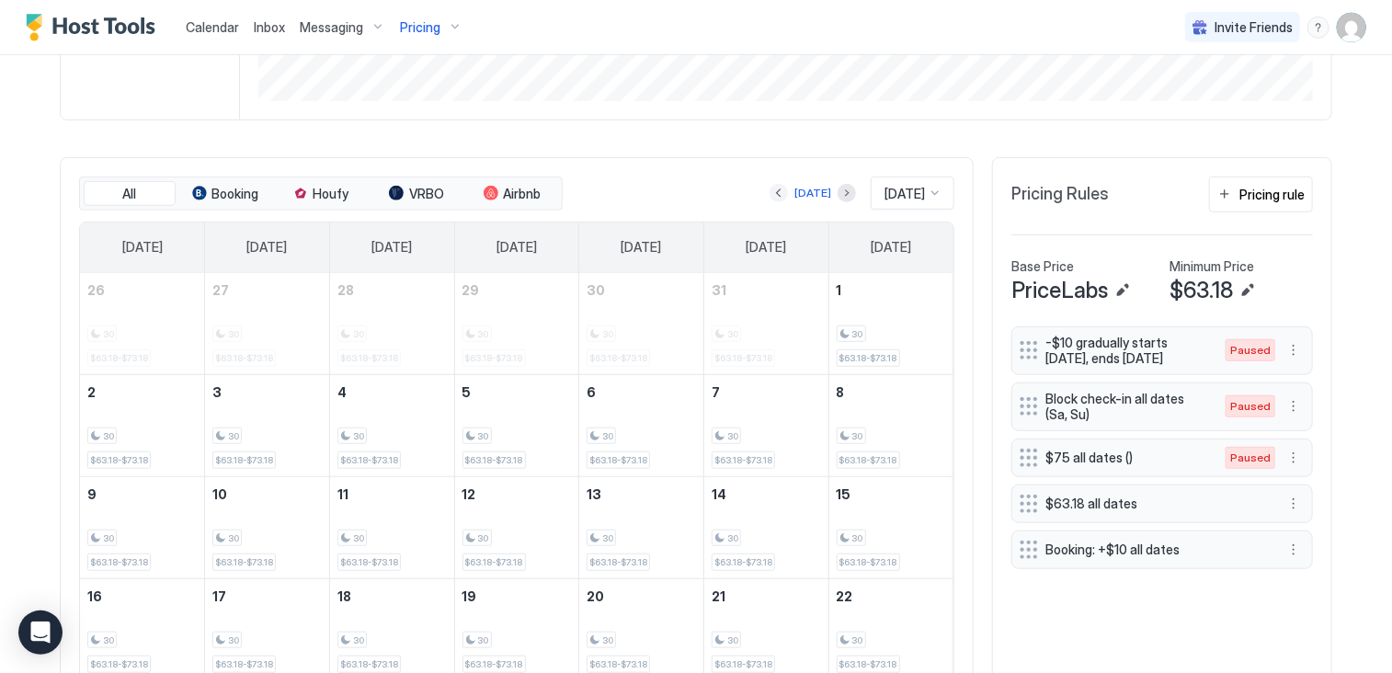
click at [769, 189] on button "Previous month" at bounding box center [778, 193] width 18 height 18
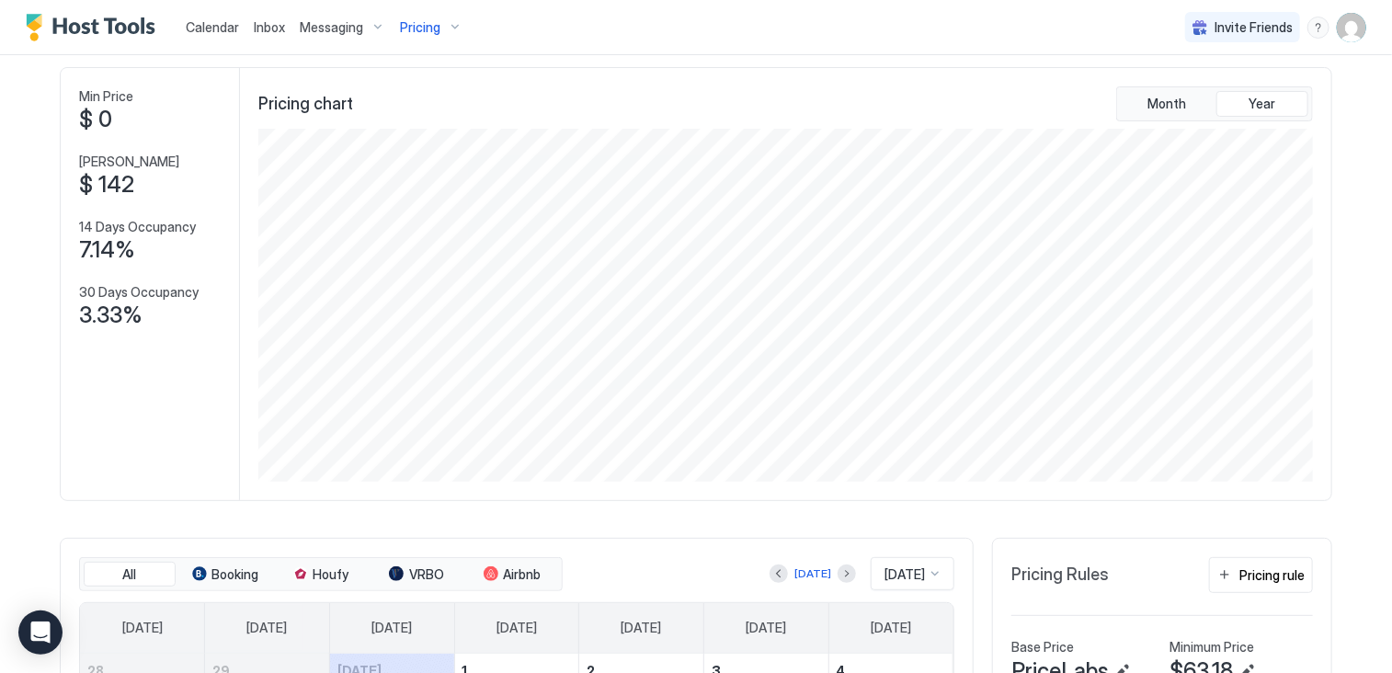
scroll to position [0, 0]
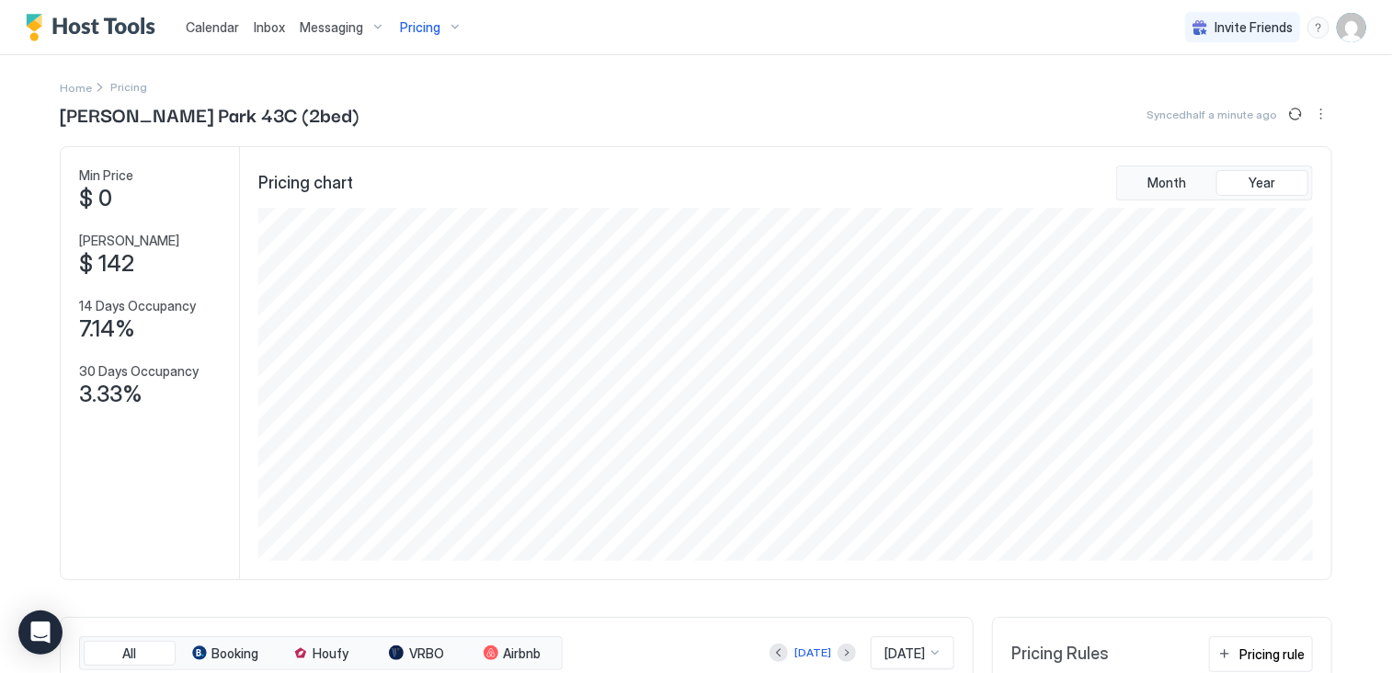
click at [430, 14] on div "Pricing" at bounding box center [431, 27] width 77 height 31
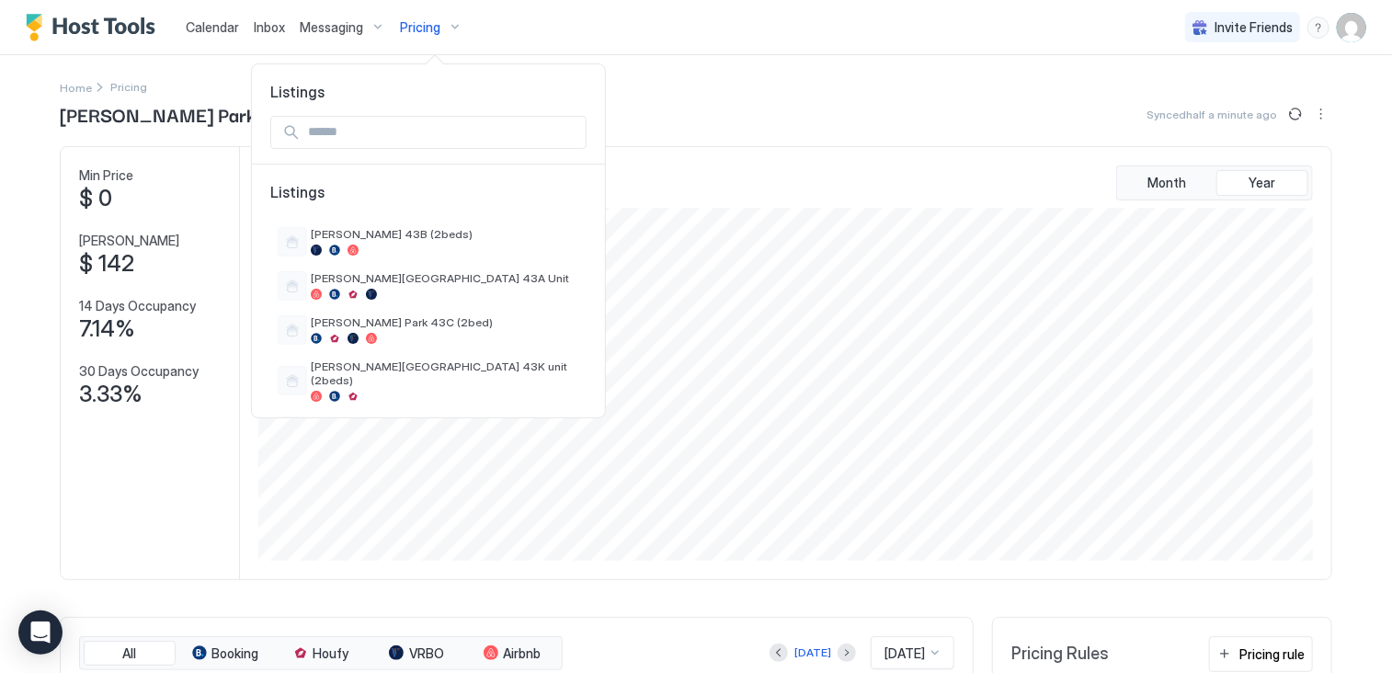
click at [135, 497] on div at bounding box center [696, 336] width 1392 height 673
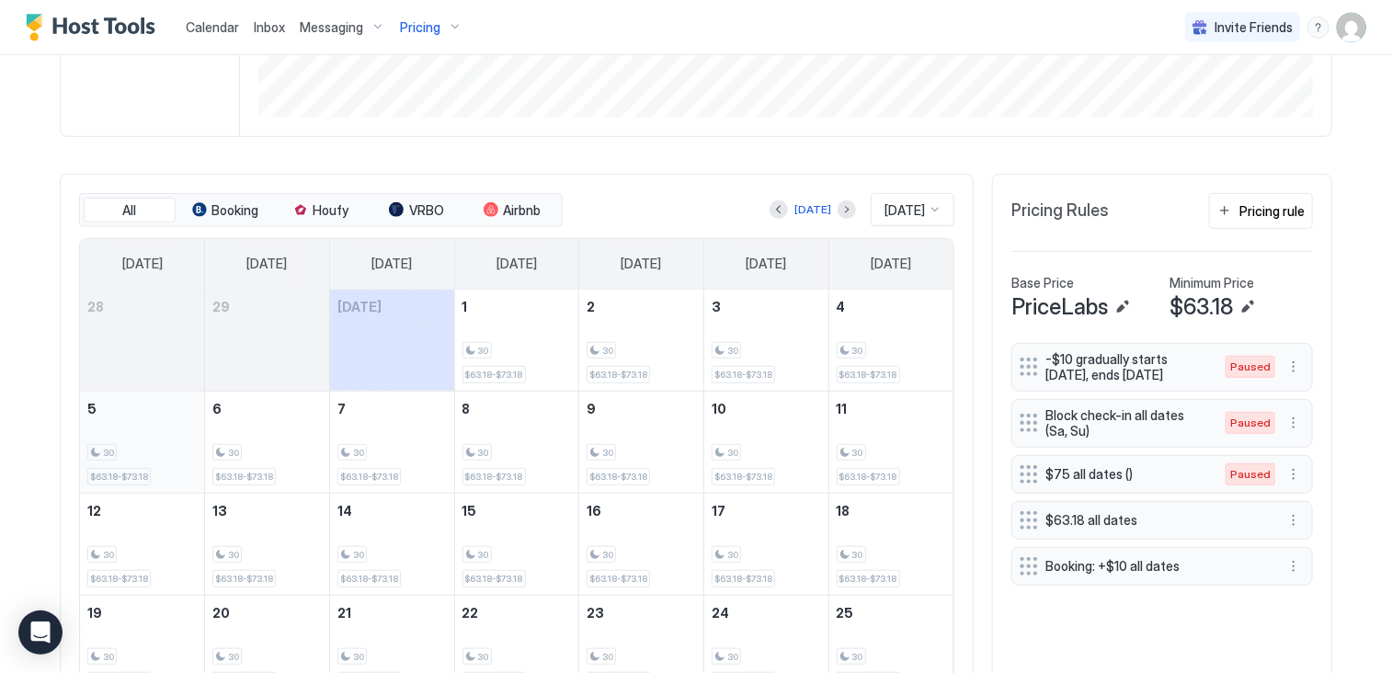
scroll to position [460, 0]
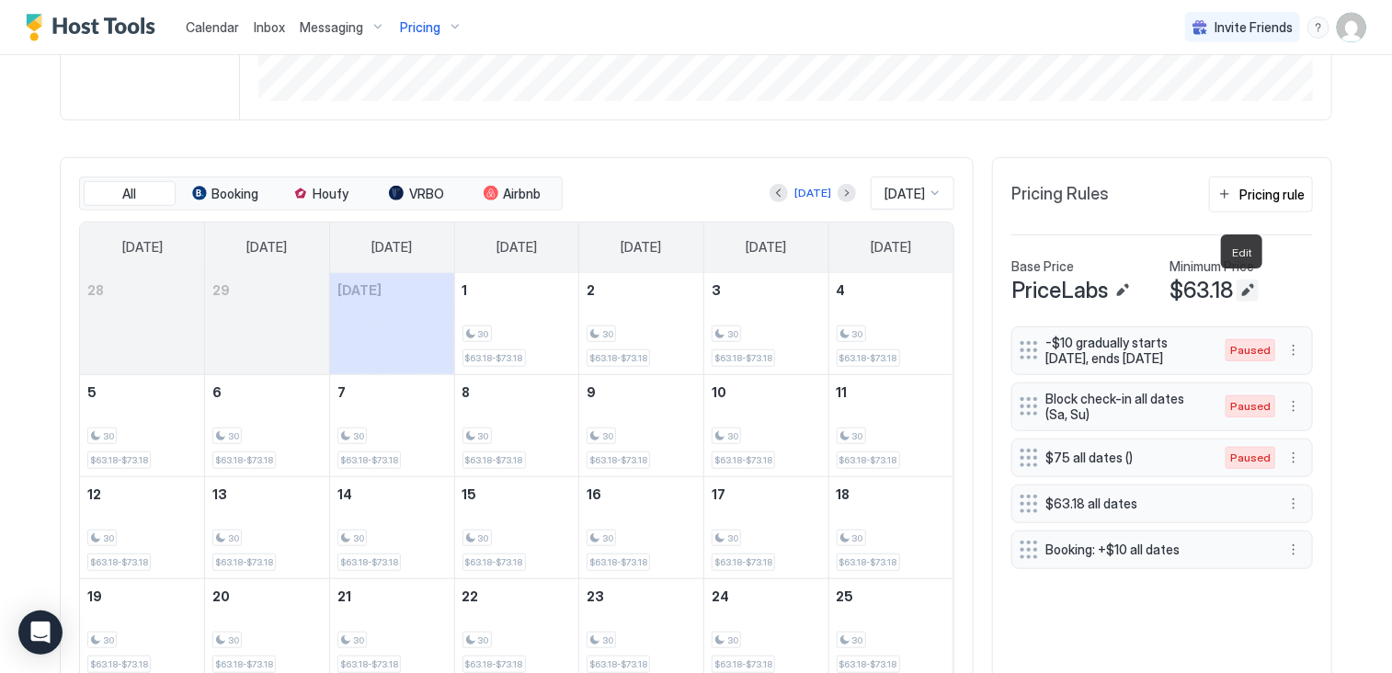
click at [1238, 287] on button "Edit" at bounding box center [1248, 290] width 22 height 22
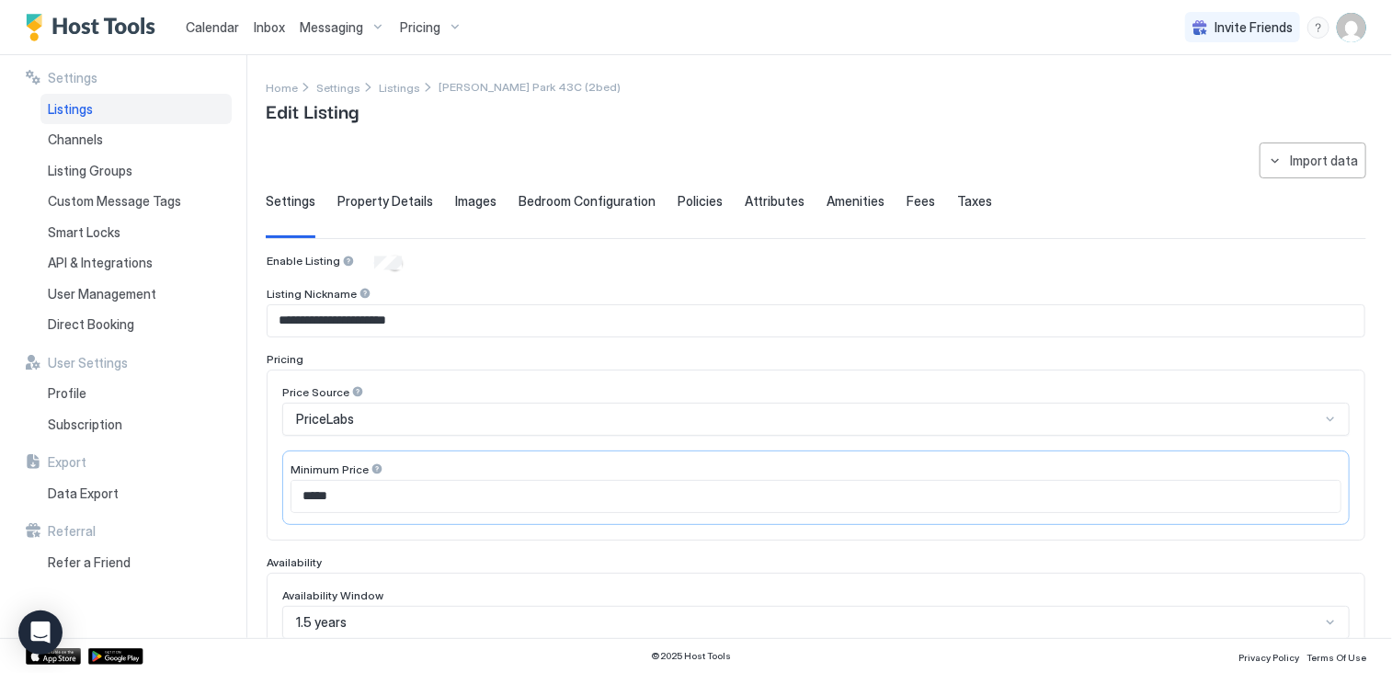
click at [436, 28] on span "Pricing" at bounding box center [420, 27] width 40 height 17
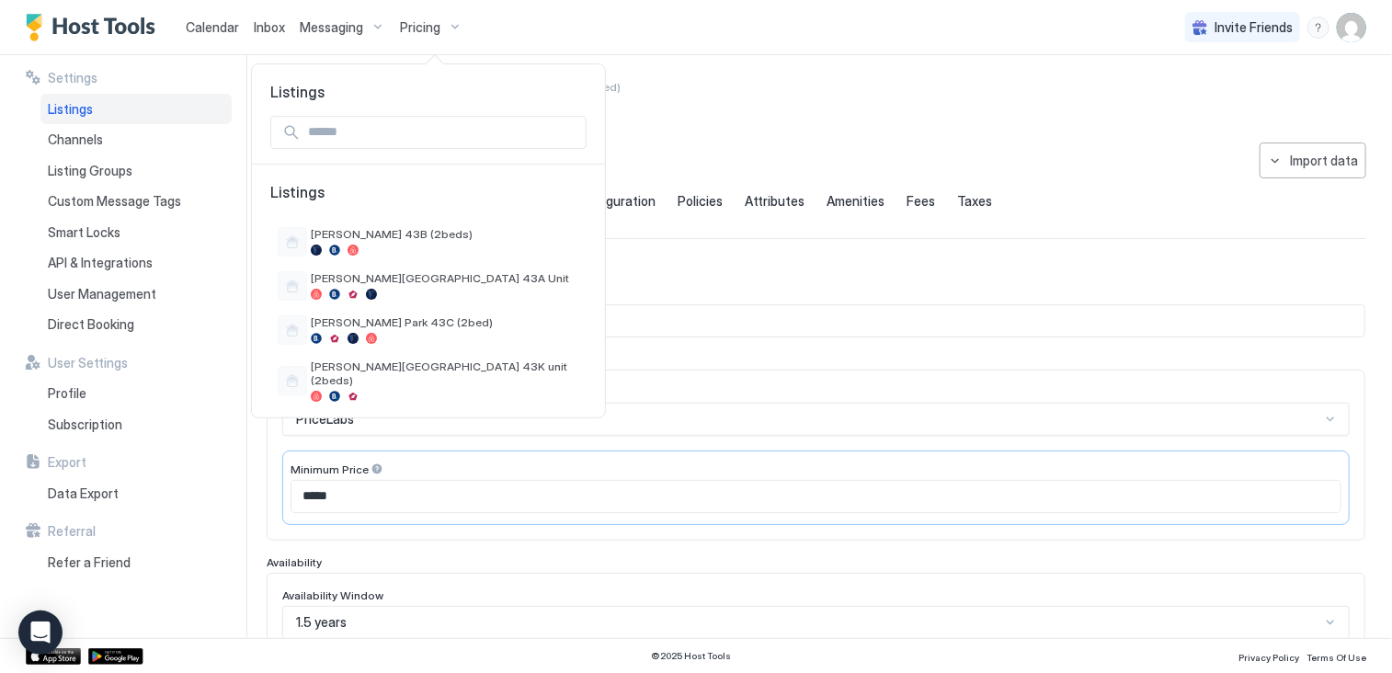
click at [393, 132] on input "Input Field" at bounding box center [443, 132] width 285 height 31
click at [331, 125] on input "Input Field" at bounding box center [443, 132] width 285 height 31
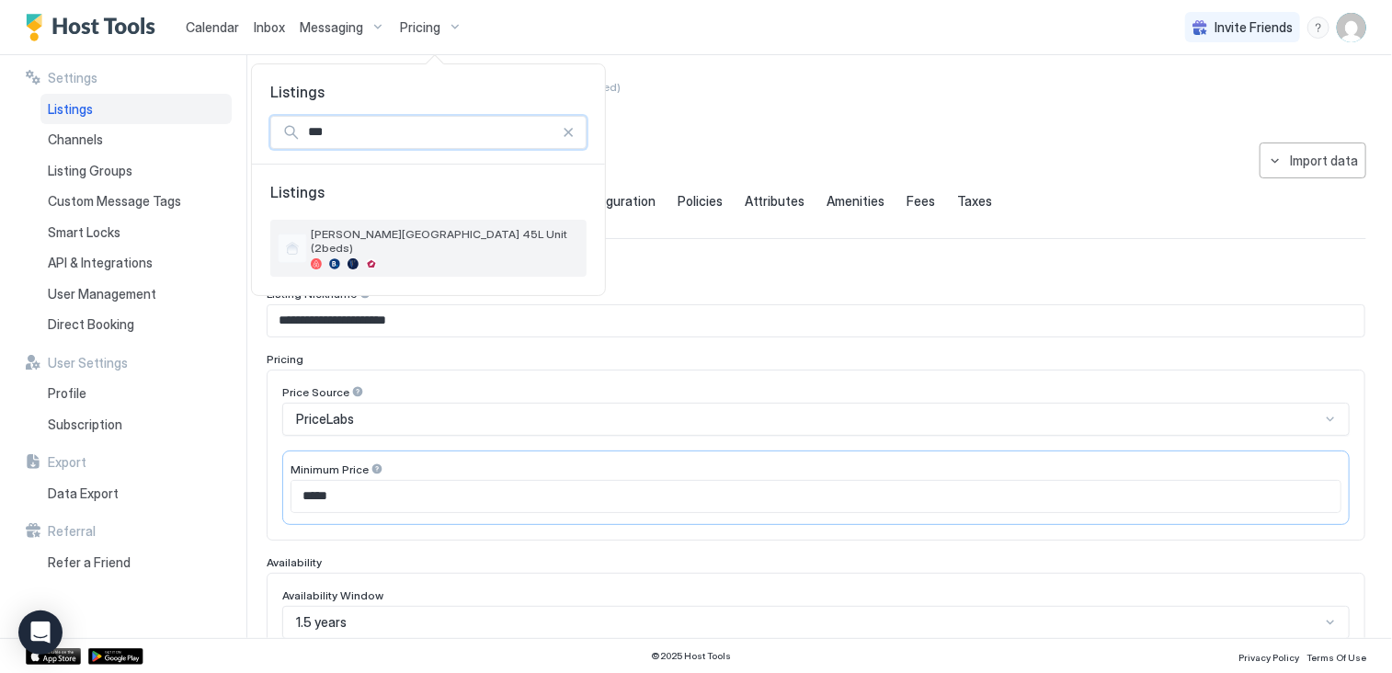
type input "***"
click at [368, 238] on span "[PERSON_NAME][GEOGRAPHIC_DATA] 45L Unit (2beds)" at bounding box center [445, 241] width 268 height 28
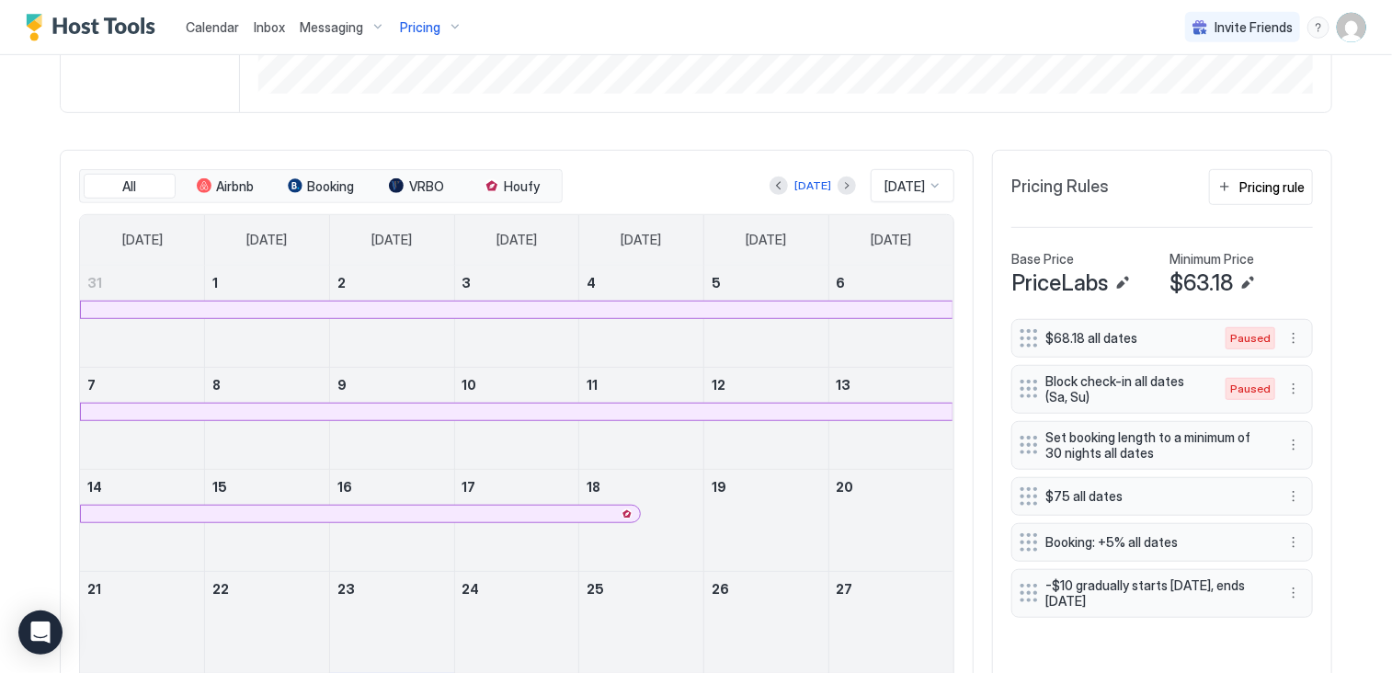
scroll to position [361, 0]
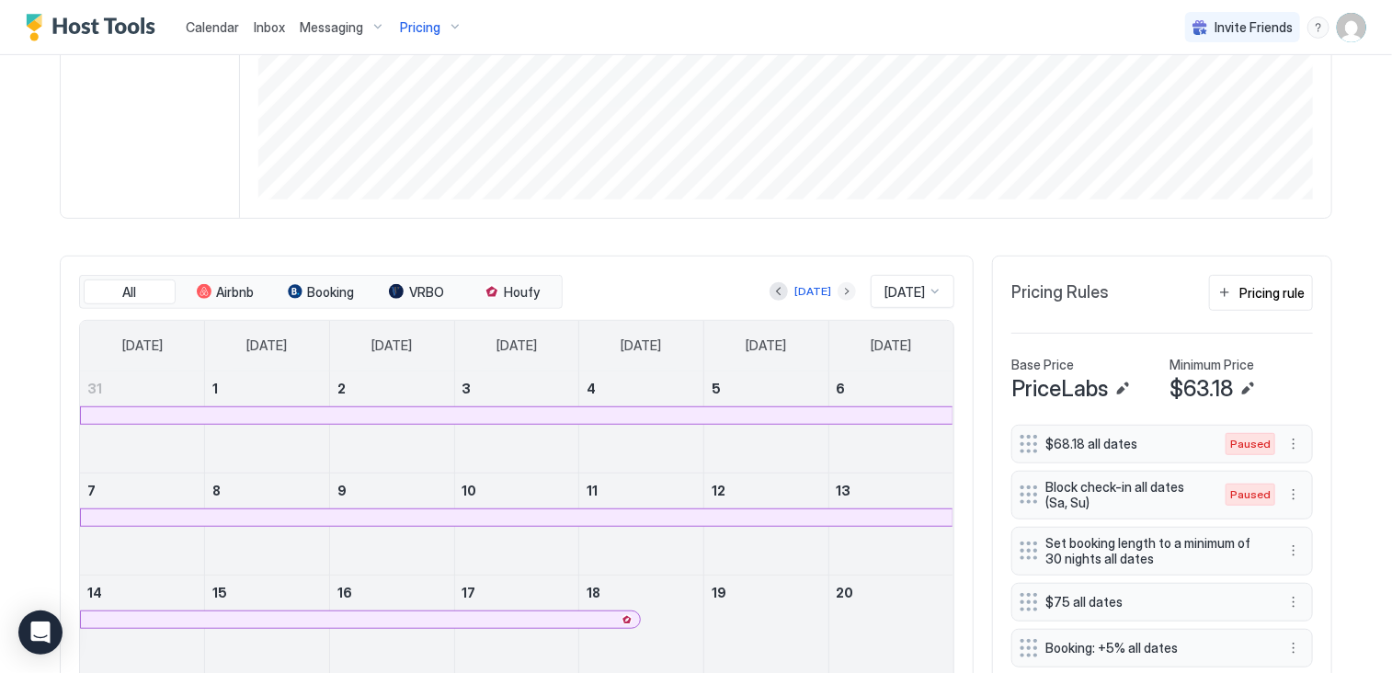
click at [838, 287] on button "Next month" at bounding box center [847, 291] width 18 height 18
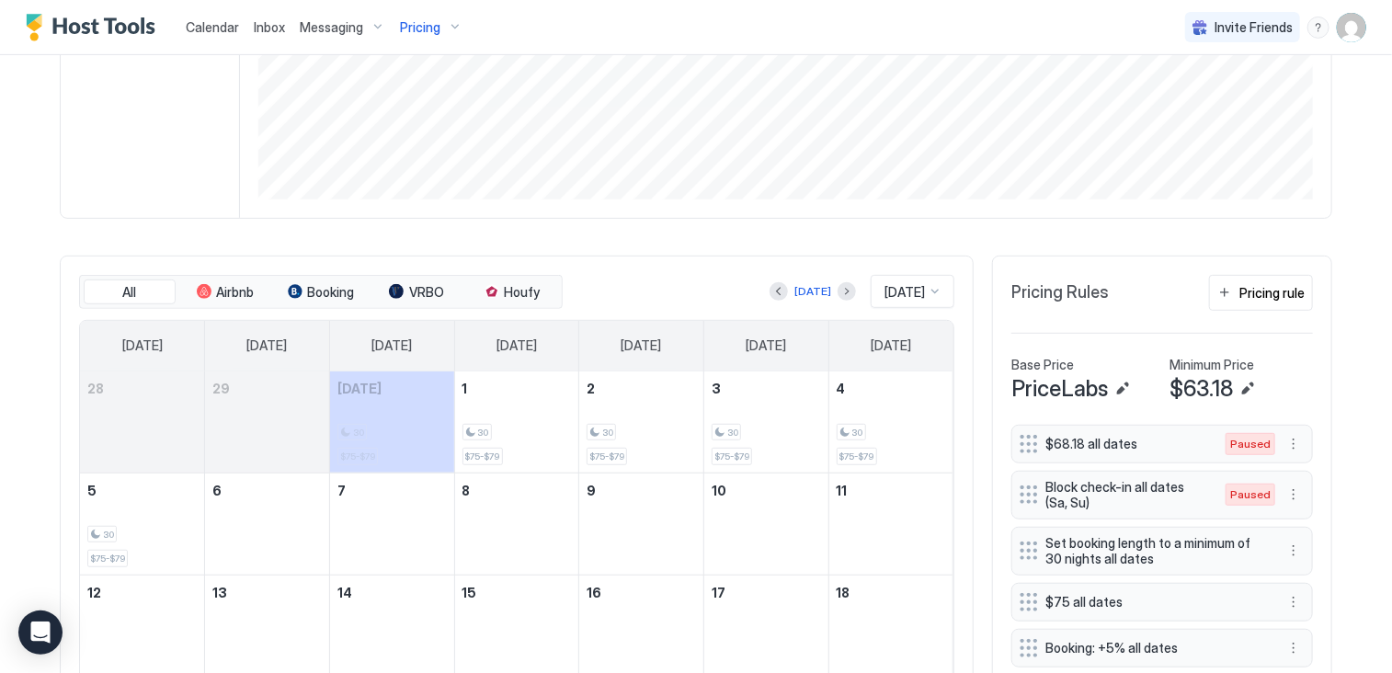
scroll to position [545, 0]
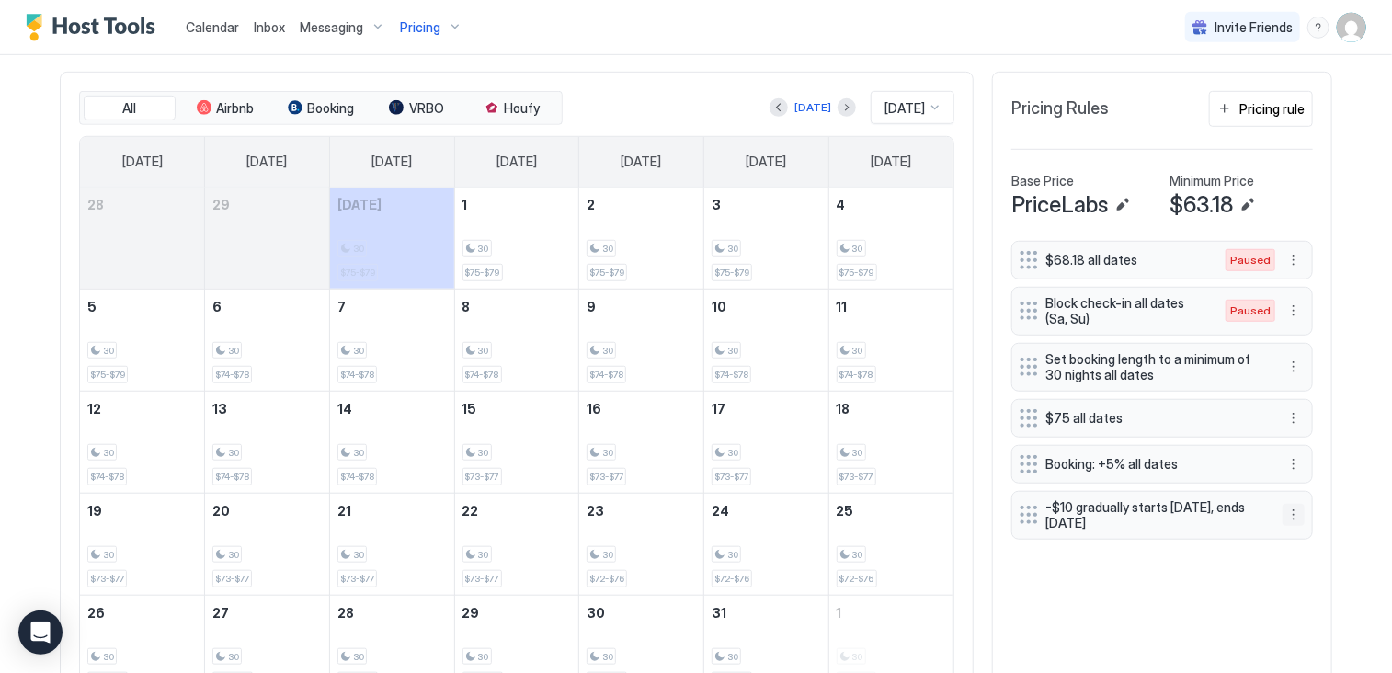
click at [1282, 504] on button "More options" at bounding box center [1293, 515] width 22 height 22
click at [1325, 562] on span "Pause" at bounding box center [1321, 566] width 33 height 14
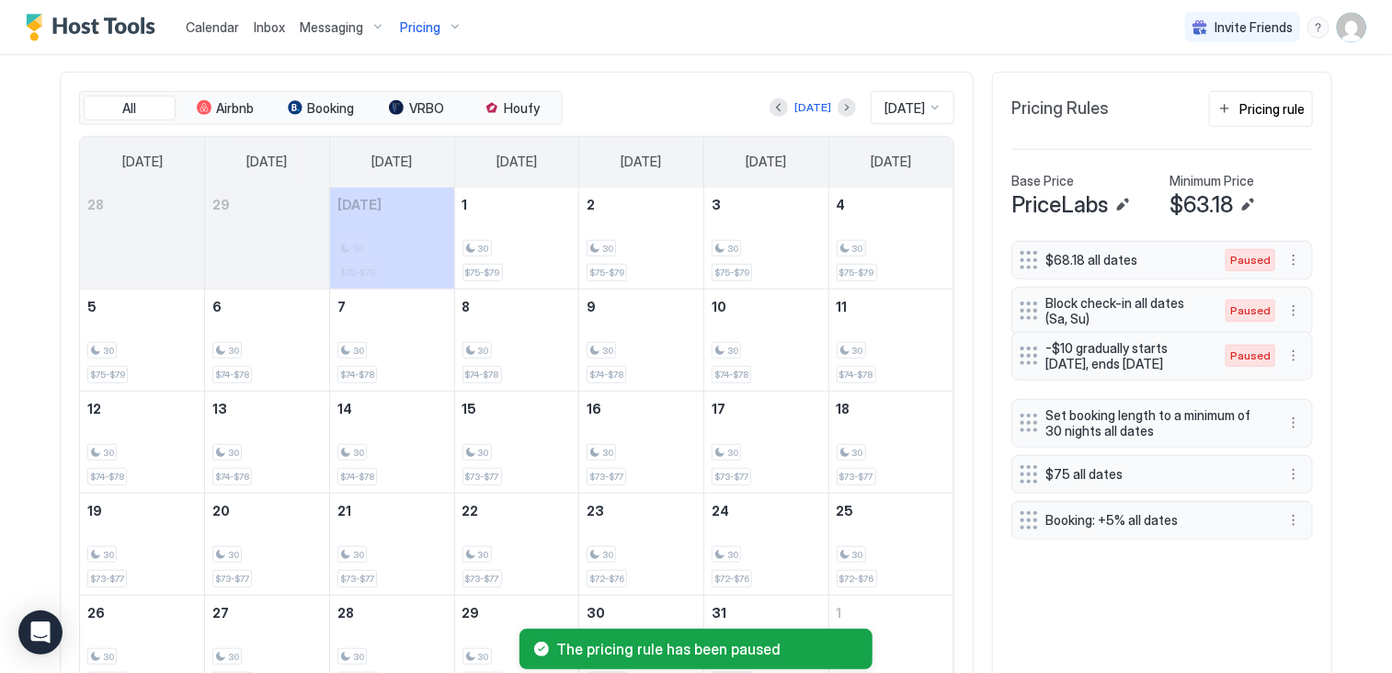
drag, startPoint x: 1022, startPoint y: 515, endPoint x: 1022, endPoint y: 355, distance: 160.0
click at [1022, 355] on div at bounding box center [1029, 356] width 18 height 18
click at [1081, 619] on div "$68.18 all dates Paused Block check-in all dates (Sa, Su) Paused -$10 gradually…" at bounding box center [1162, 470] width 302 height 458
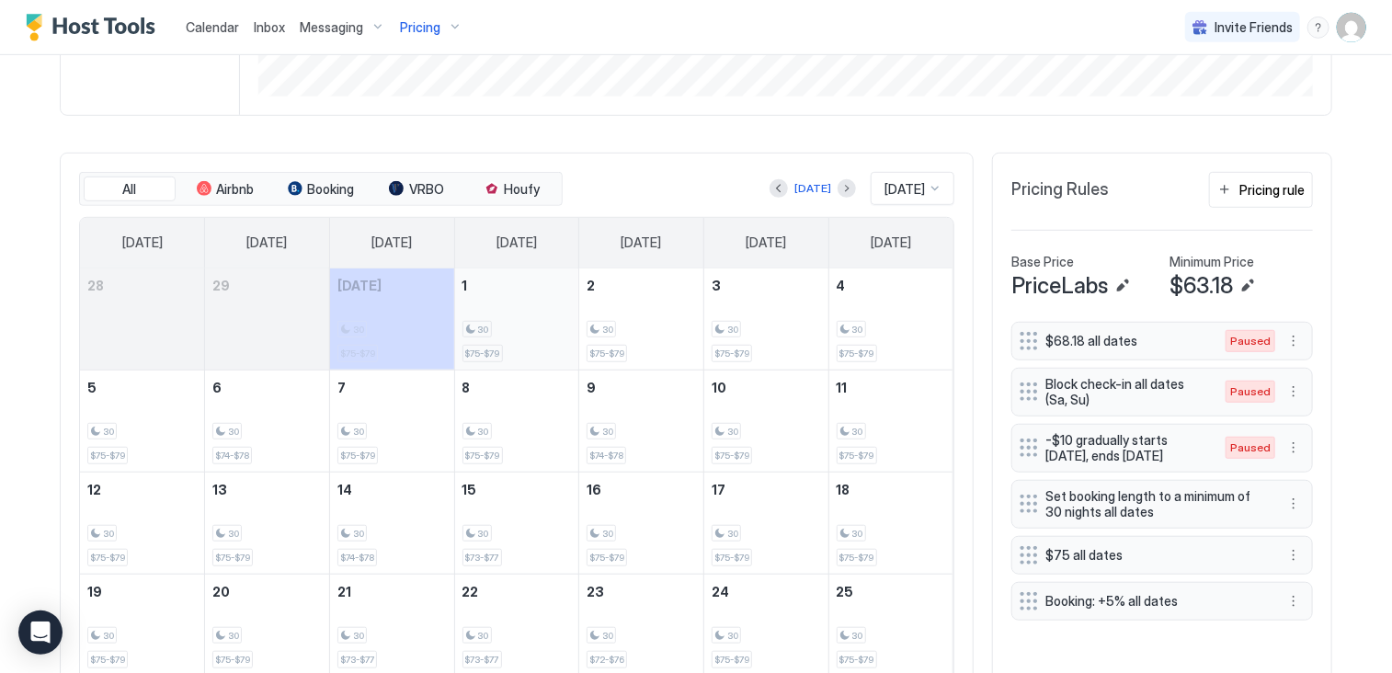
scroll to position [453, 0]
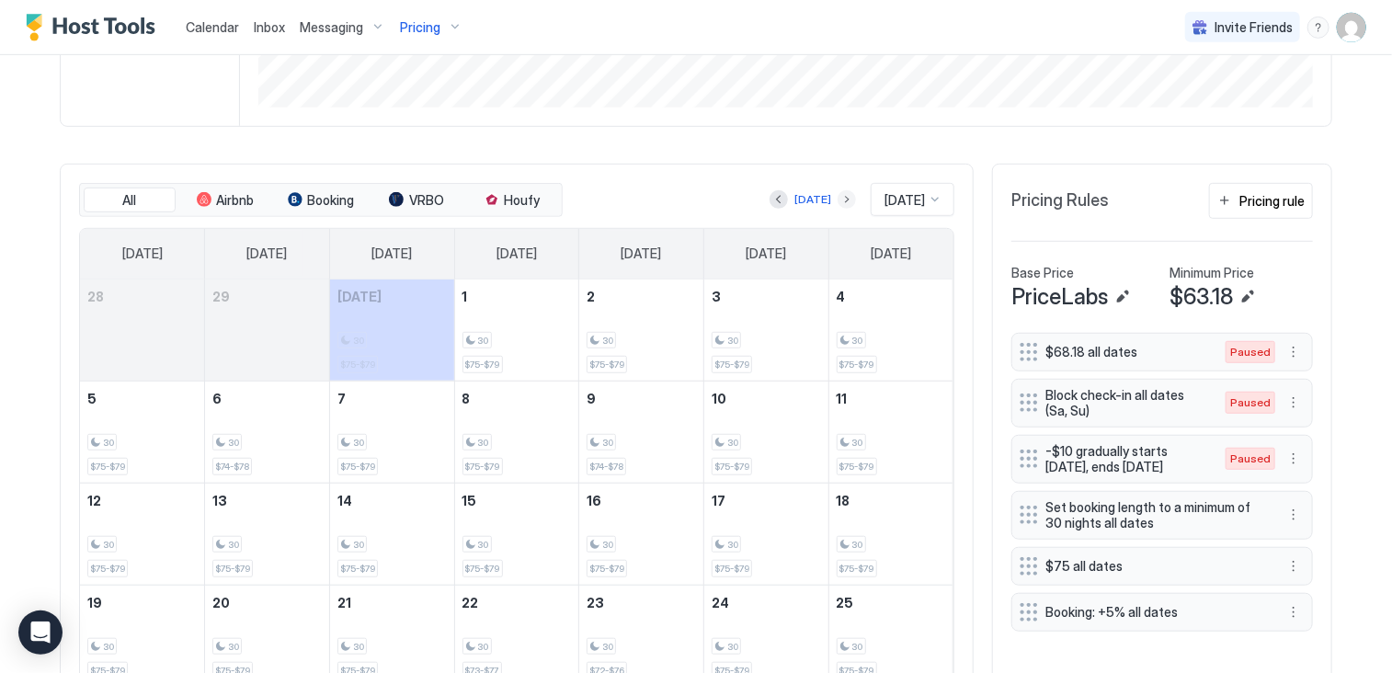
drag, startPoint x: 827, startPoint y: 195, endPoint x: 526, endPoint y: 361, distance: 344.4
click at [838, 194] on button "Next month" at bounding box center [847, 199] width 18 height 18
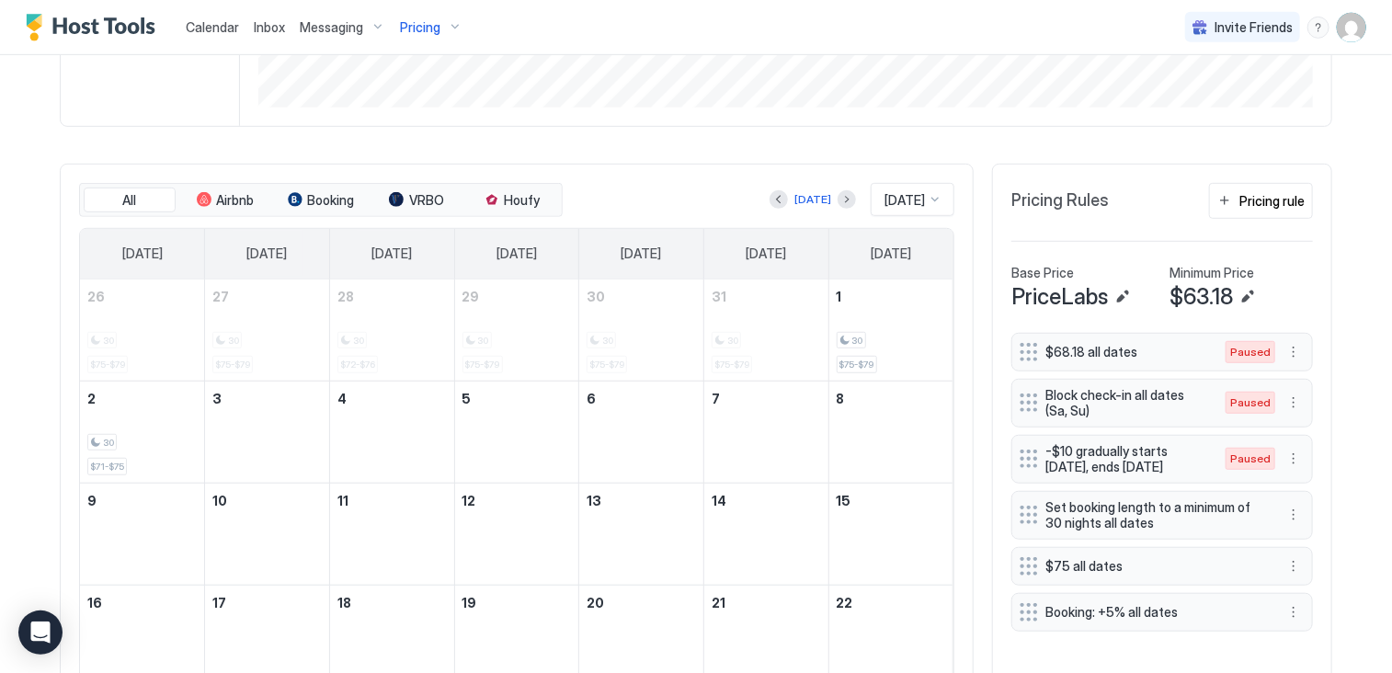
click at [722, 172] on div "All Airbnb Booking VRBO Houfy Today Nov 2025 Sunday Monday Tuesday Wednesday Th…" at bounding box center [517, 538] width 914 height 748
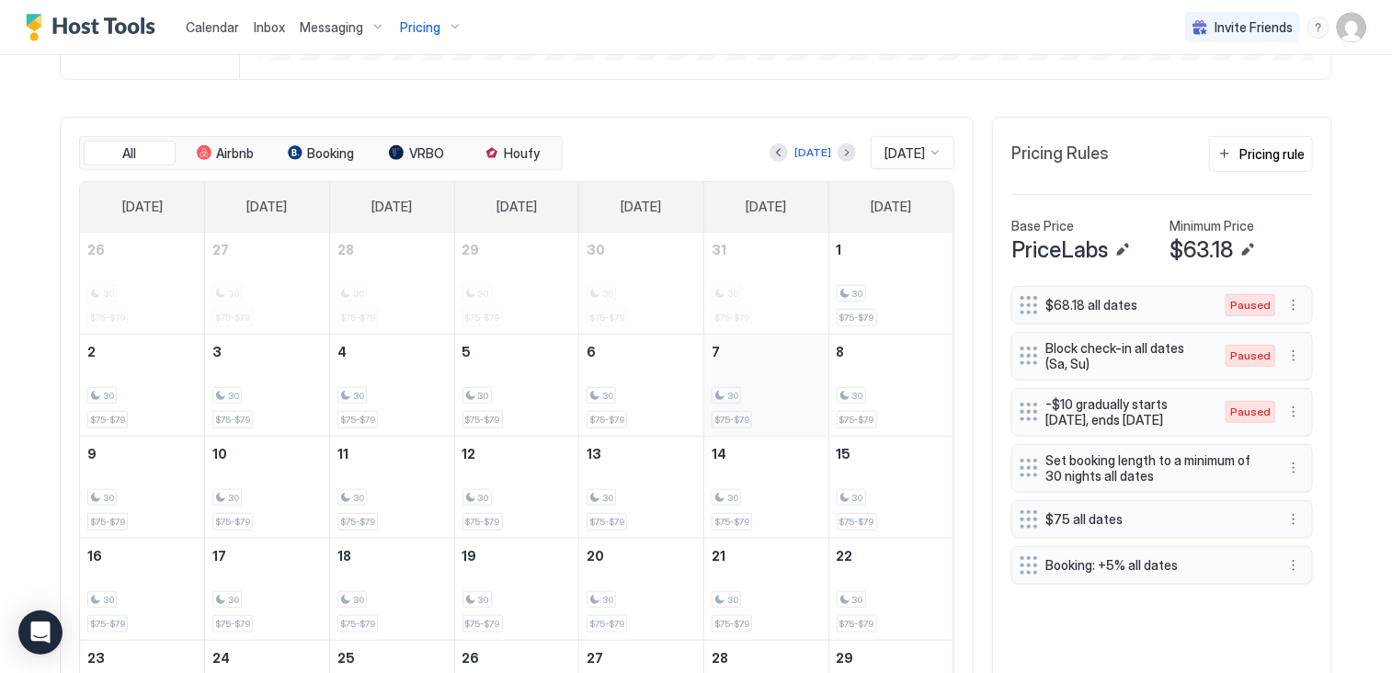
scroll to position [552, 0]
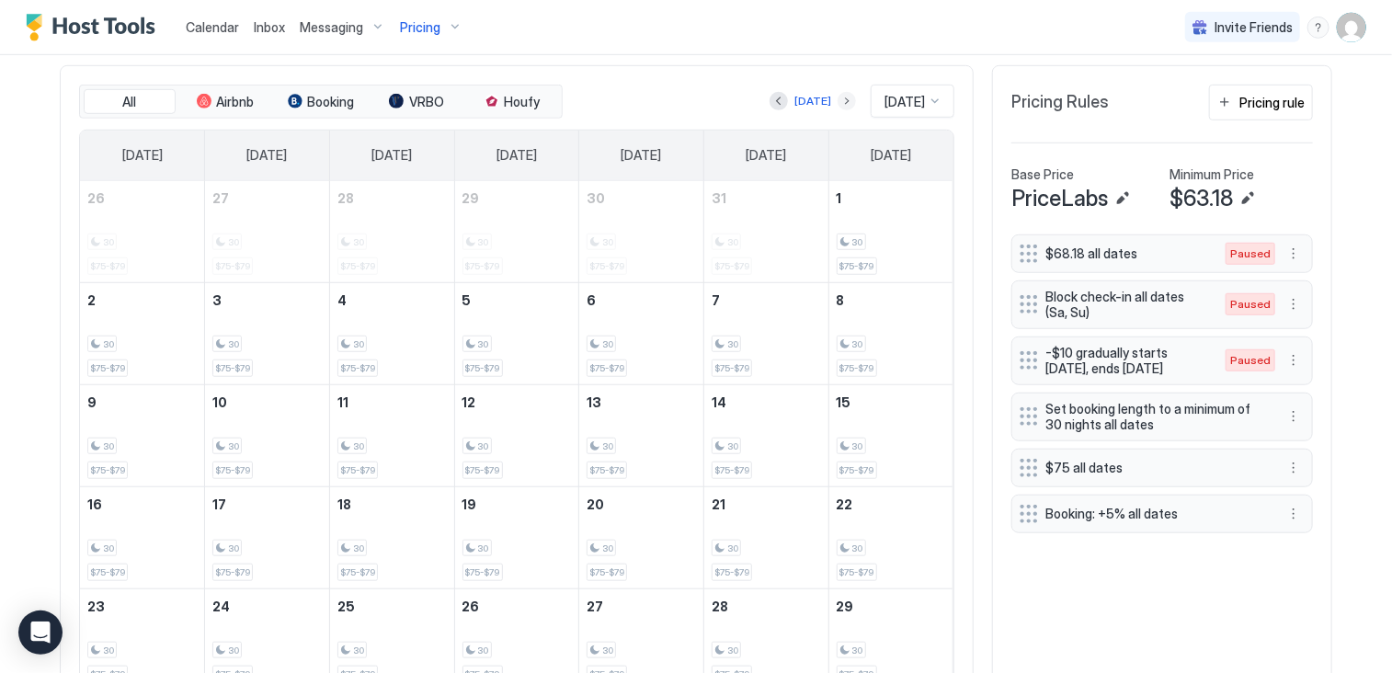
click at [838, 105] on button "Next month" at bounding box center [847, 101] width 18 height 18
click at [798, 102] on div "[DATE]" at bounding box center [812, 101] width 37 height 17
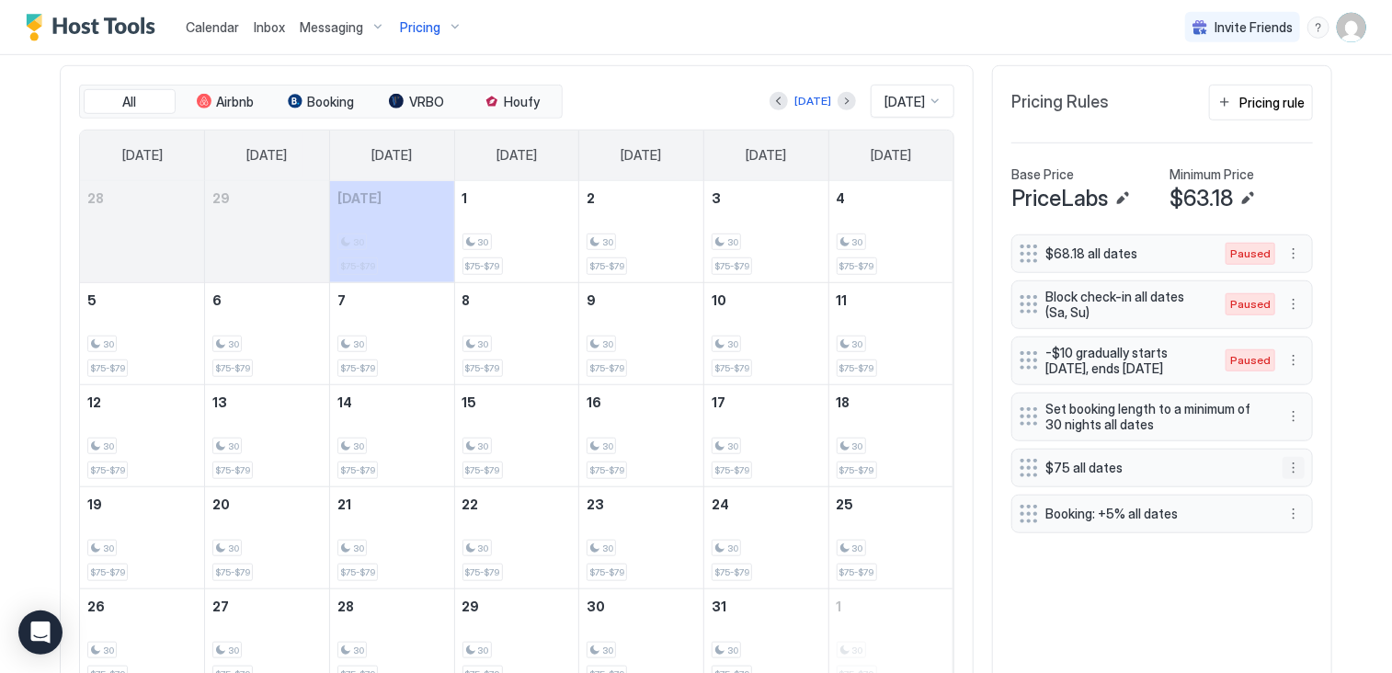
click at [1287, 466] on button "More options" at bounding box center [1293, 468] width 22 height 22
click at [1067, 589] on div at bounding box center [696, 336] width 1392 height 673
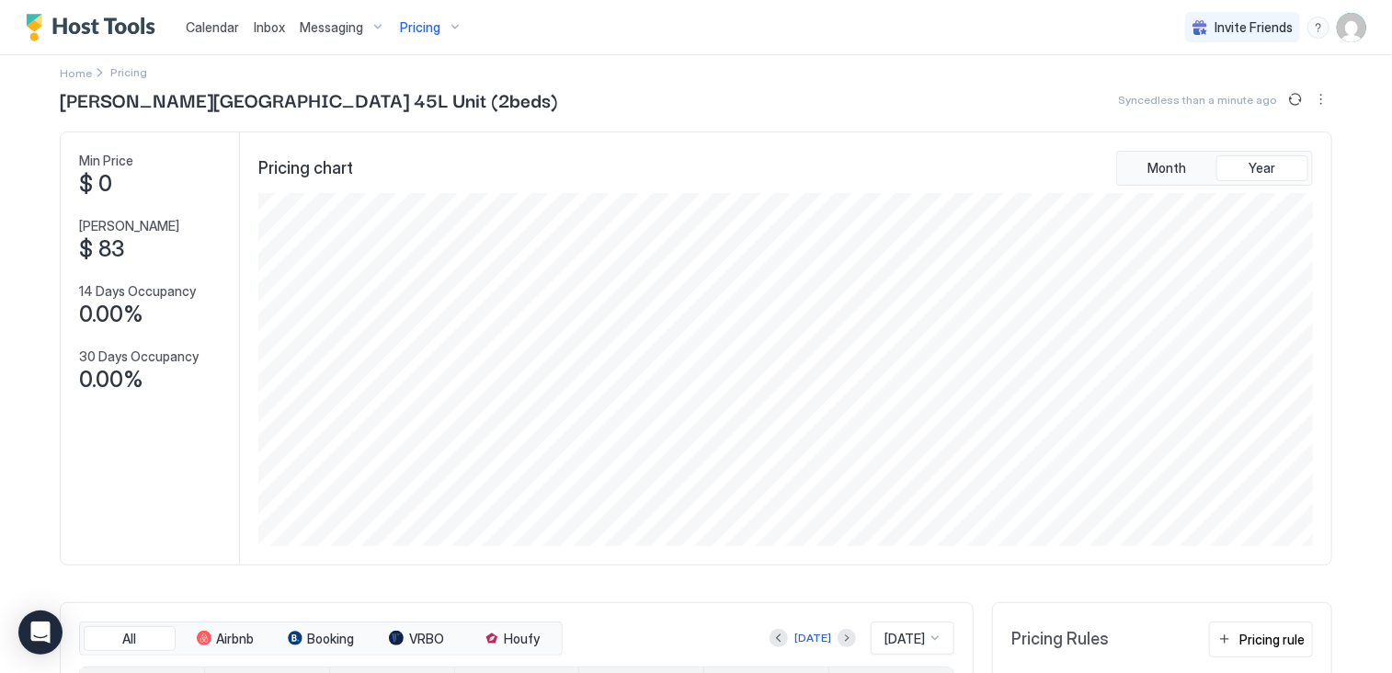
scroll to position [0, 0]
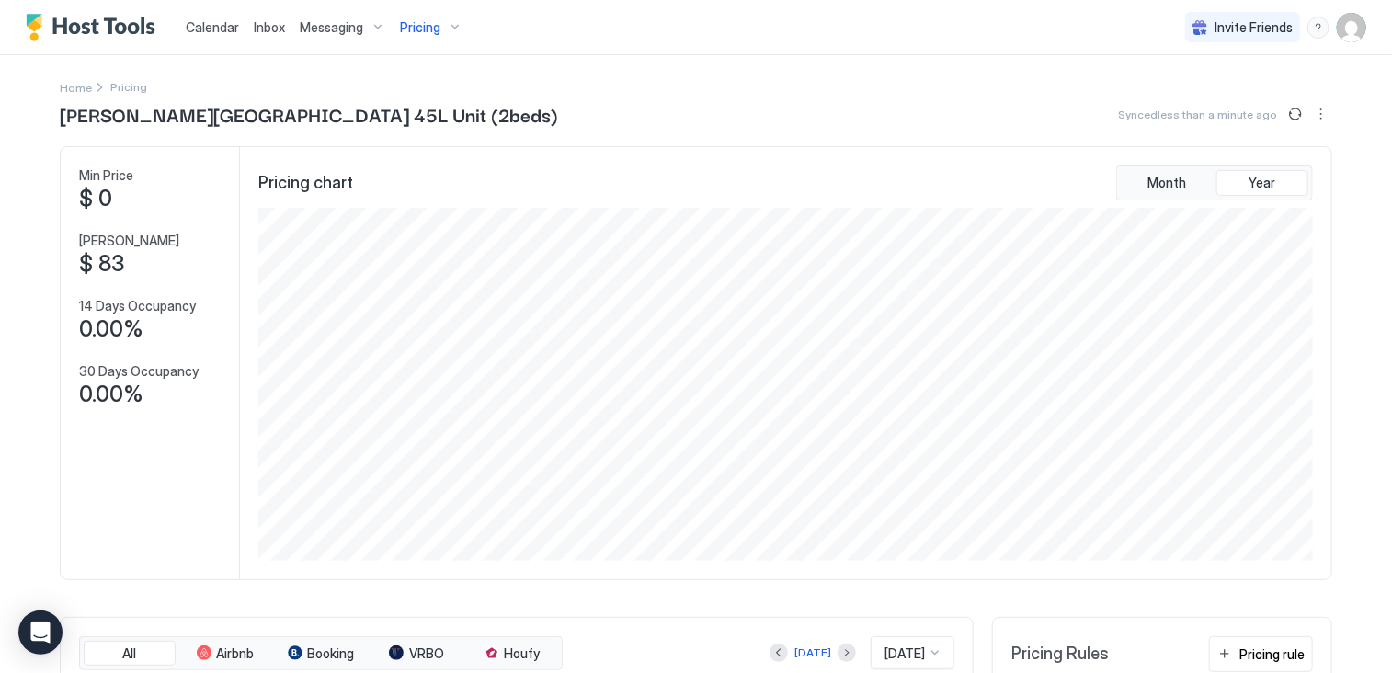
click at [232, 27] on span "Calendar" at bounding box center [212, 27] width 53 height 16
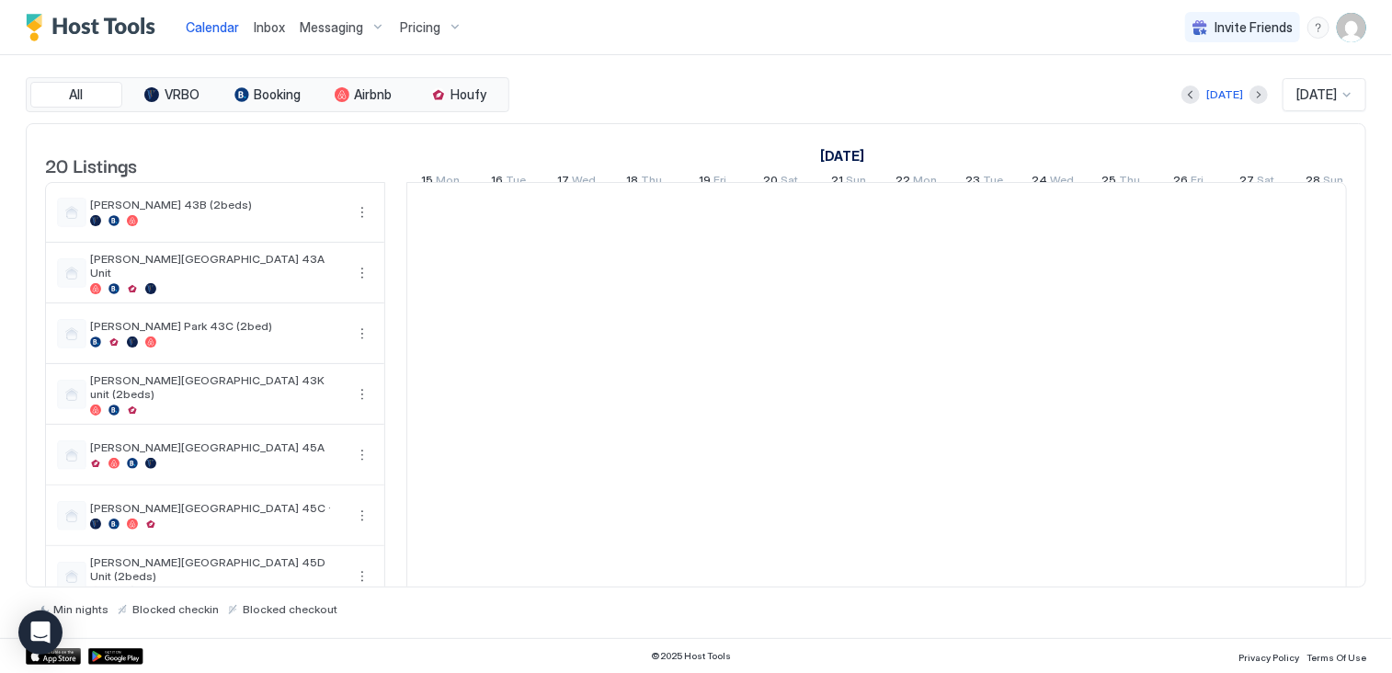
scroll to position [0, 1021]
click at [749, 78] on div "Today Oct 2025" at bounding box center [939, 94] width 853 height 33
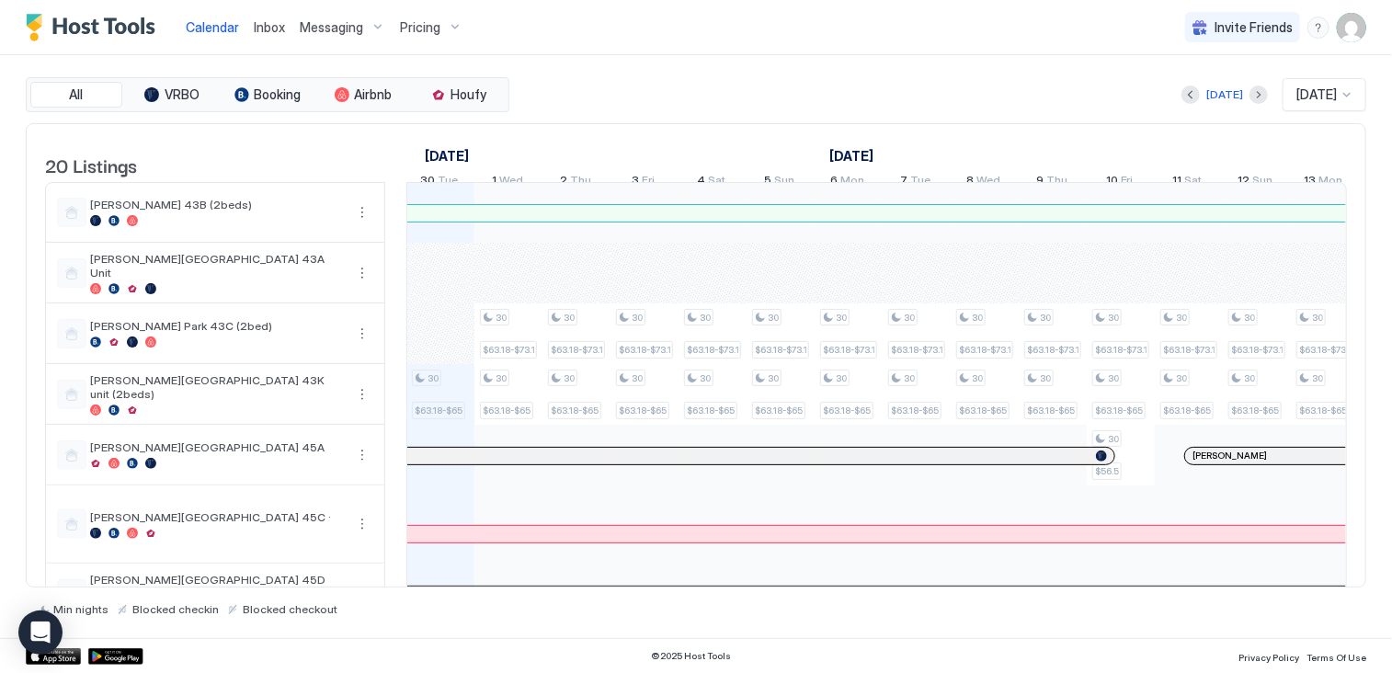
scroll to position [591, 0]
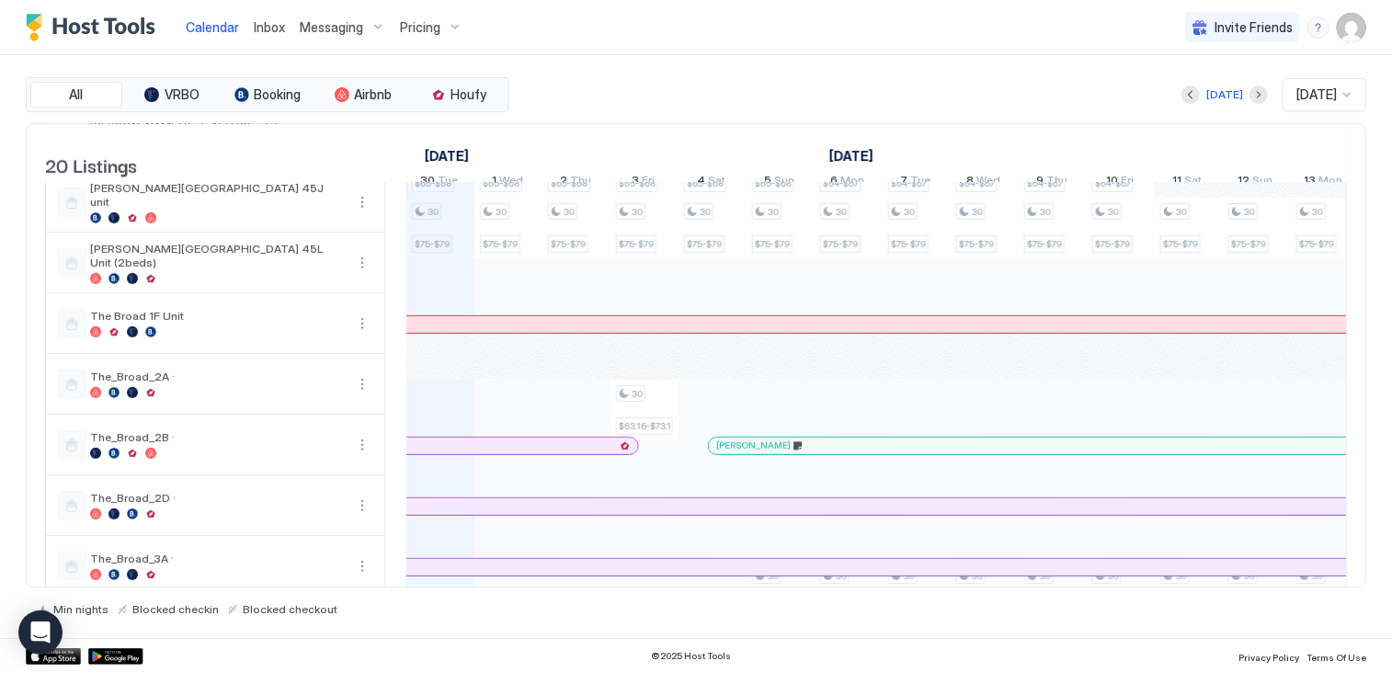
click at [880, 36] on div "Calendar Inbox Messaging Pricing Invite Friends CL" at bounding box center [696, 27] width 1392 height 55
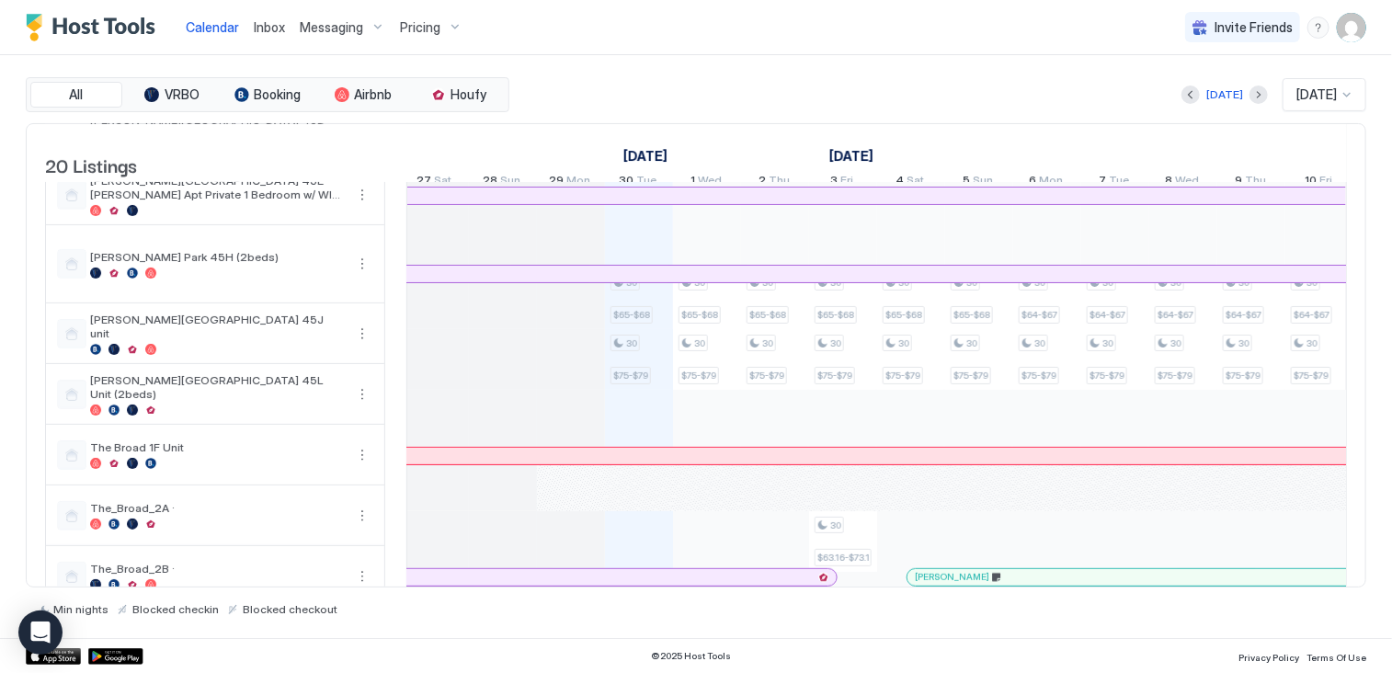
scroll to position [0, 1220]
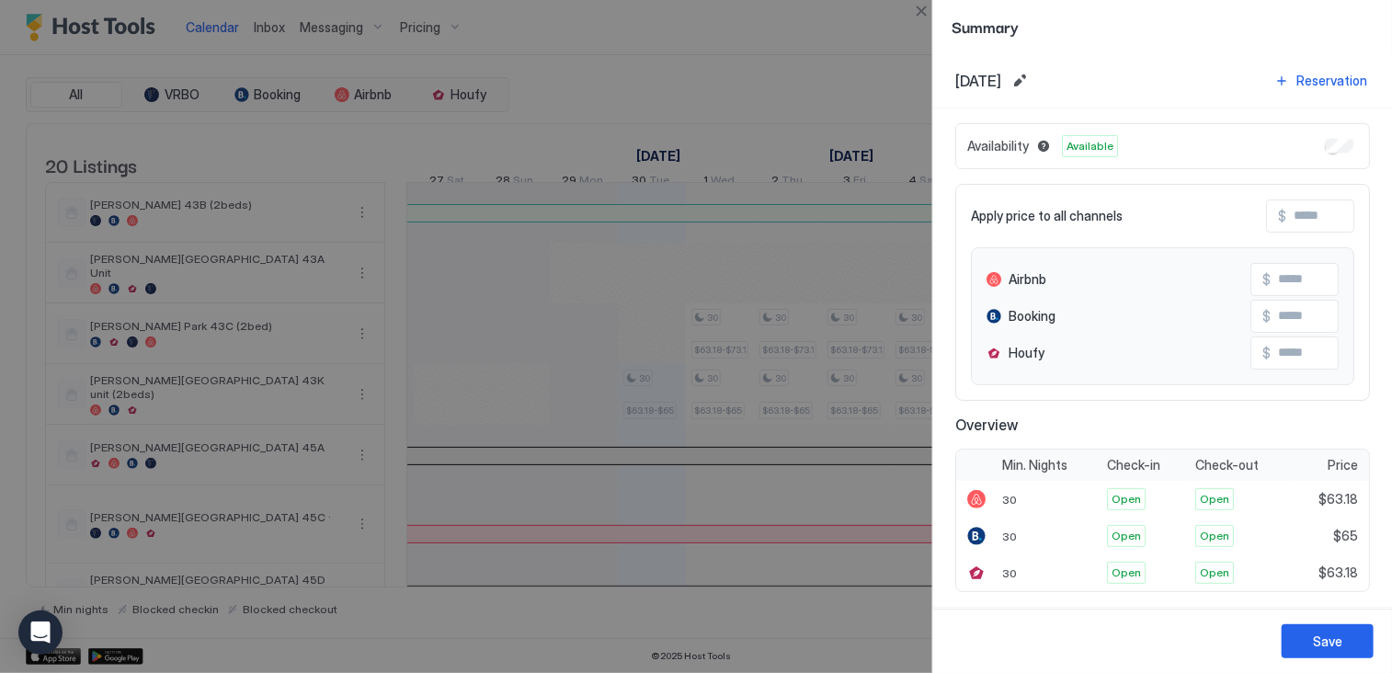
click at [820, 89] on div at bounding box center [696, 336] width 1392 height 673
click at [922, 6] on button "Close" at bounding box center [921, 11] width 22 height 22
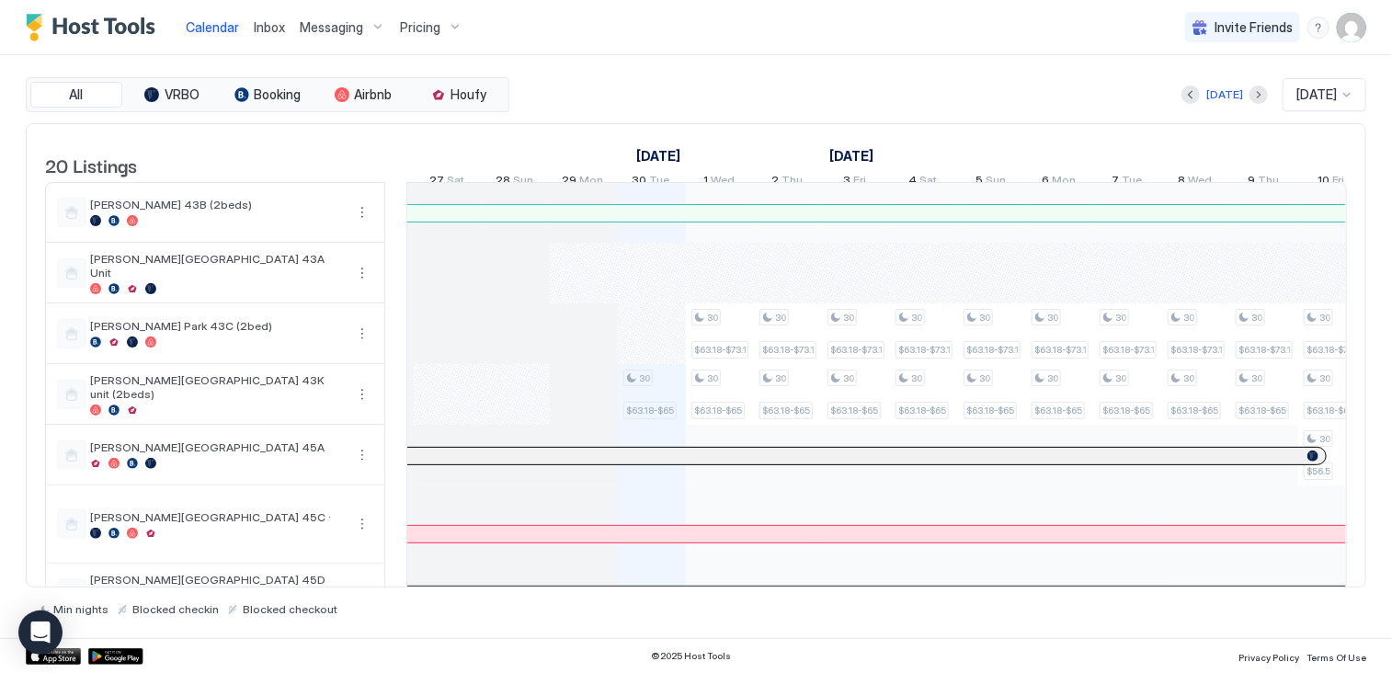
click at [1356, 31] on img "User profile" at bounding box center [1351, 27] width 29 height 29
click at [1225, 112] on div "Settings" at bounding box center [1249, 103] width 234 height 32
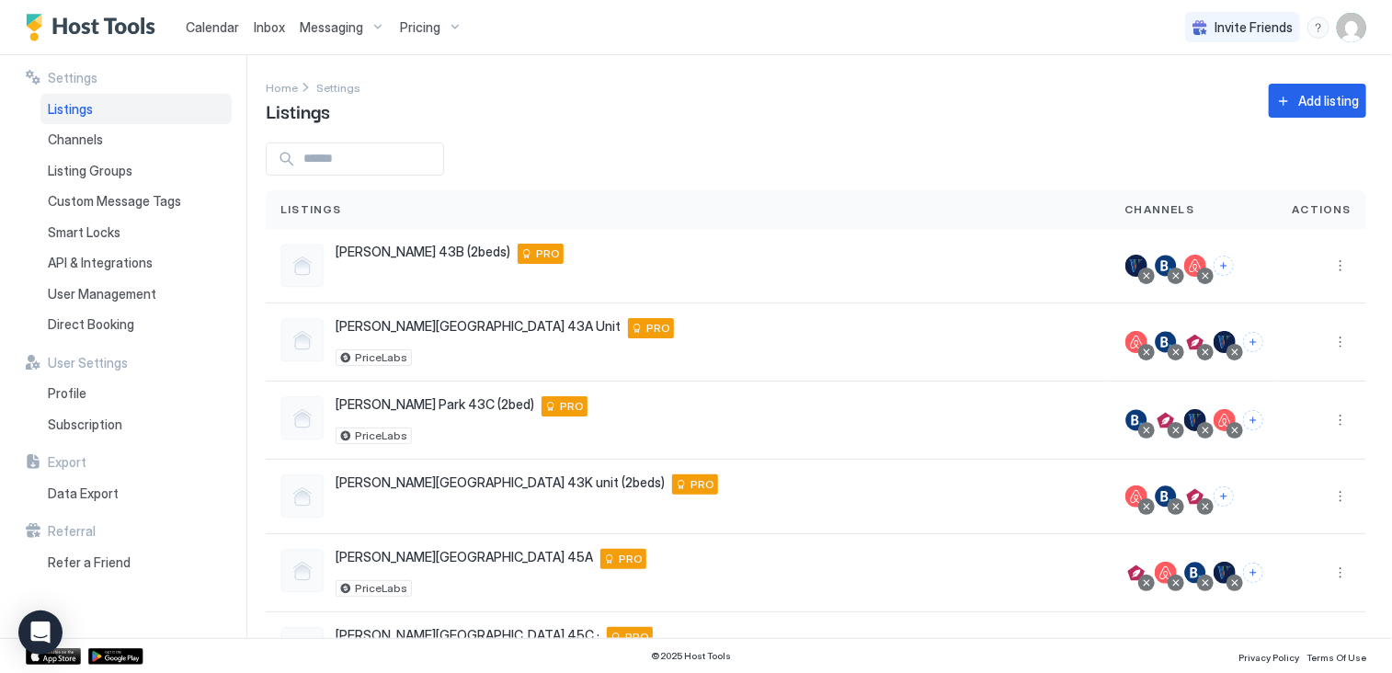
click at [324, 172] on input "Input Field" at bounding box center [369, 158] width 147 height 31
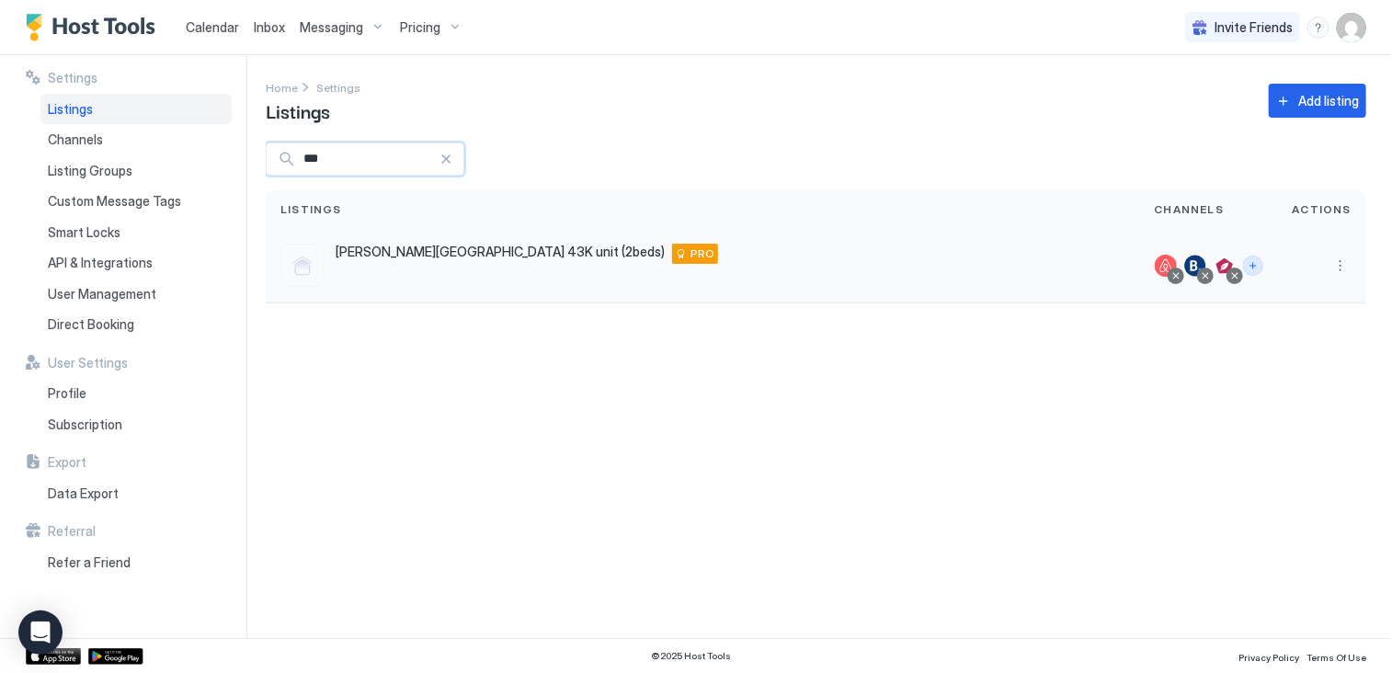
type input "***"
click at [1257, 267] on button "Connect channels" at bounding box center [1253, 266] width 20 height 20
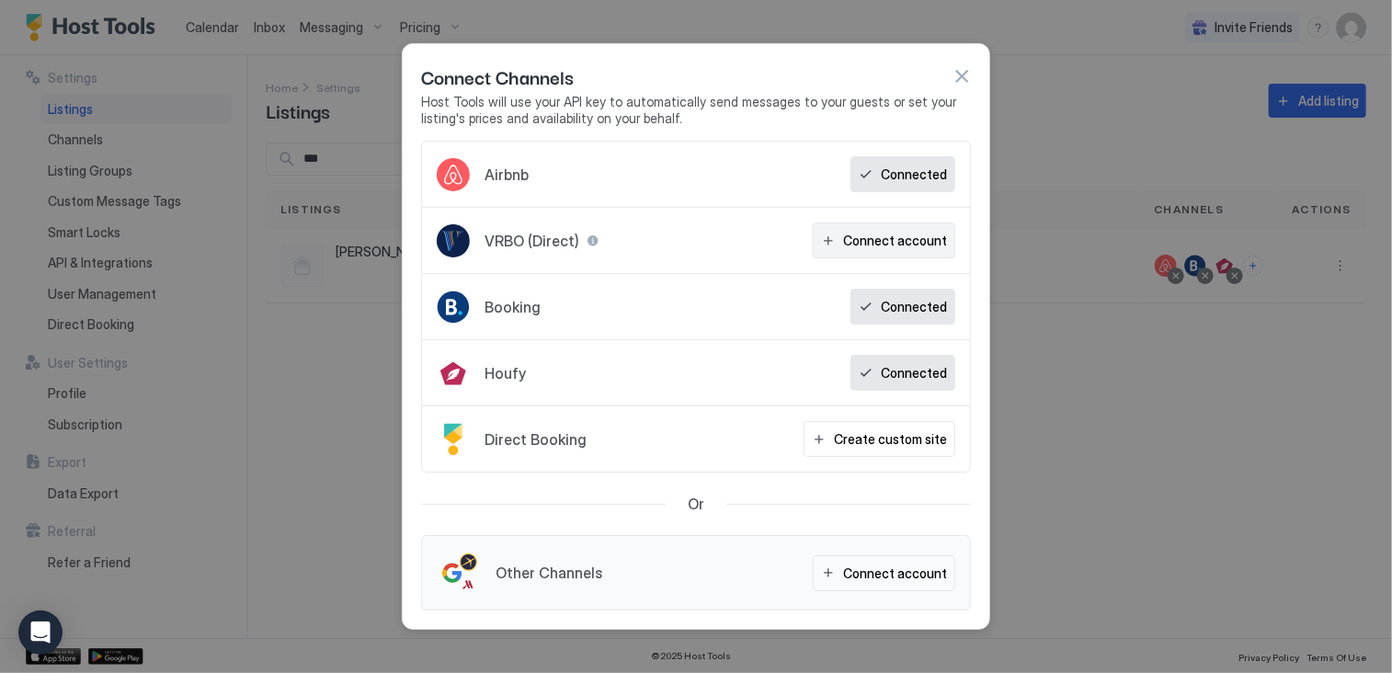
click at [916, 246] on div "Connect account" at bounding box center [895, 240] width 104 height 19
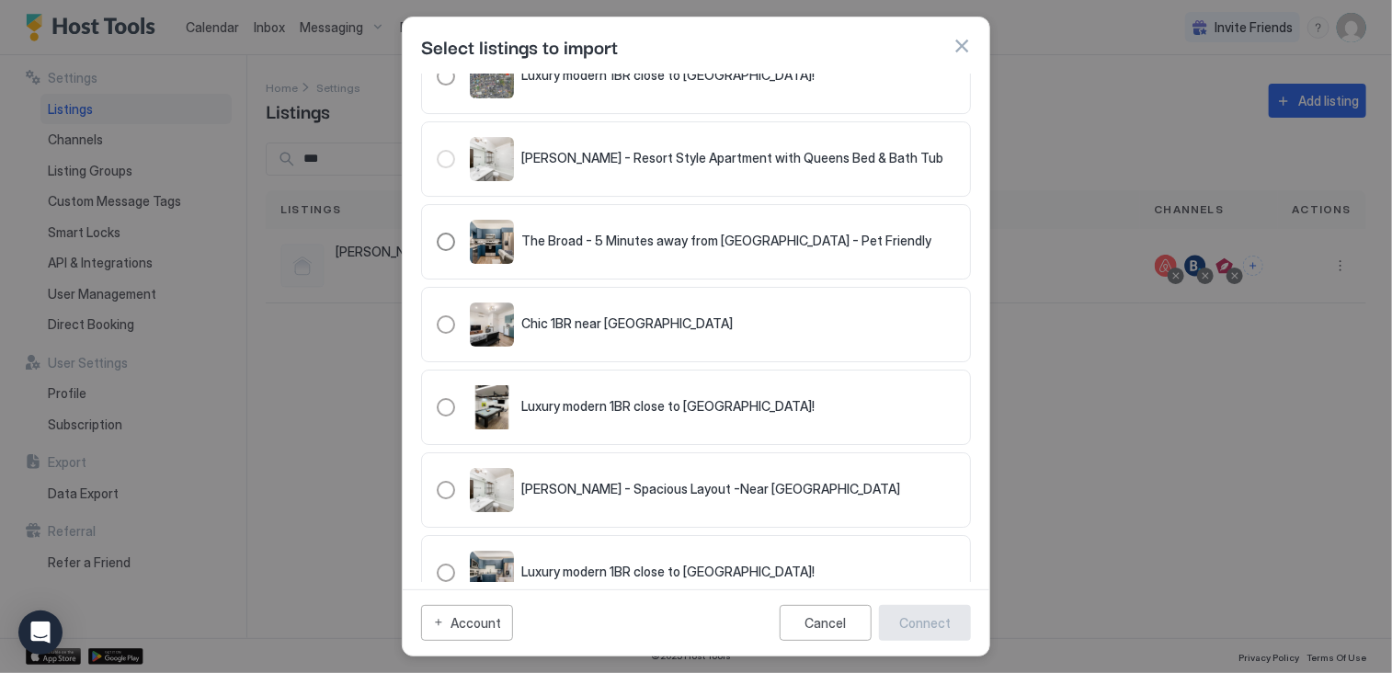
scroll to position [3156, 0]
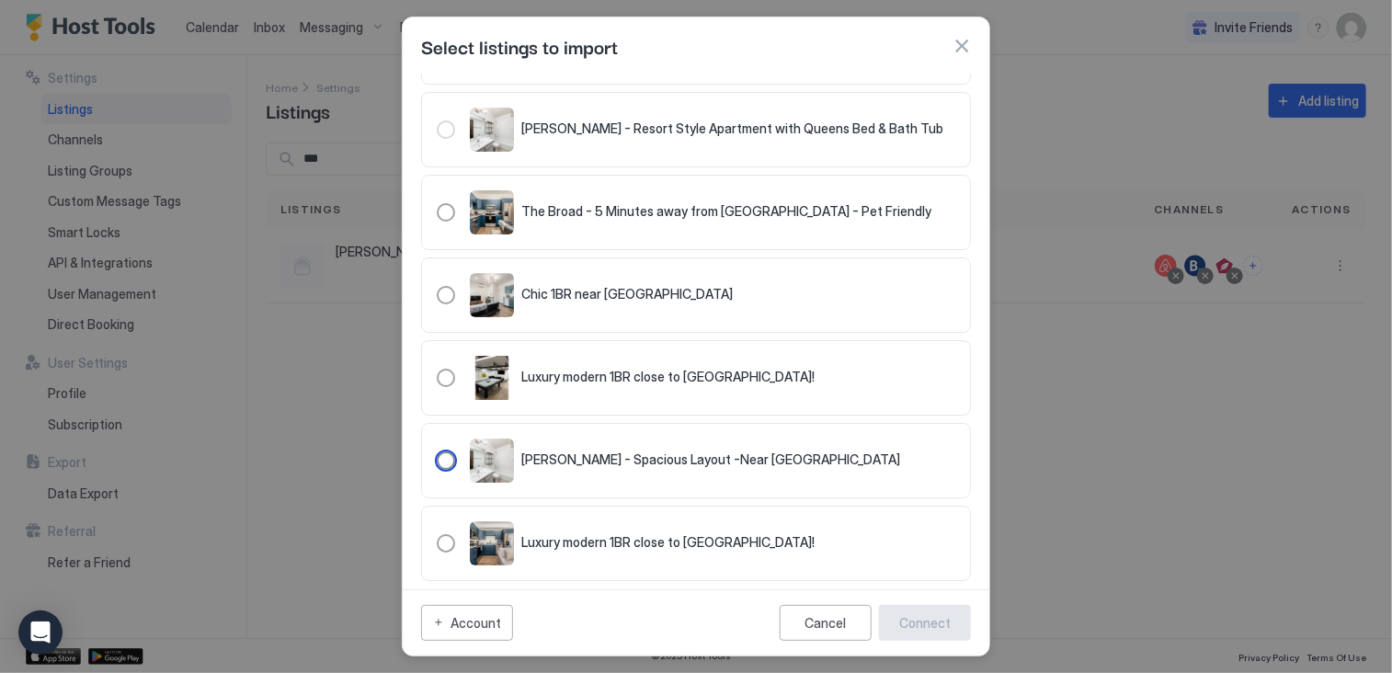
click at [448, 451] on div "321.4189129.4763299" at bounding box center [446, 460] width 18 height 18
click at [943, 628] on div "Connect" at bounding box center [924, 622] width 51 height 19
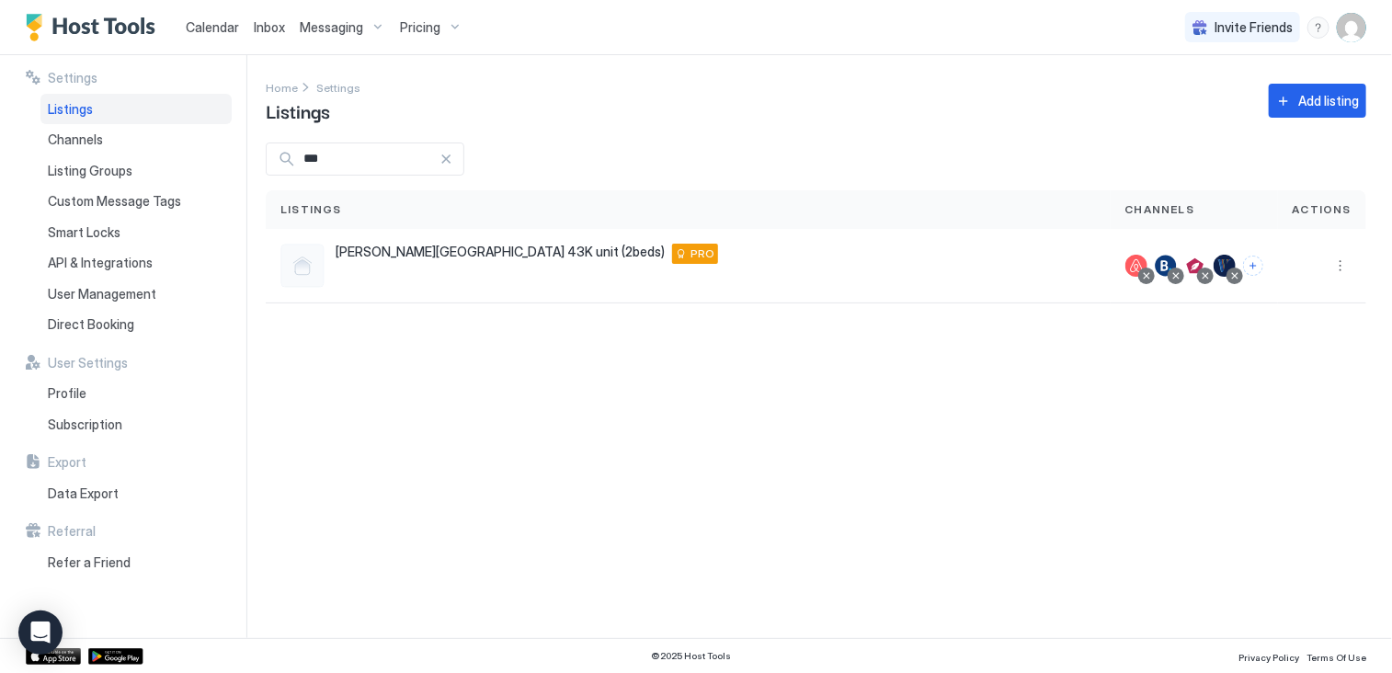
click at [205, 28] on span "Calendar" at bounding box center [212, 27] width 53 height 16
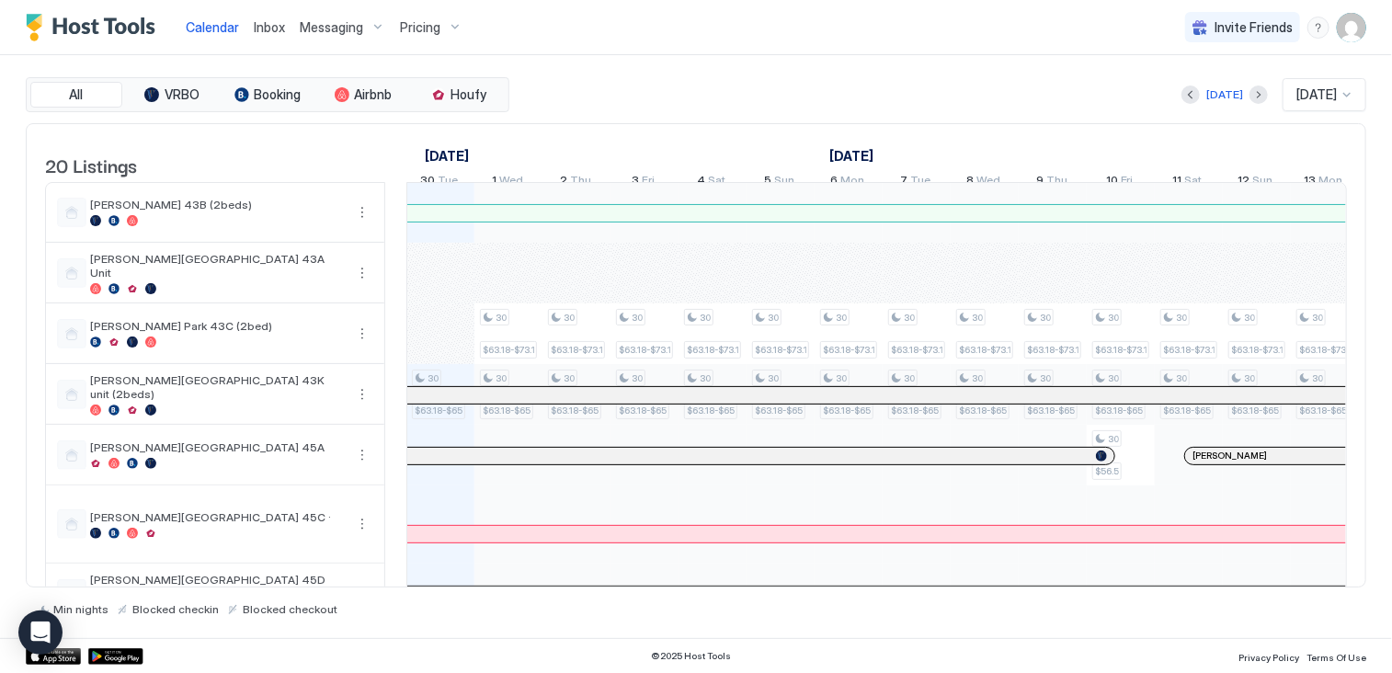
scroll to position [0, 1021]
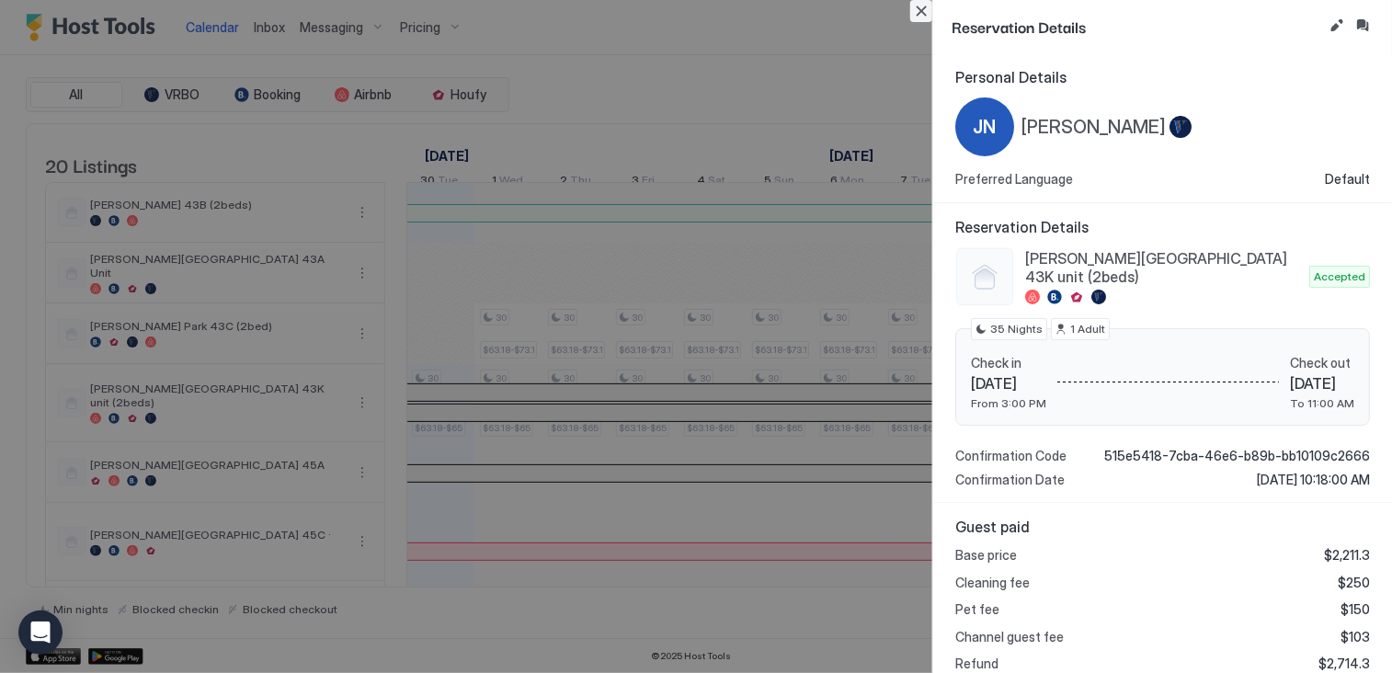
click at [922, 14] on button "Close" at bounding box center [921, 11] width 22 height 22
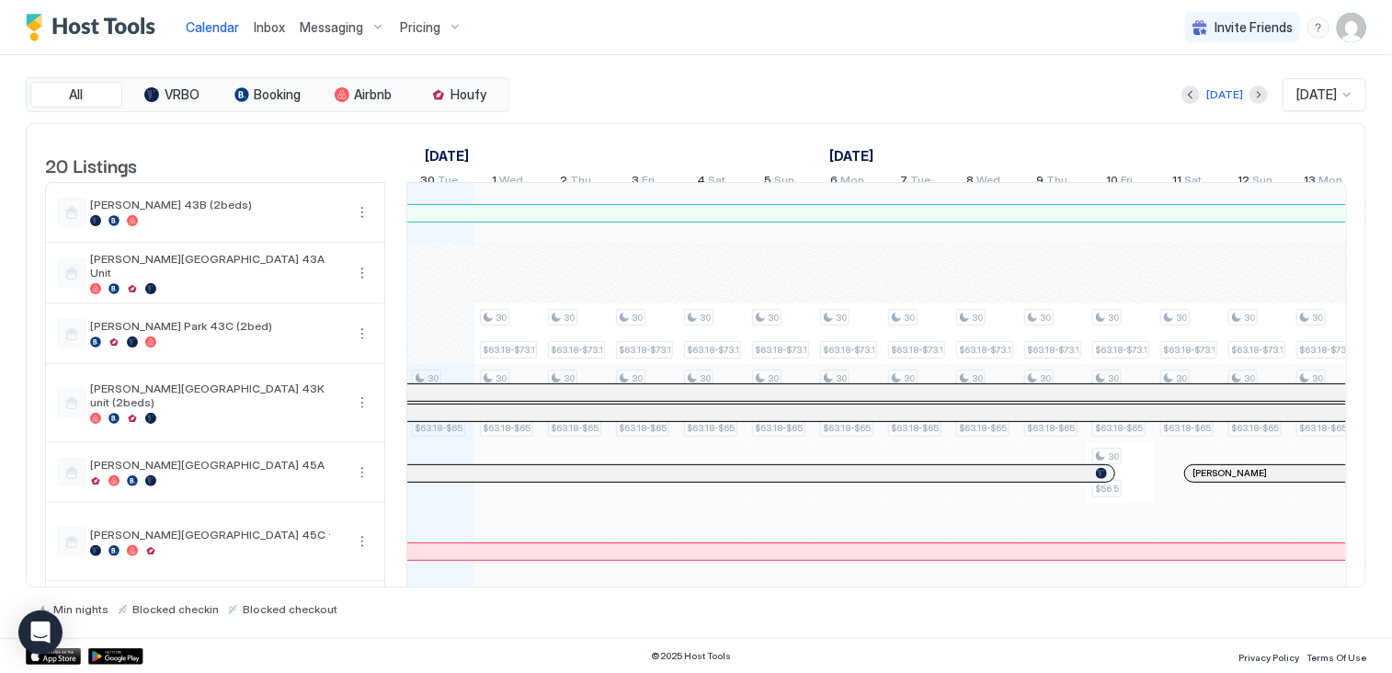
click at [1356, 22] on img "User profile" at bounding box center [1351, 27] width 29 height 29
click at [1201, 100] on span "Settings" at bounding box center [1186, 103] width 50 height 17
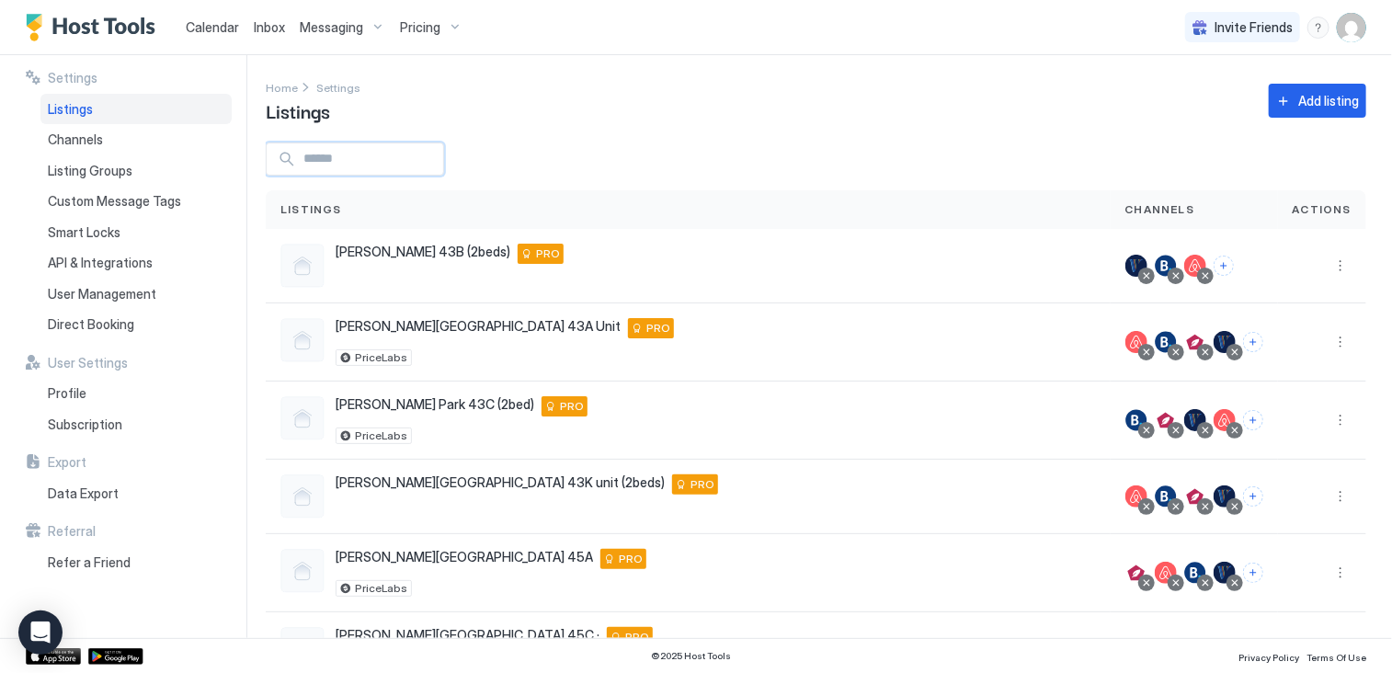
click at [342, 160] on input "Input Field" at bounding box center [369, 158] width 147 height 31
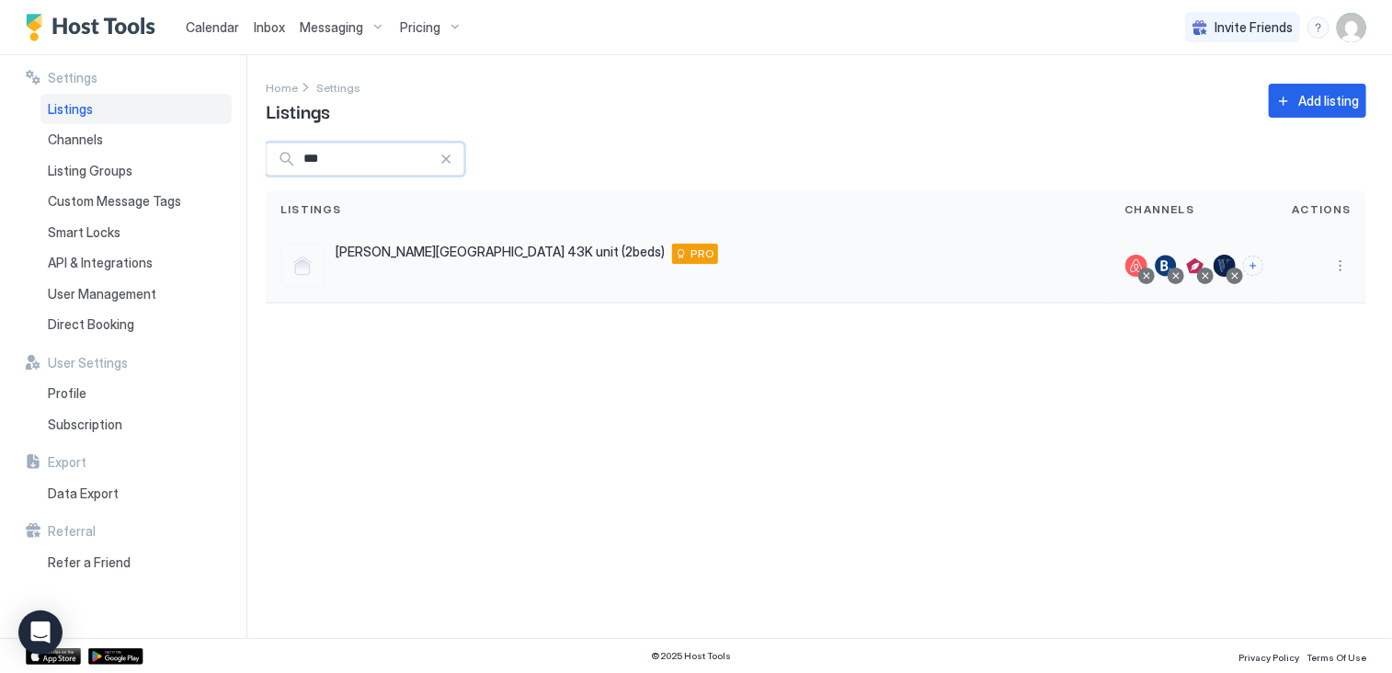
type input "***"
click at [1238, 276] on div at bounding box center [1234, 275] width 9 height 9
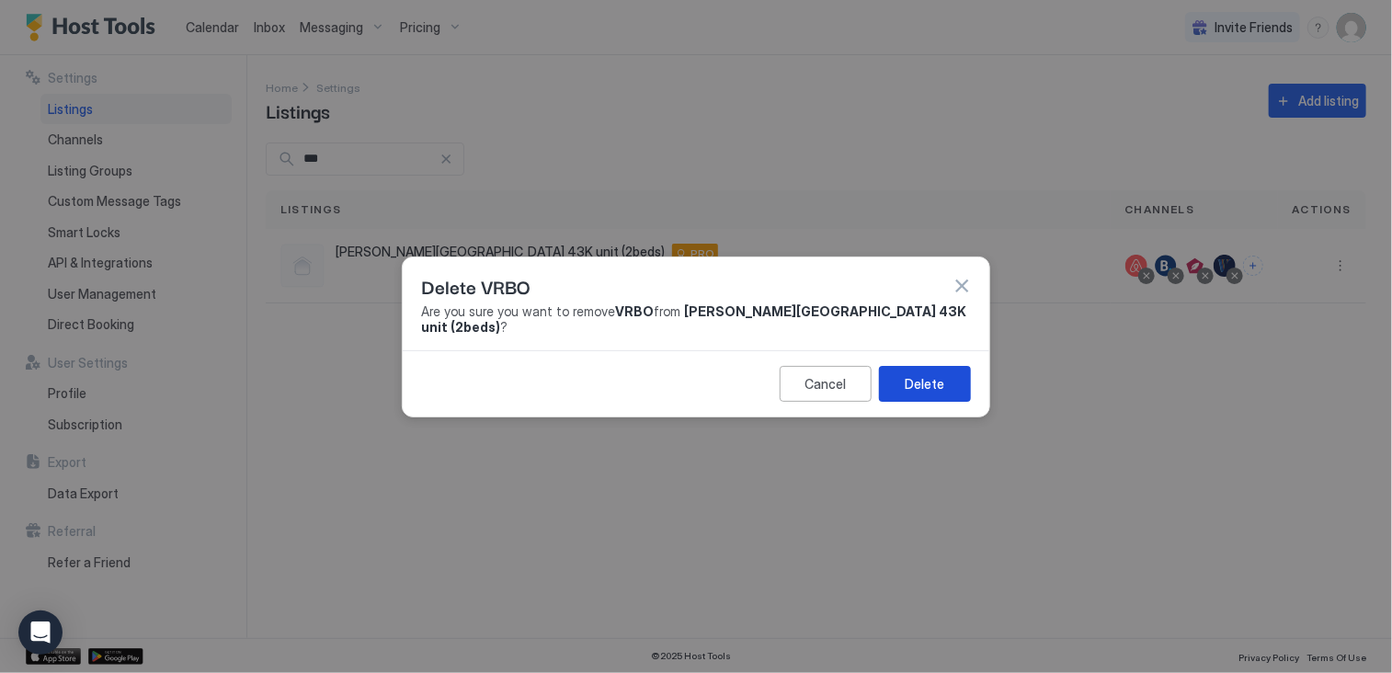
click at [941, 374] on div "Delete" at bounding box center [926, 383] width 40 height 19
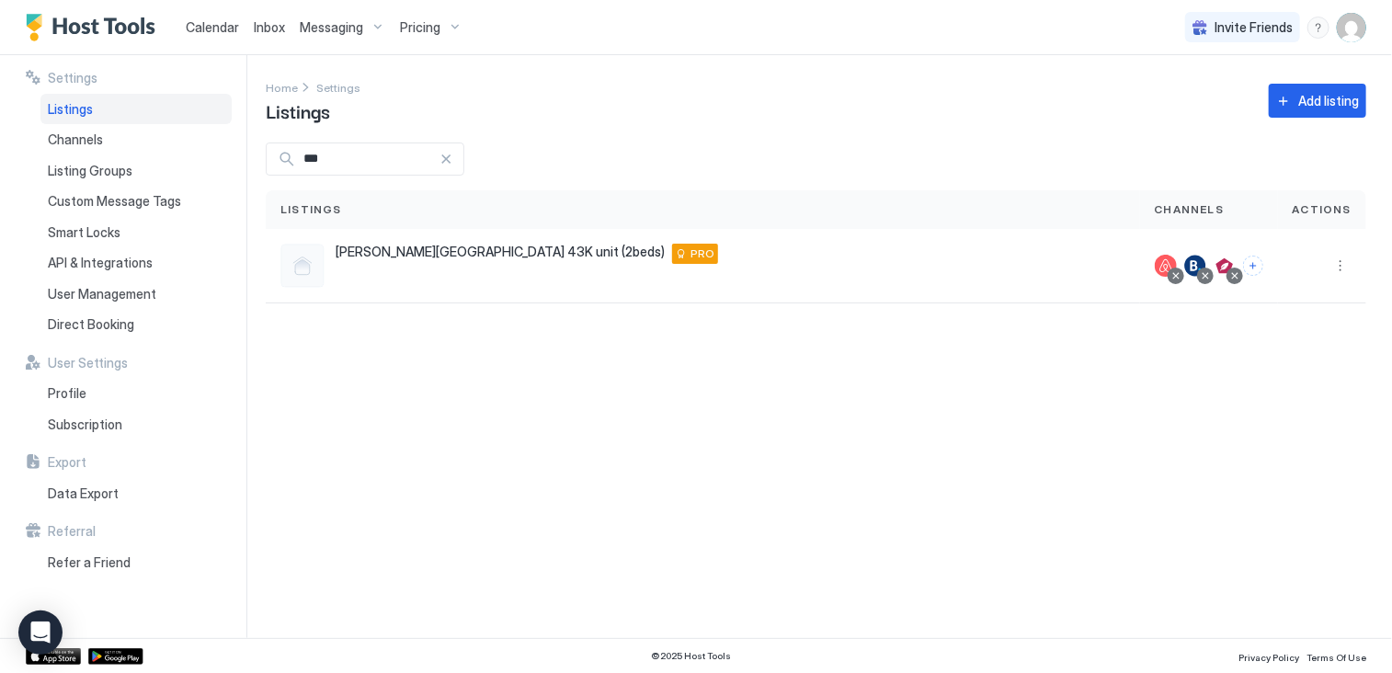
click at [713, 462] on div "Settings Home Settings Listings Add listing *** Listings Channels Actions Hanco…" at bounding box center [829, 346] width 1126 height 583
drag, startPoint x: 216, startPoint y: 28, endPoint x: 199, endPoint y: 24, distance: 18.1
click at [216, 28] on span "Calendar" at bounding box center [212, 27] width 53 height 16
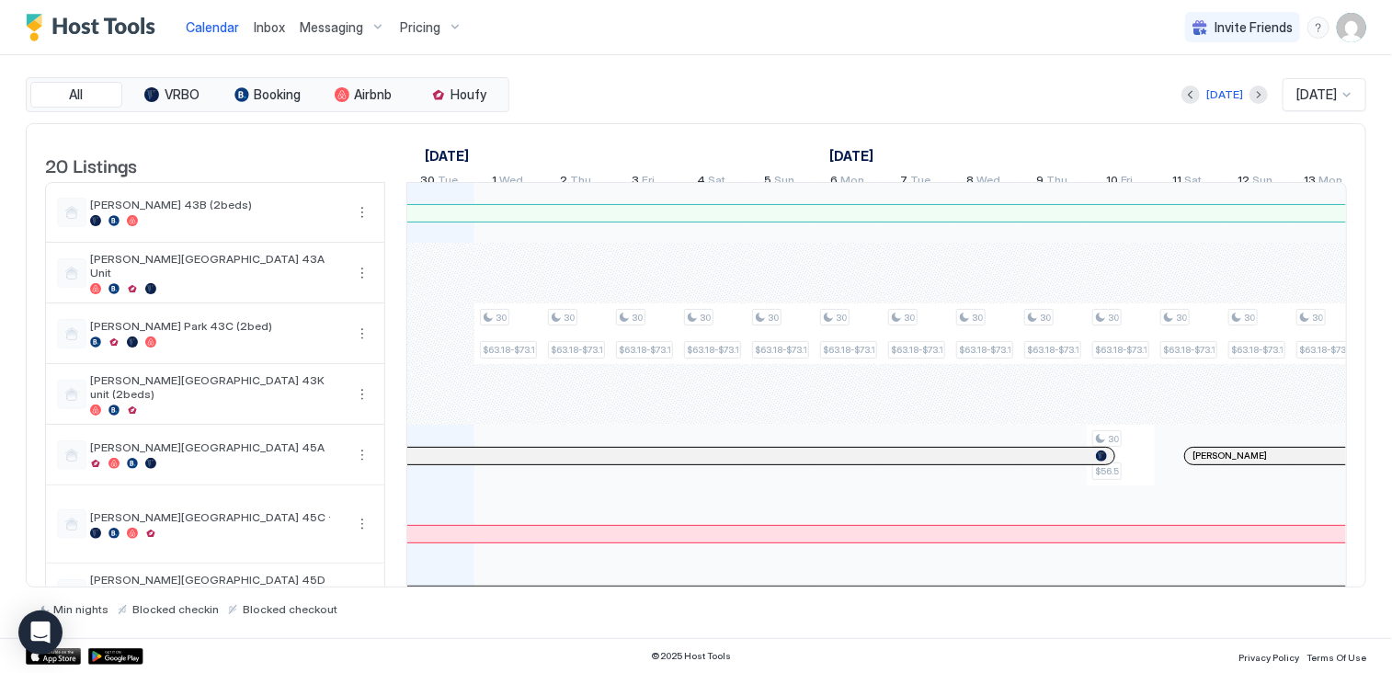
scroll to position [0, 1021]
